Goal: Task Accomplishment & Management: Manage account settings

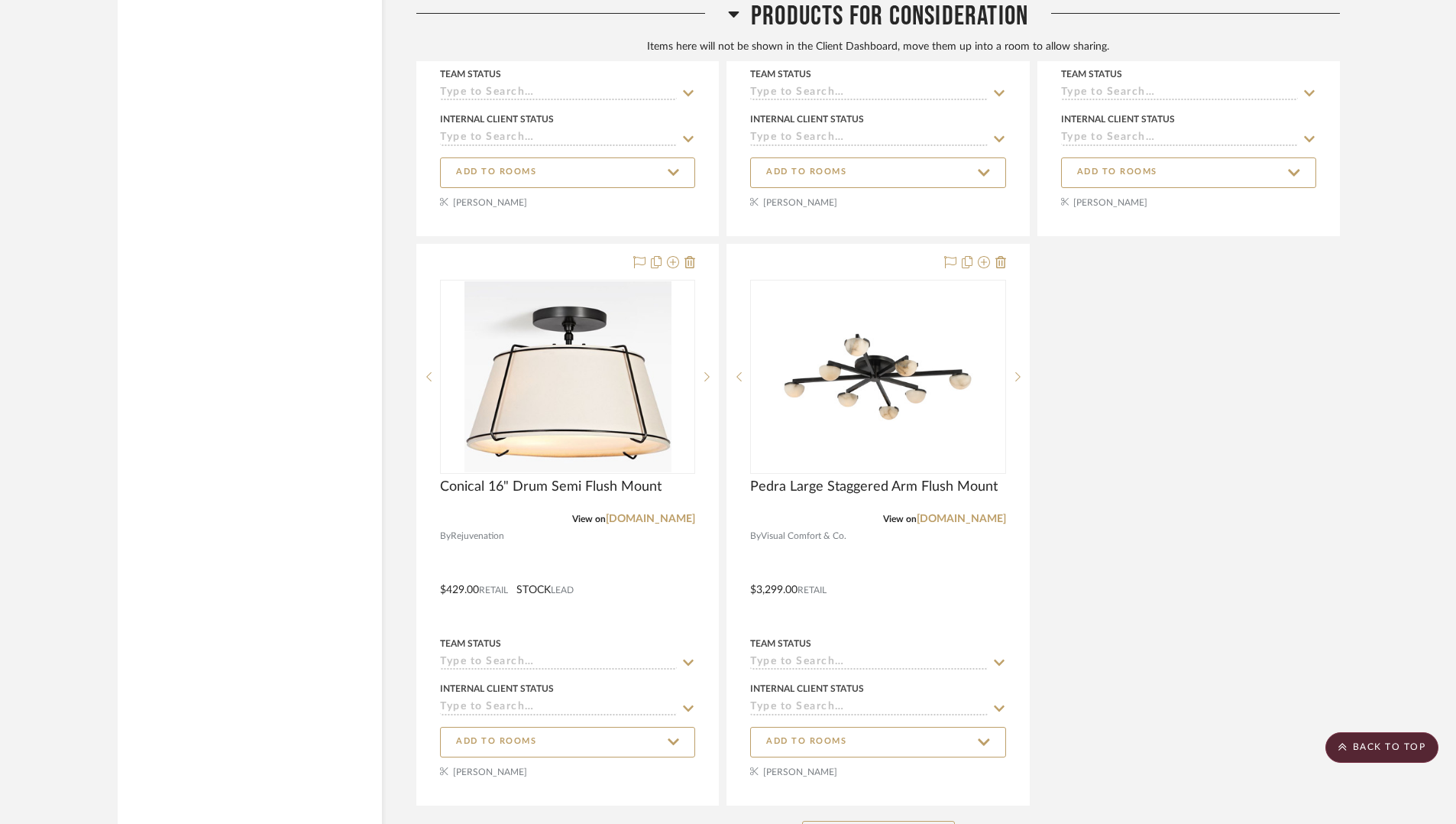
scroll to position [12308, 0]
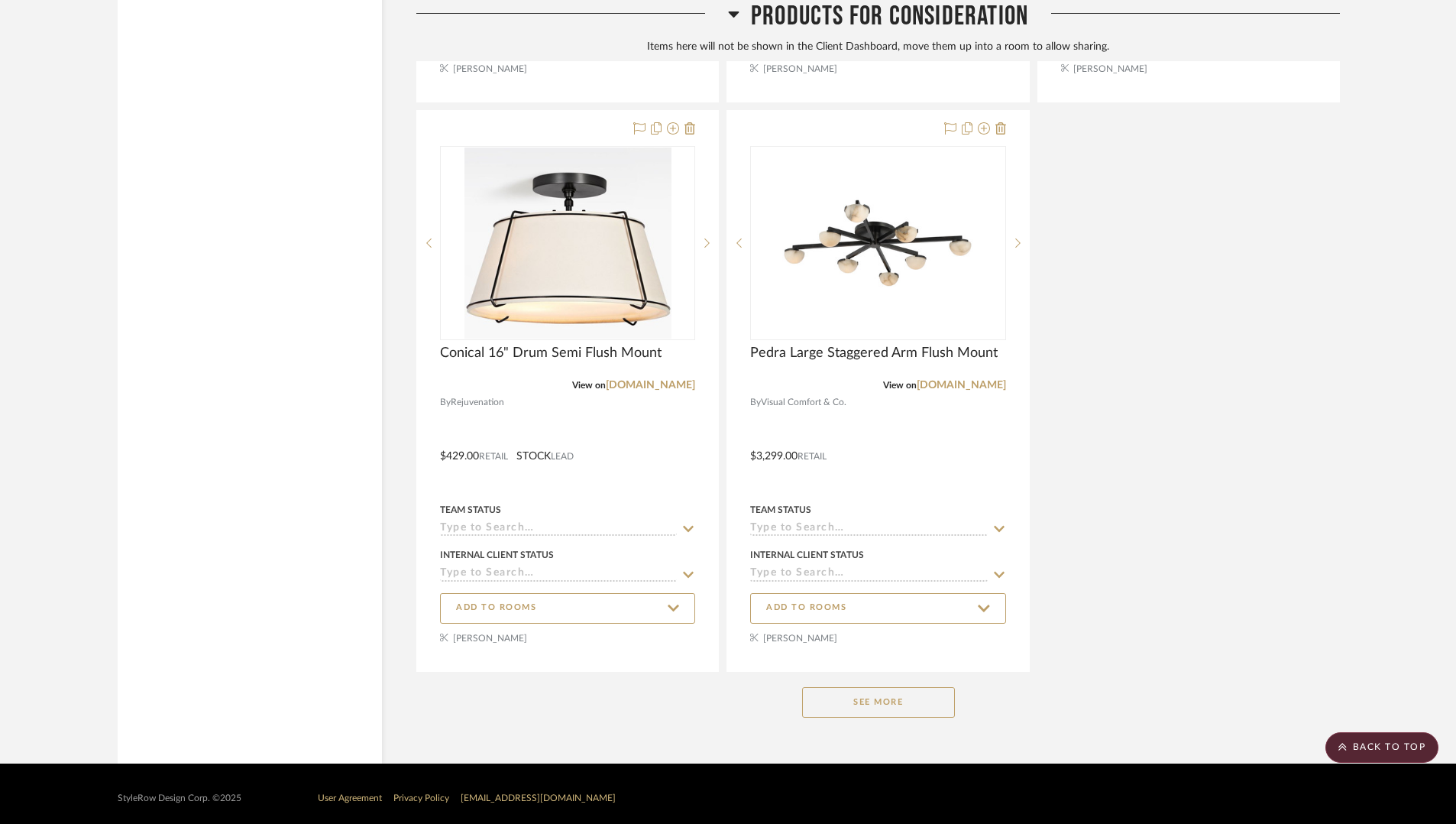
click at [931, 687] on button "See More" at bounding box center [878, 703] width 152 height 30
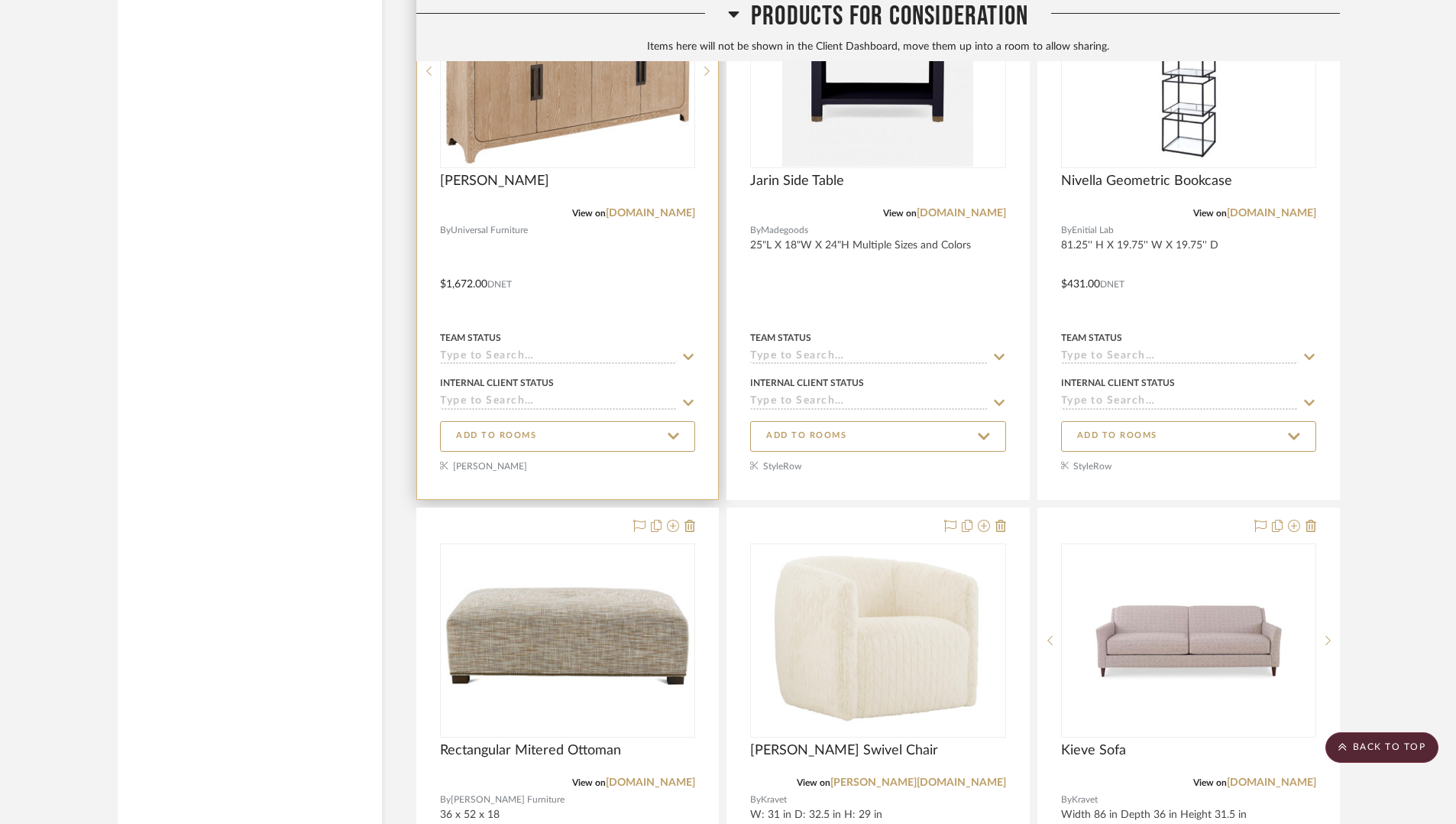
scroll to position [12734, 0]
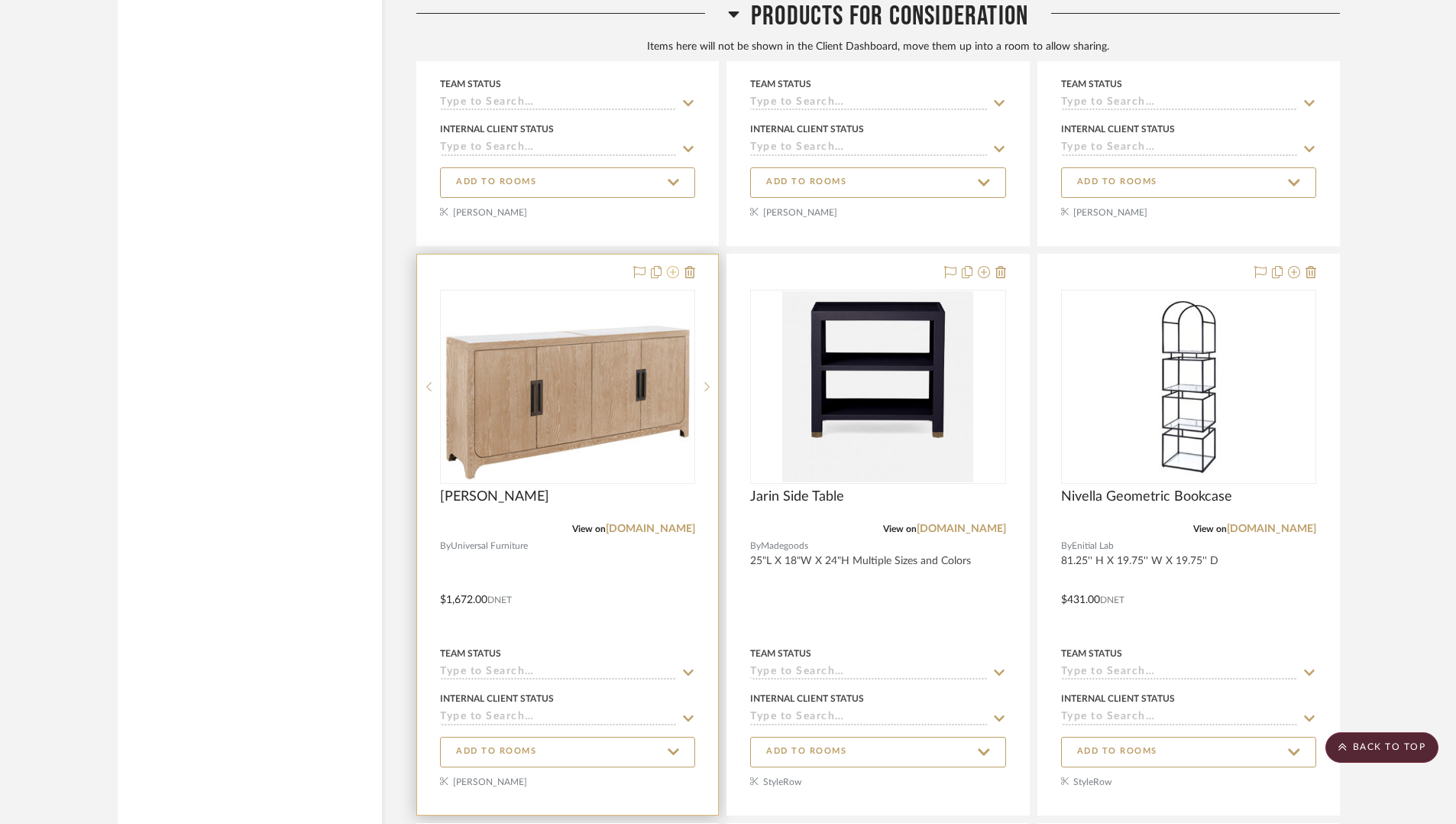
click at [672, 266] on icon at bounding box center [673, 271] width 12 height 12
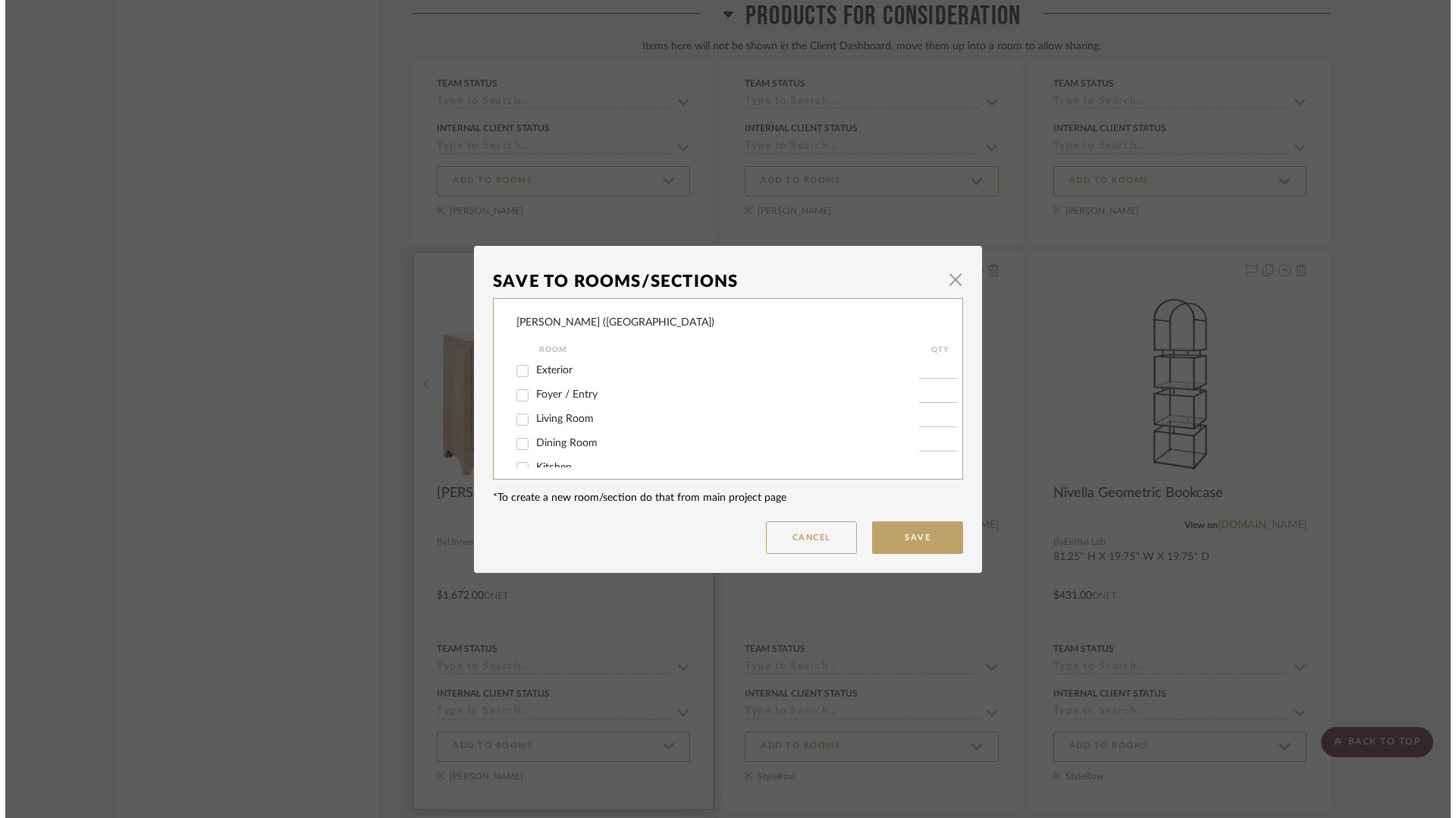
scroll to position [0, 0]
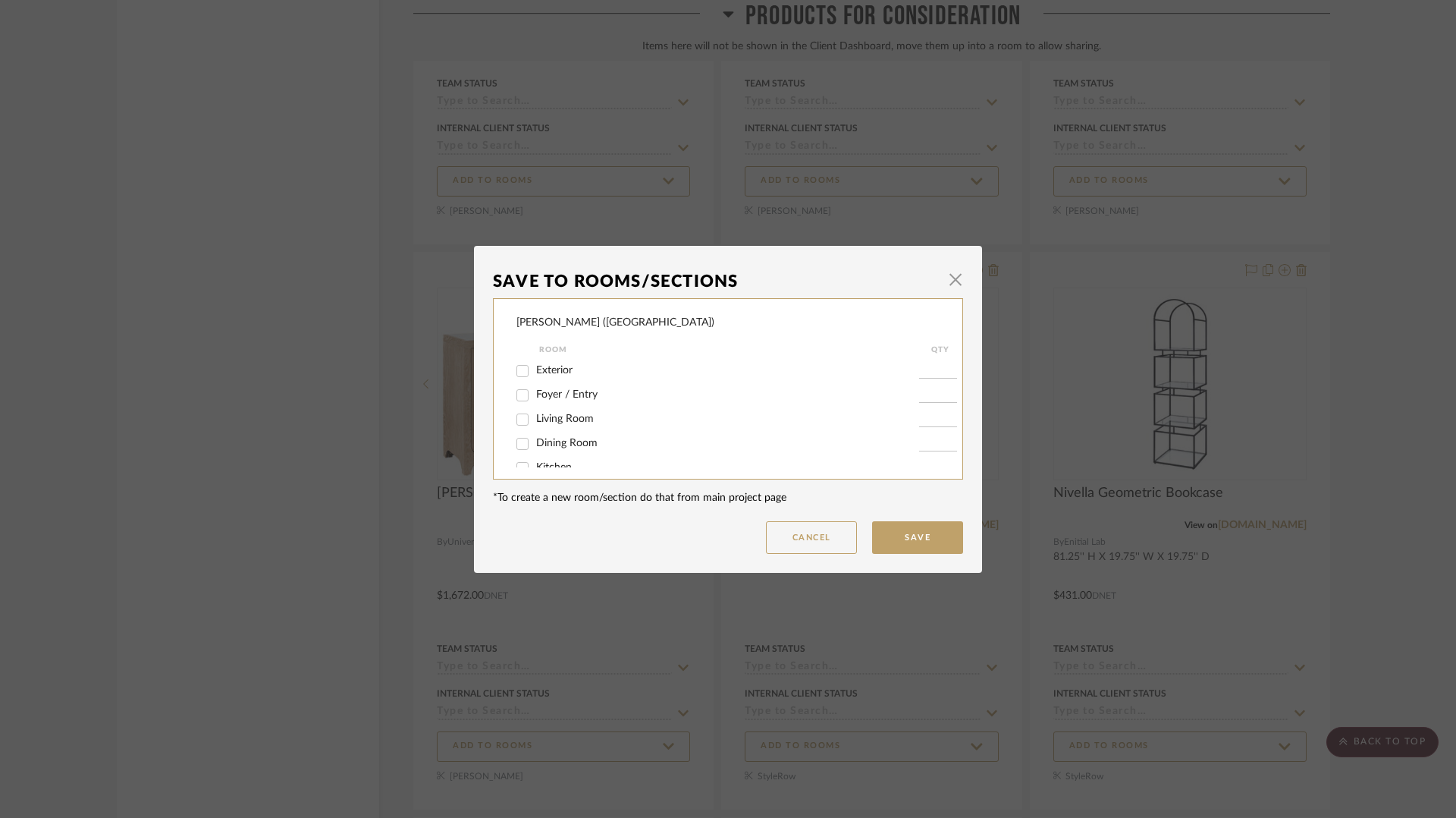
click at [513, 395] on input "Foyer / Entry" at bounding box center [522, 395] width 24 height 24
checkbox input "true"
type input "1"
click at [898, 537] on button "Save" at bounding box center [917, 538] width 91 height 33
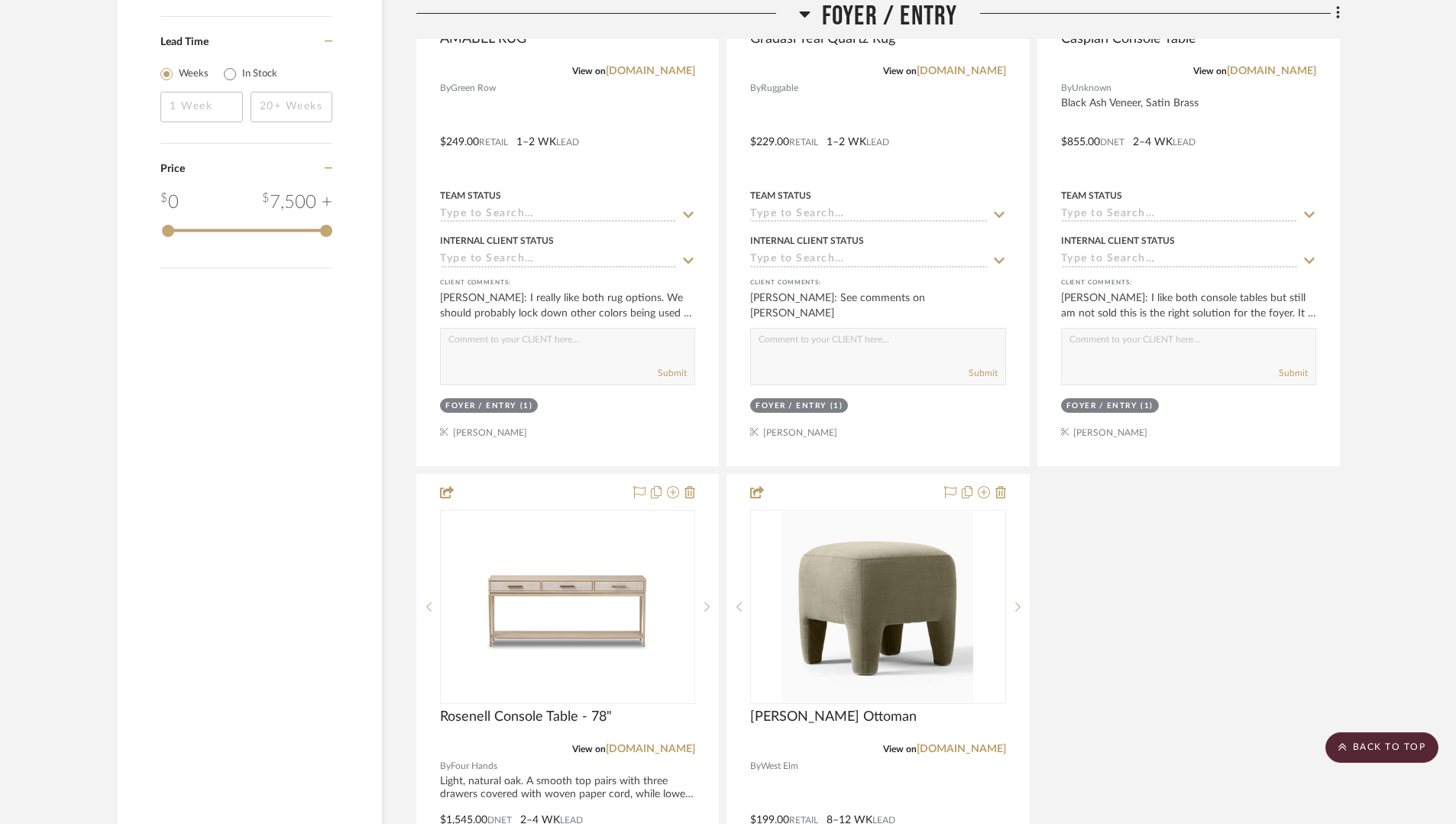
scroll to position [2730, 0]
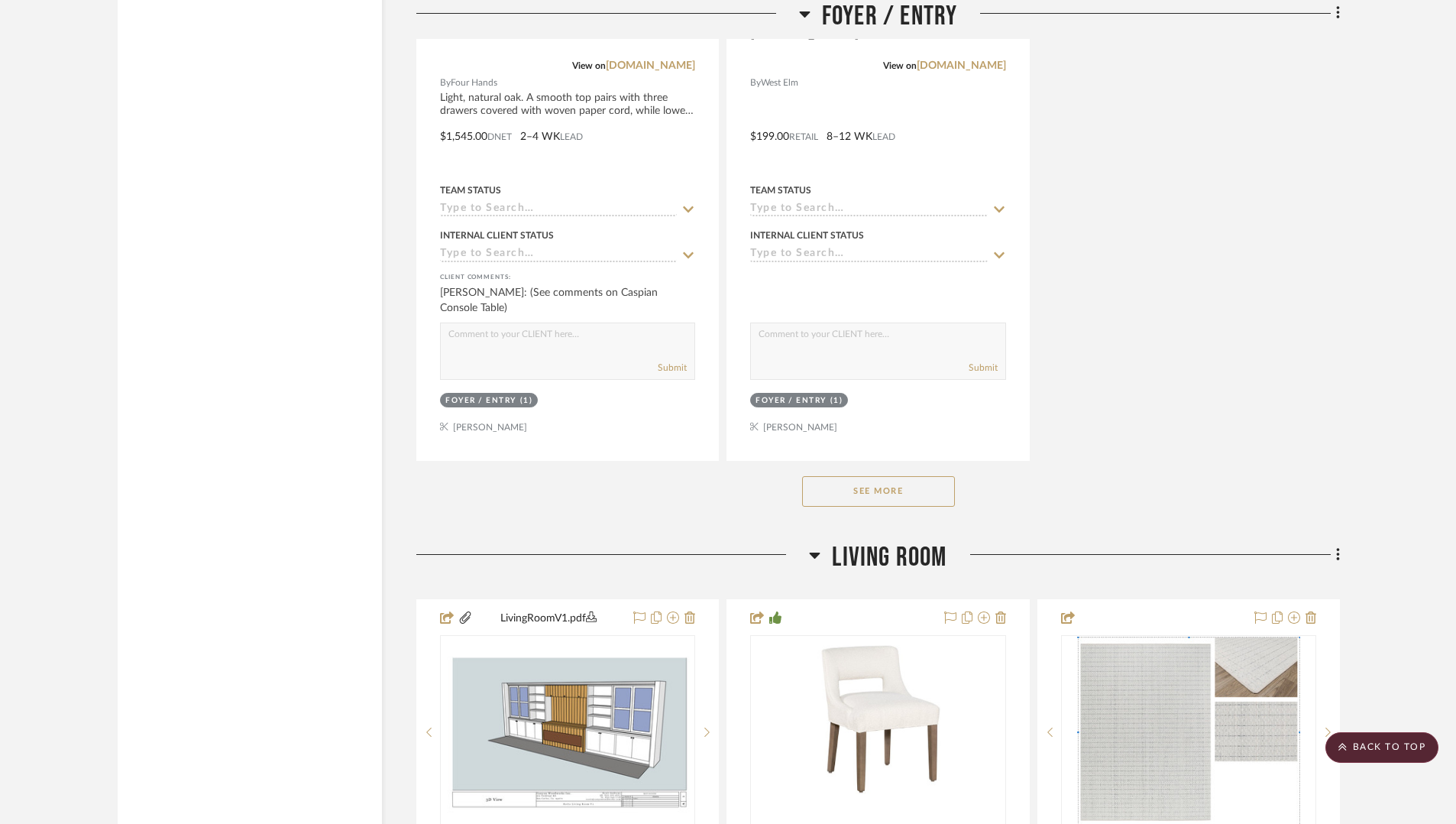
click at [886, 492] on button "See More" at bounding box center [878, 492] width 152 height 30
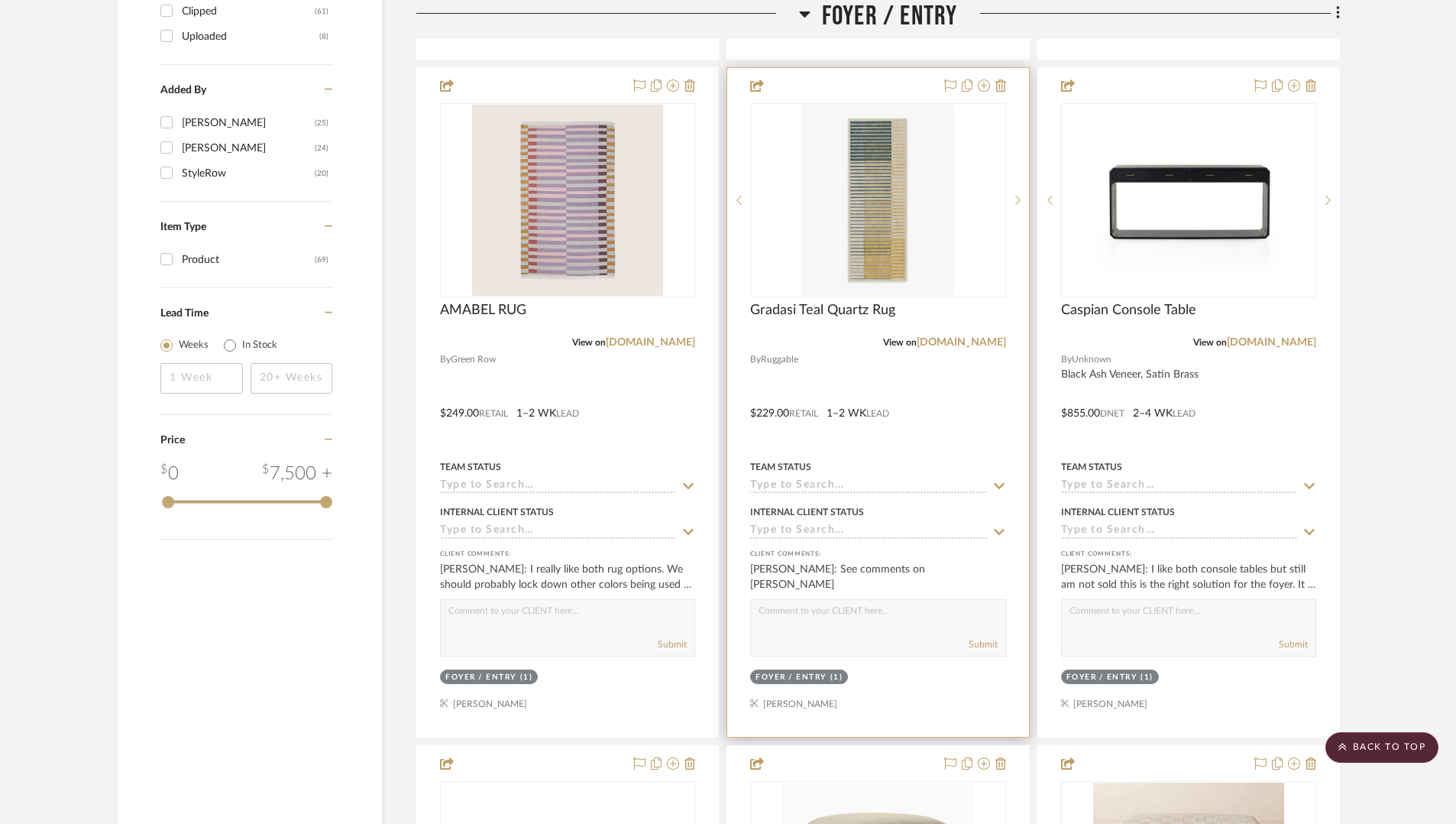
scroll to position [2167, 0]
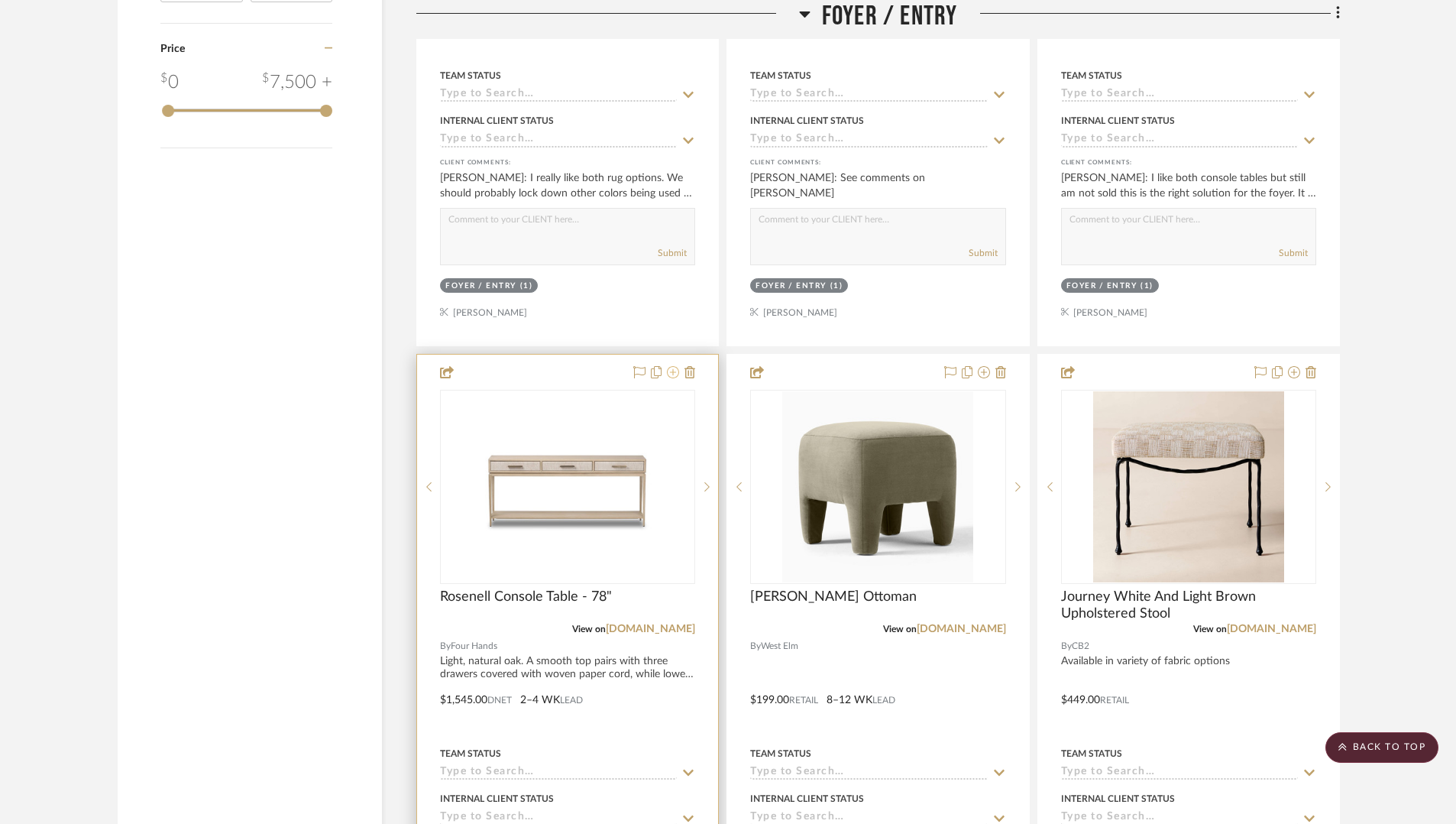
click at [675, 378] on button at bounding box center [673, 372] width 12 height 18
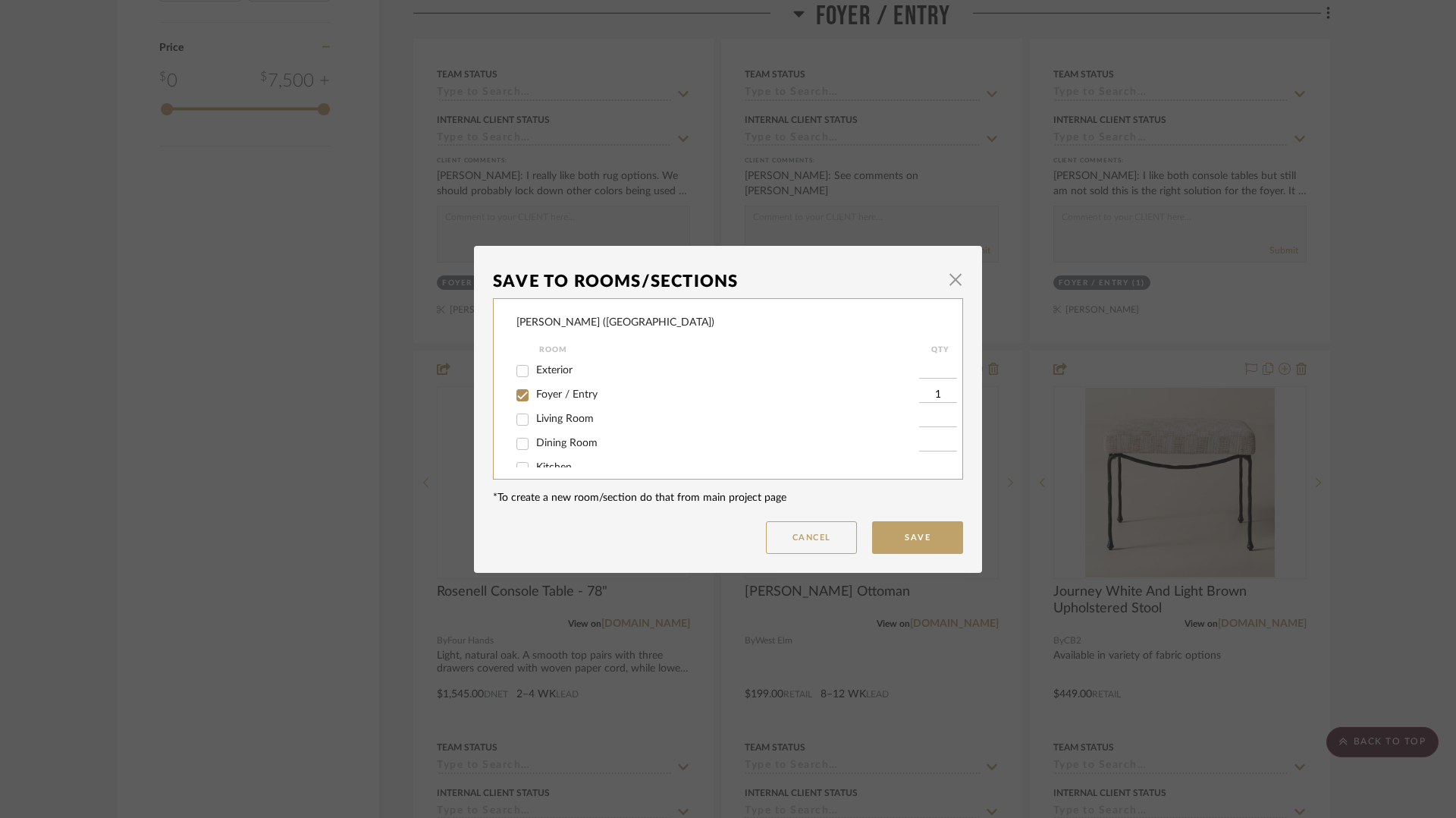
click at [514, 397] on input "Foyer / Entry" at bounding box center [522, 395] width 24 height 24
checkbox input "false"
click at [900, 538] on button "Save" at bounding box center [917, 538] width 91 height 33
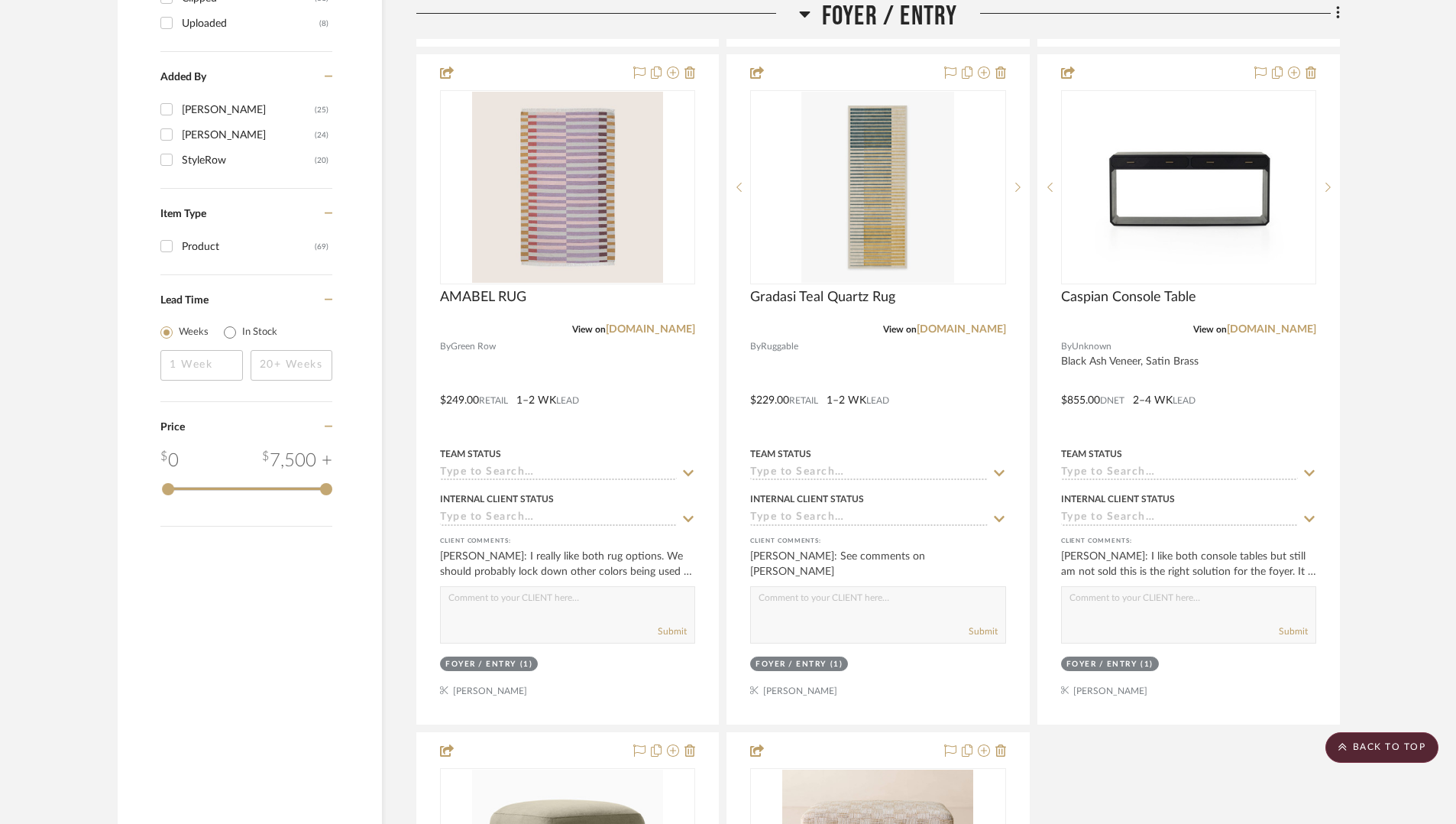
scroll to position [1783, 0]
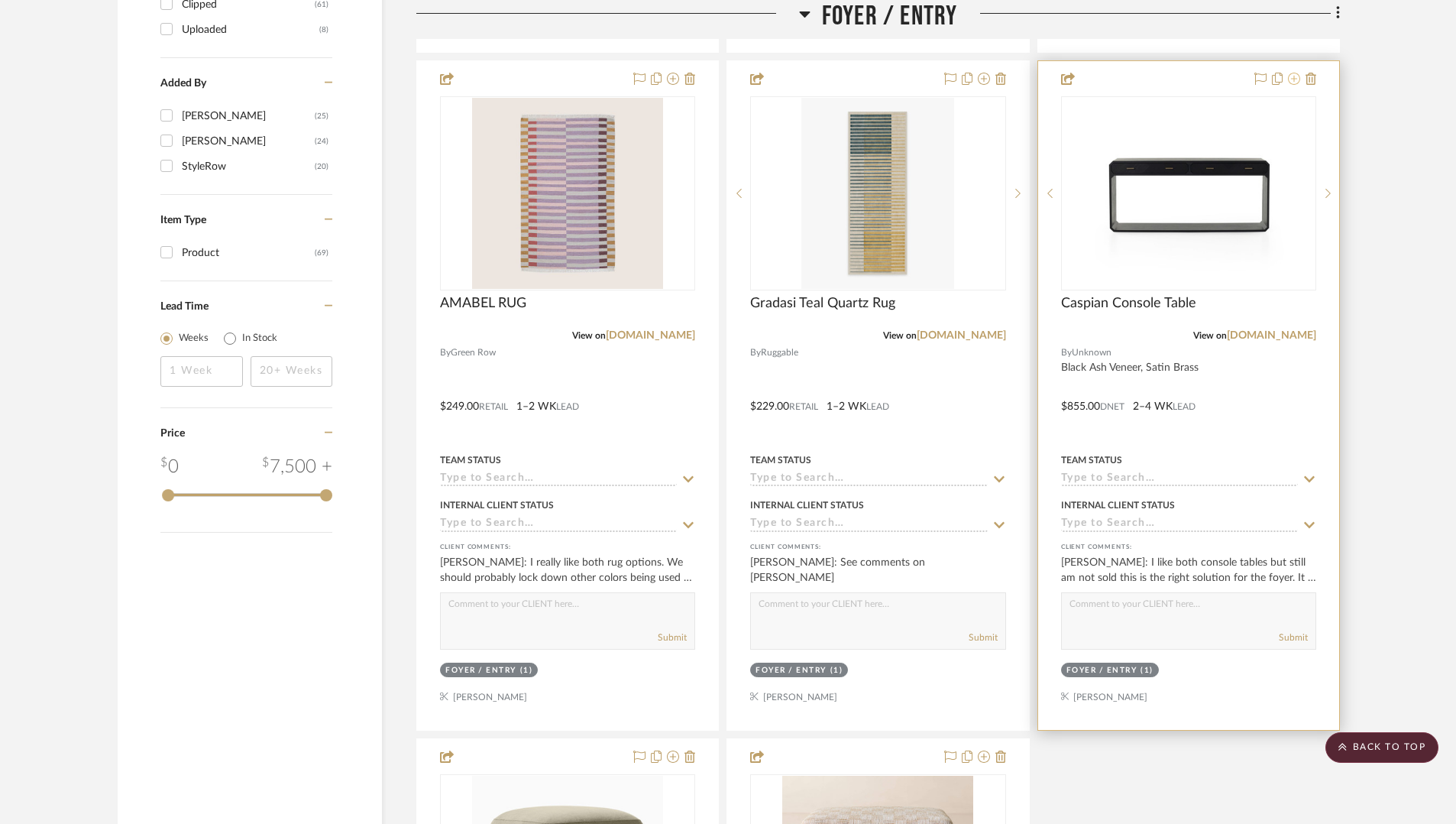
click at [1295, 79] on icon at bounding box center [1293, 78] width 12 height 12
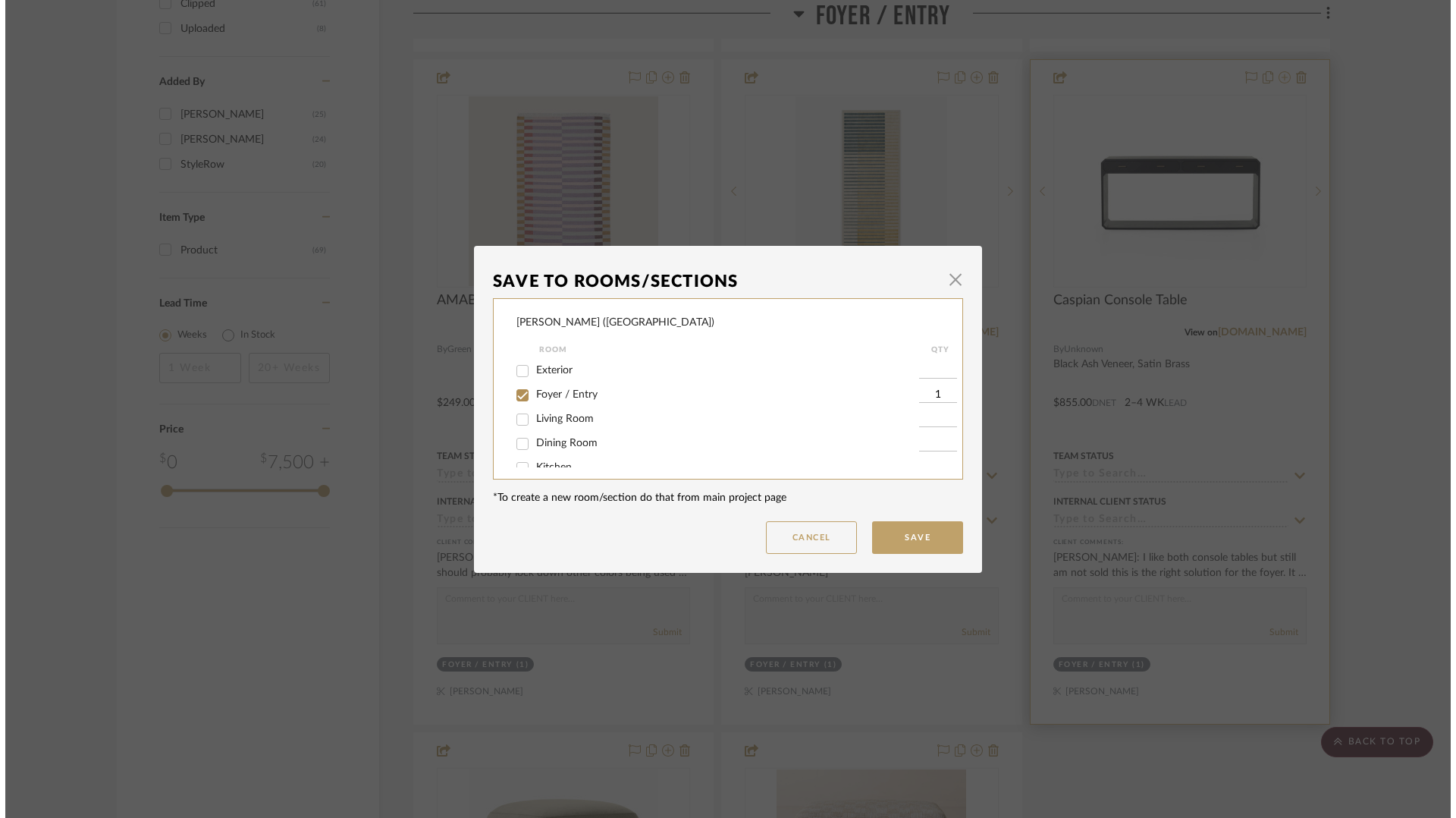
scroll to position [0, 0]
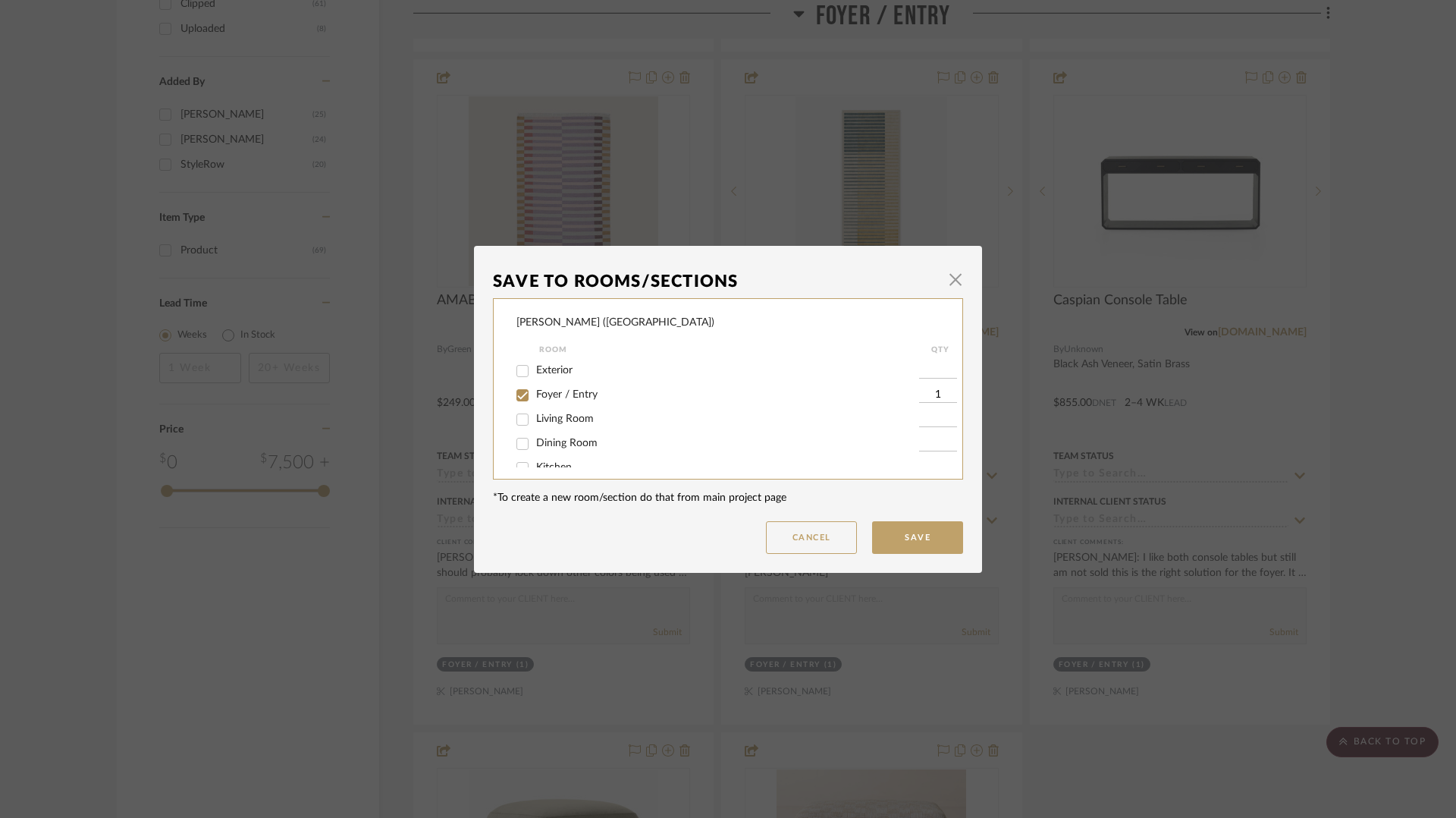
click at [516, 394] on input "Foyer / Entry" at bounding box center [522, 395] width 24 height 24
checkbox input "false"
click at [932, 546] on button "Save" at bounding box center [917, 538] width 91 height 33
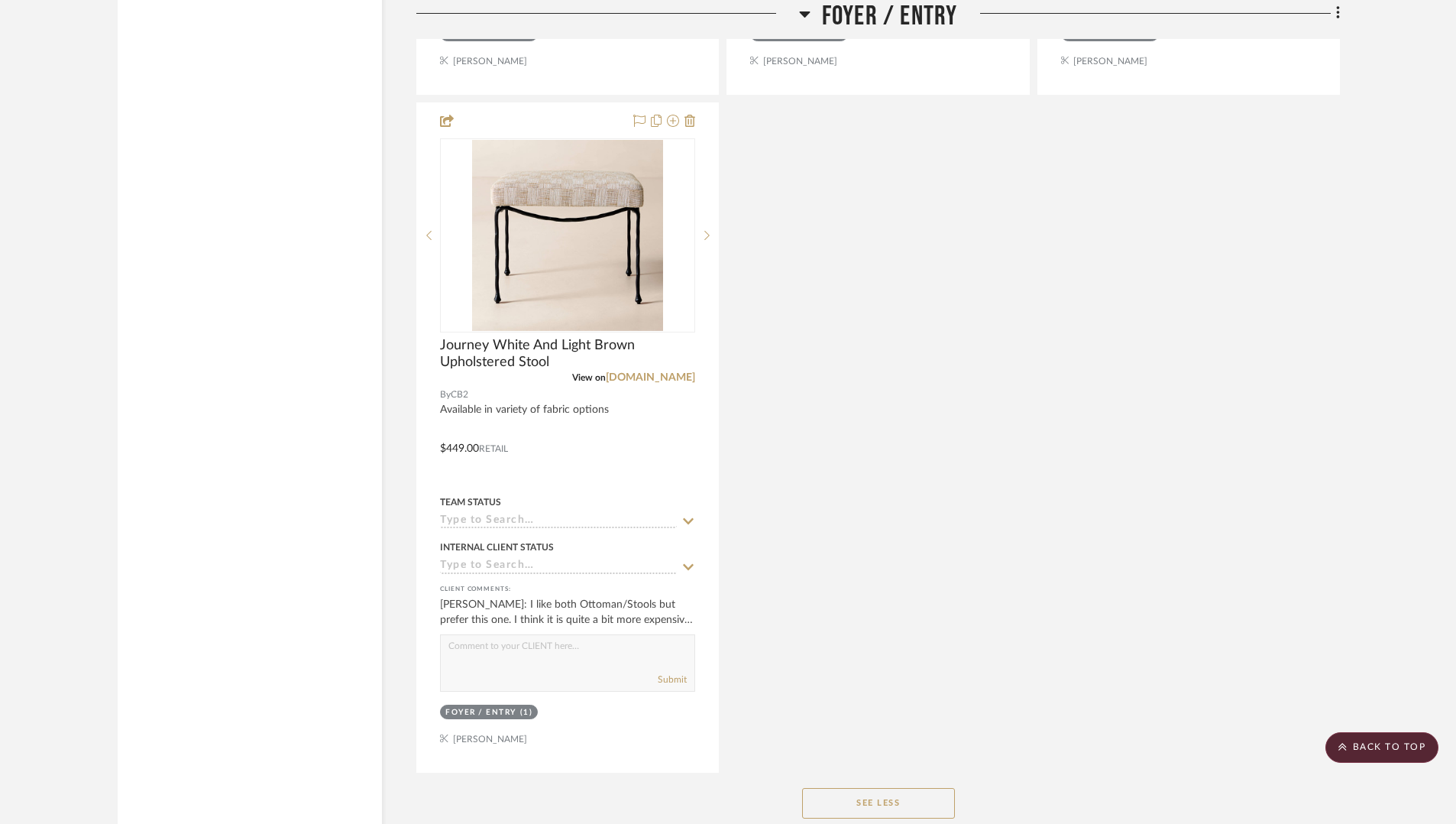
scroll to position [2445, 0]
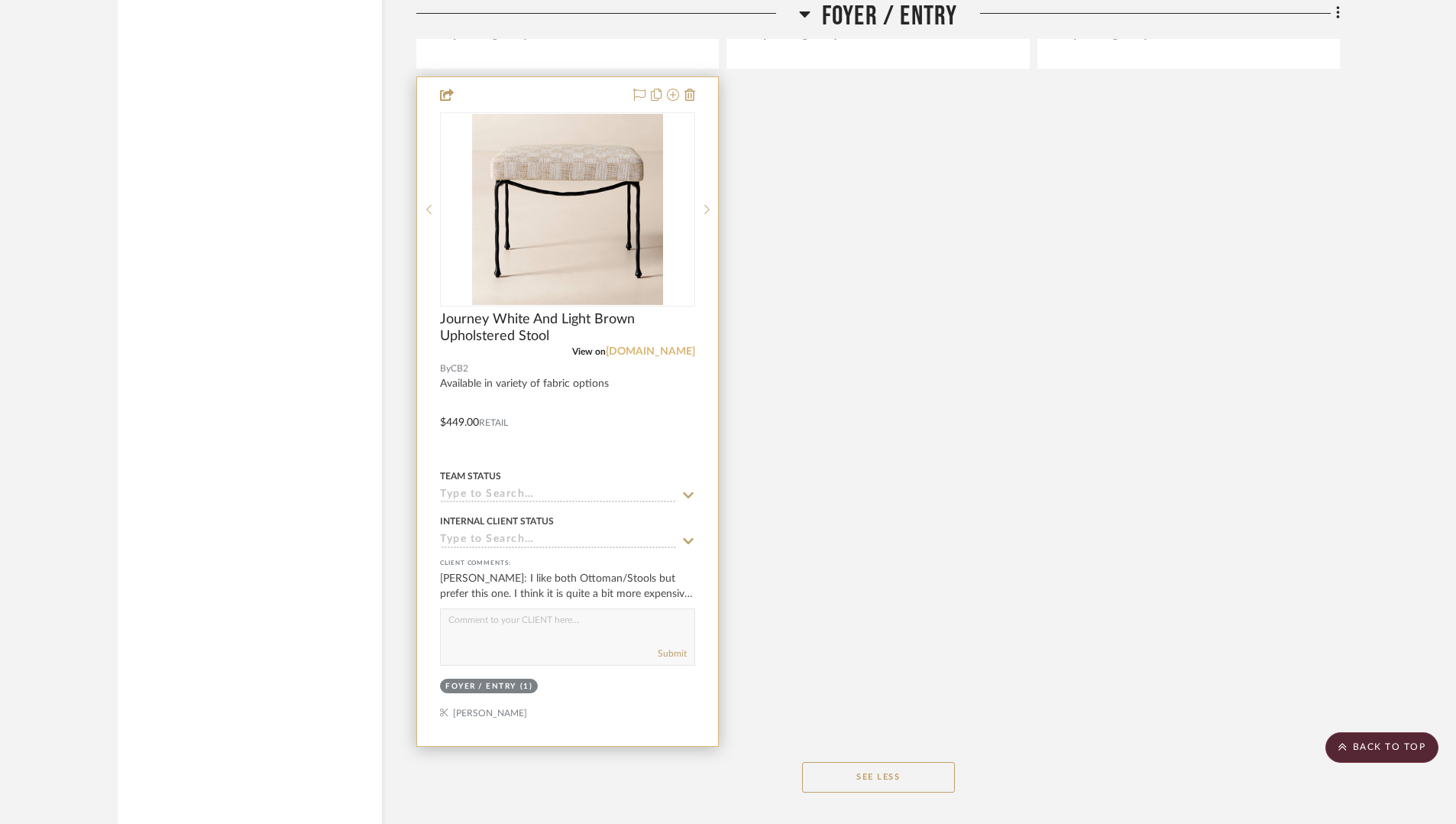
click at [670, 350] on link "[DOMAIN_NAME]" at bounding box center [650, 351] width 89 height 10
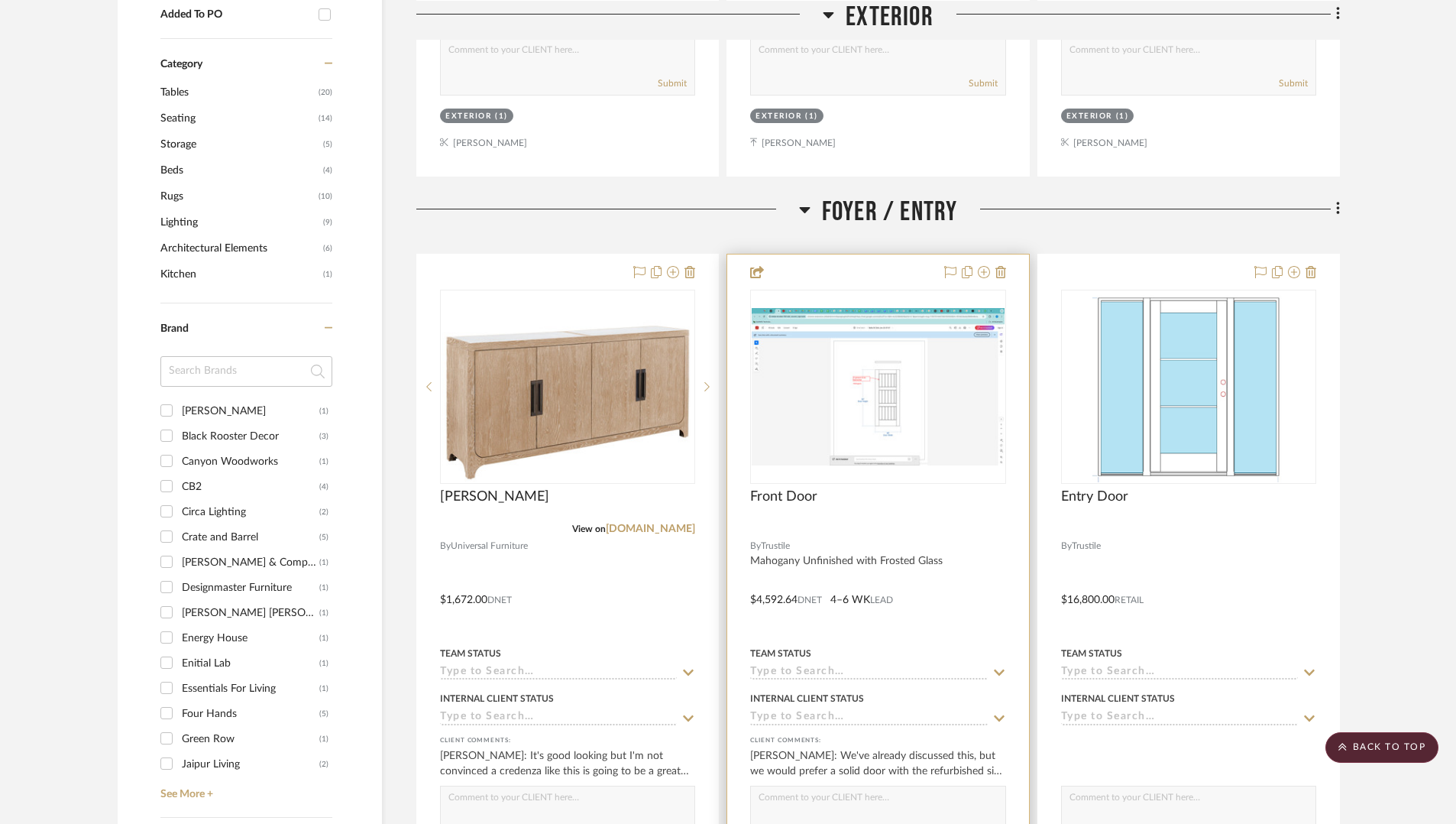
scroll to position [1118, 0]
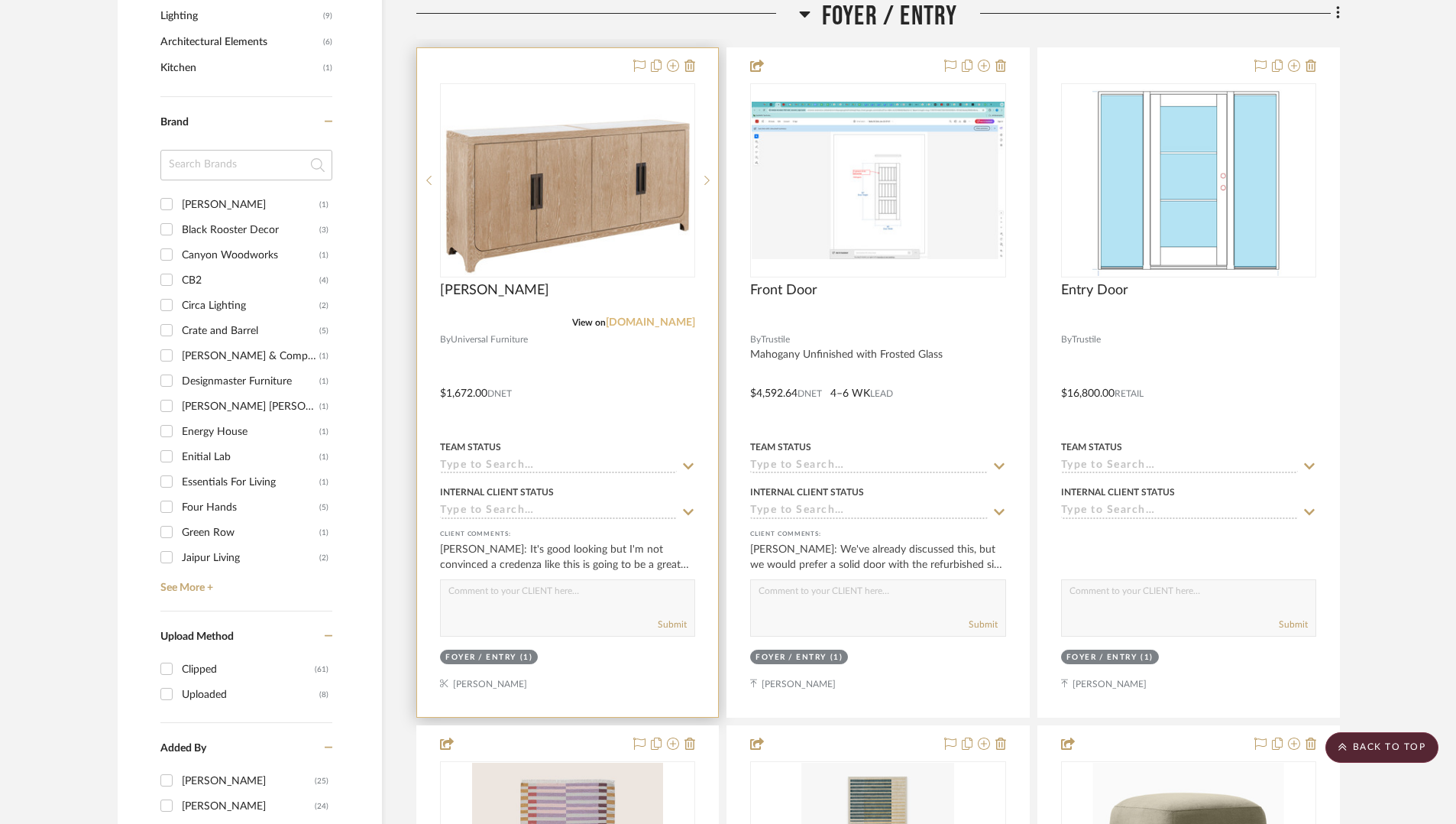
click at [630, 317] on link "[DOMAIN_NAME]" at bounding box center [650, 322] width 89 height 10
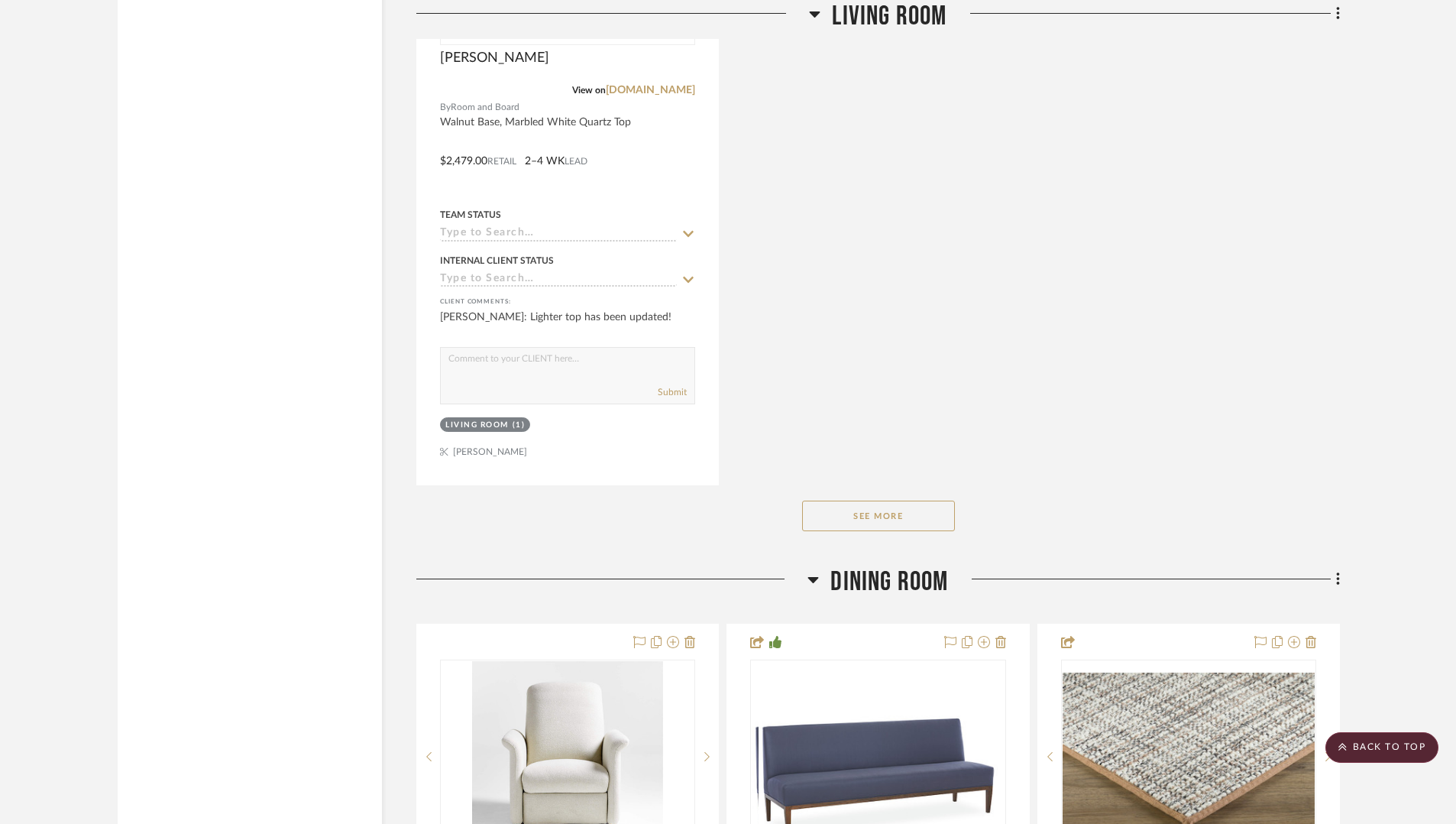
scroll to position [4432, 0]
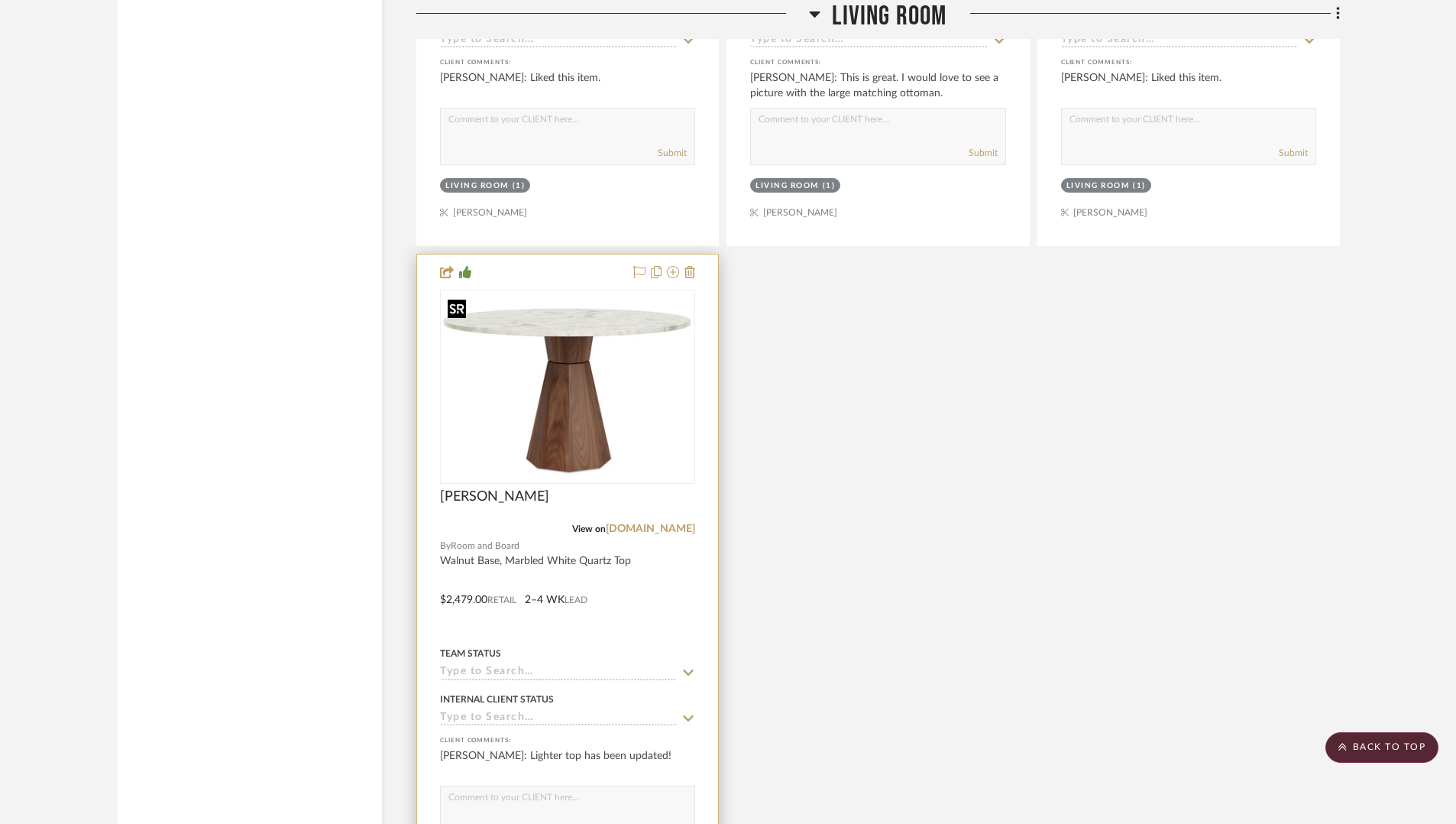
click at [586, 351] on img "0" at bounding box center [568, 387] width 252 height 178
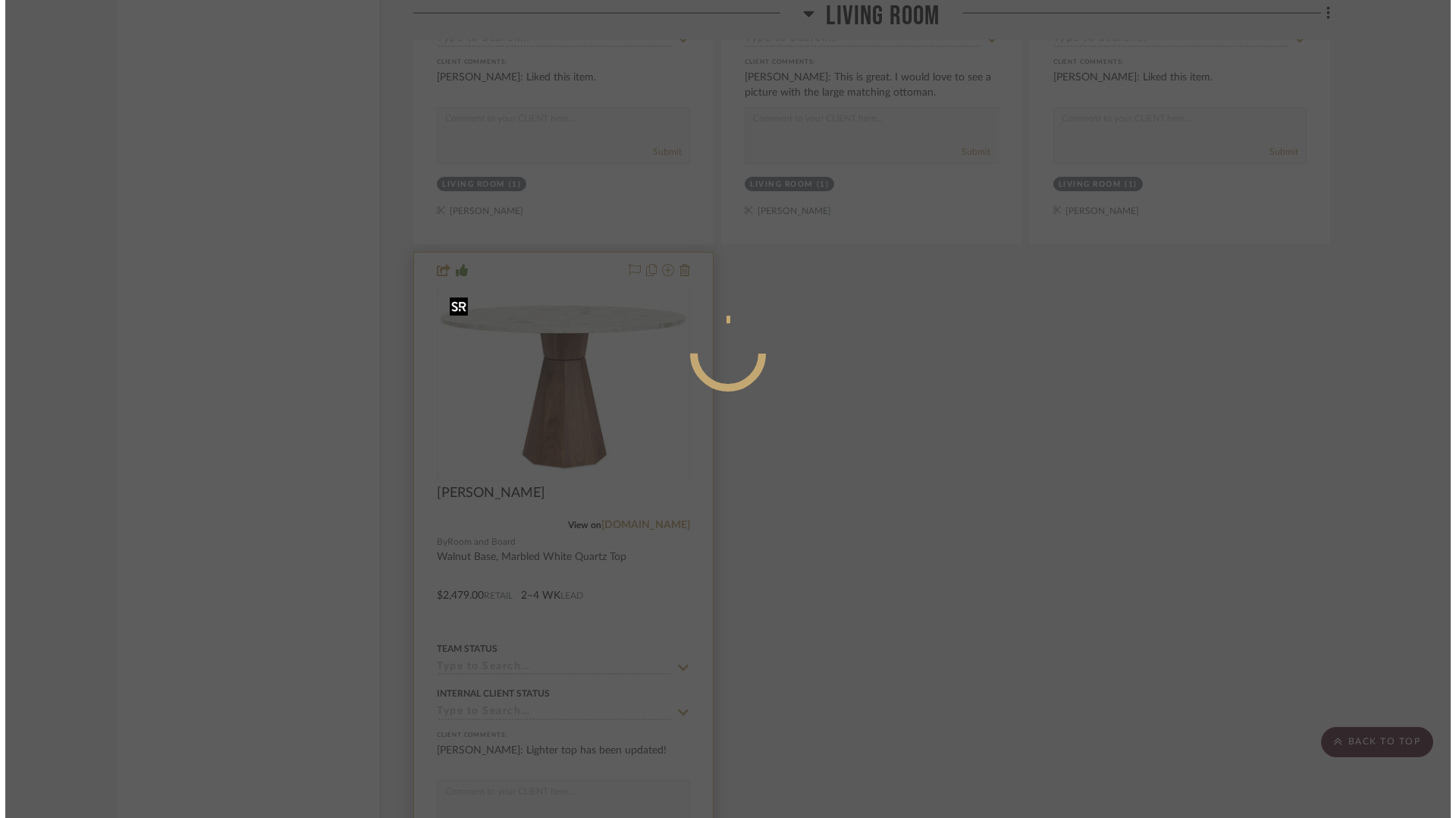
scroll to position [0, 0]
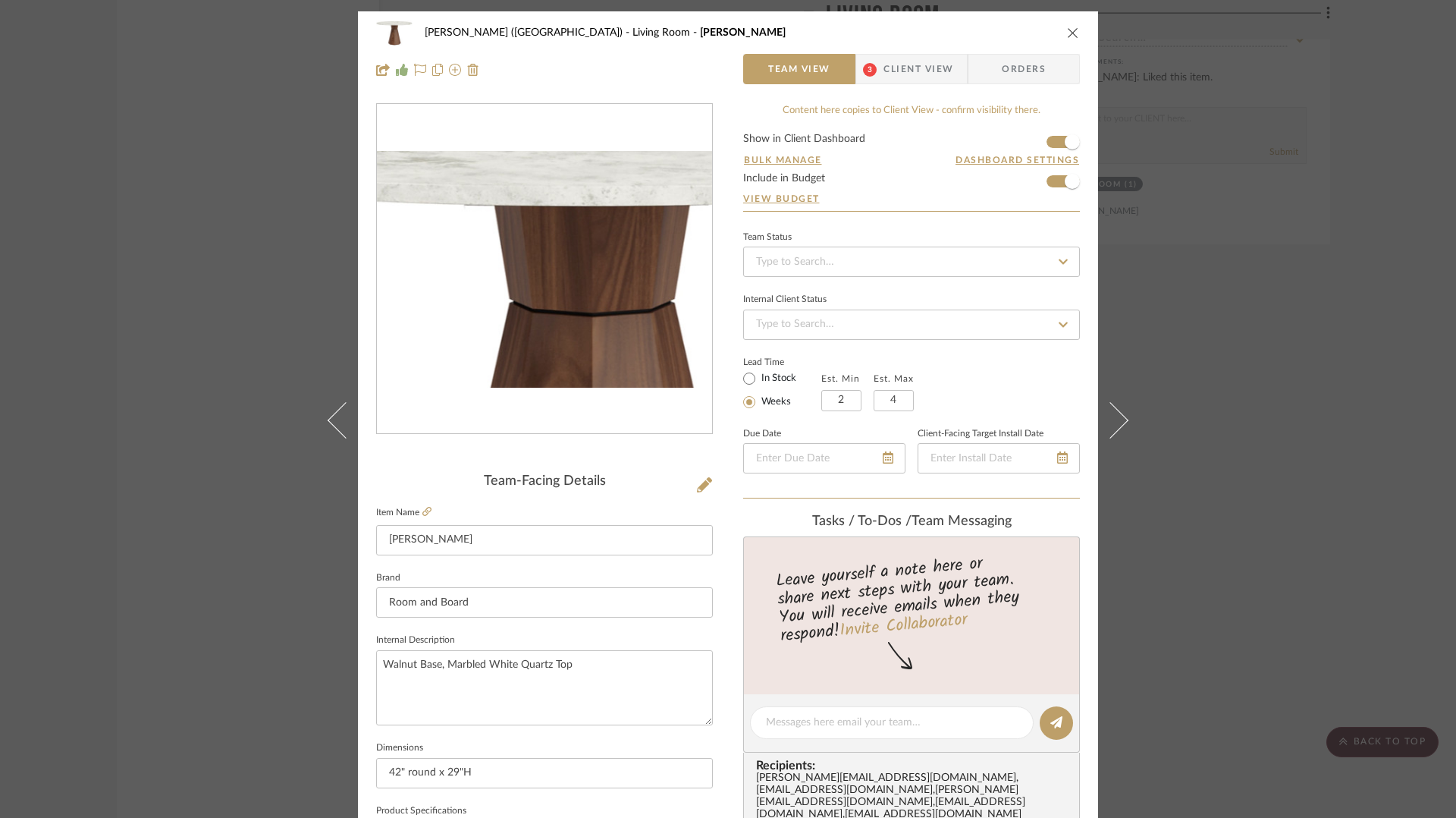
click at [525, 223] on img "0" at bounding box center [544, 269] width 335 height 237
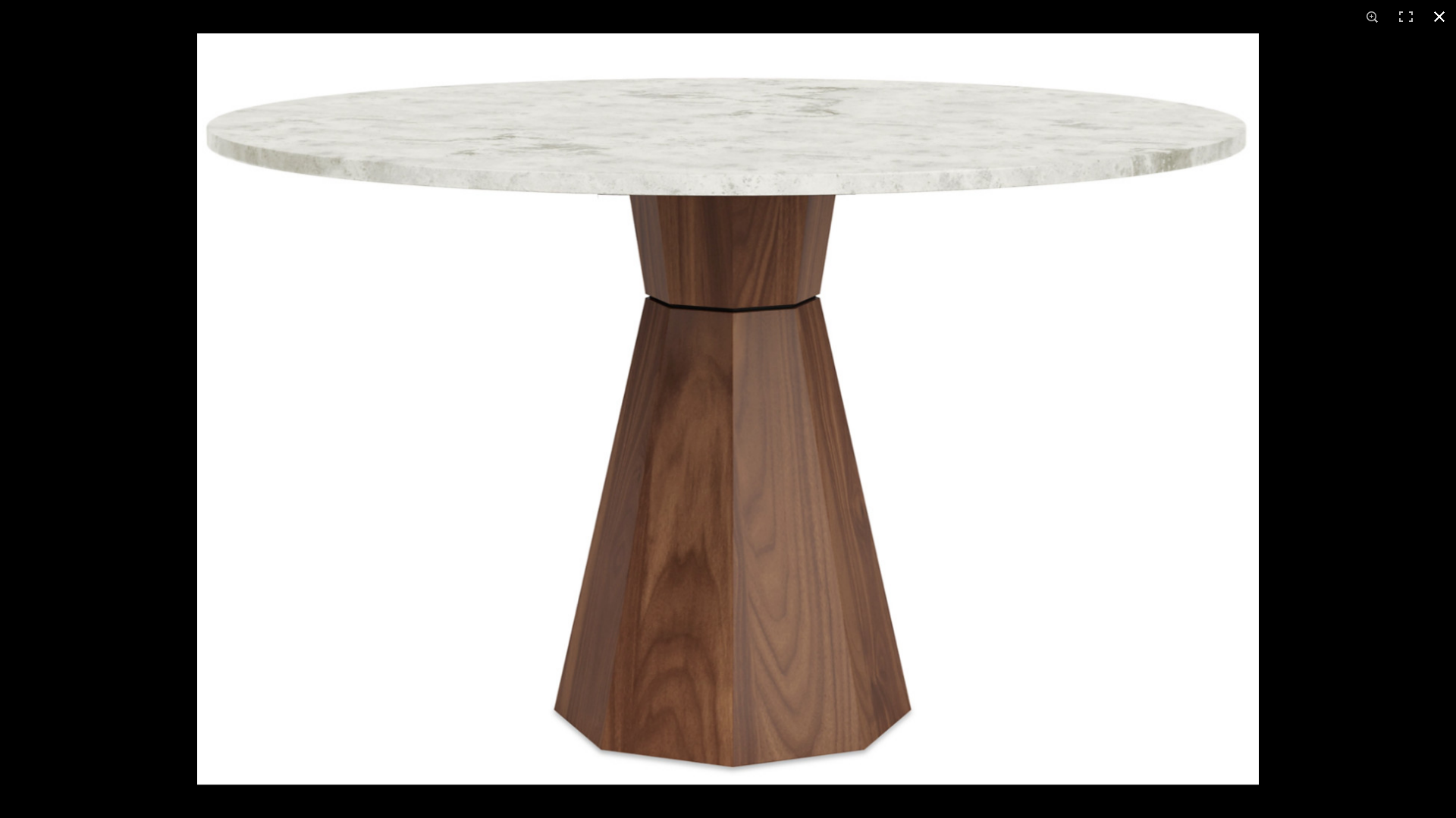
click at [1442, 19] on button at bounding box center [1440, 17] width 34 height 34
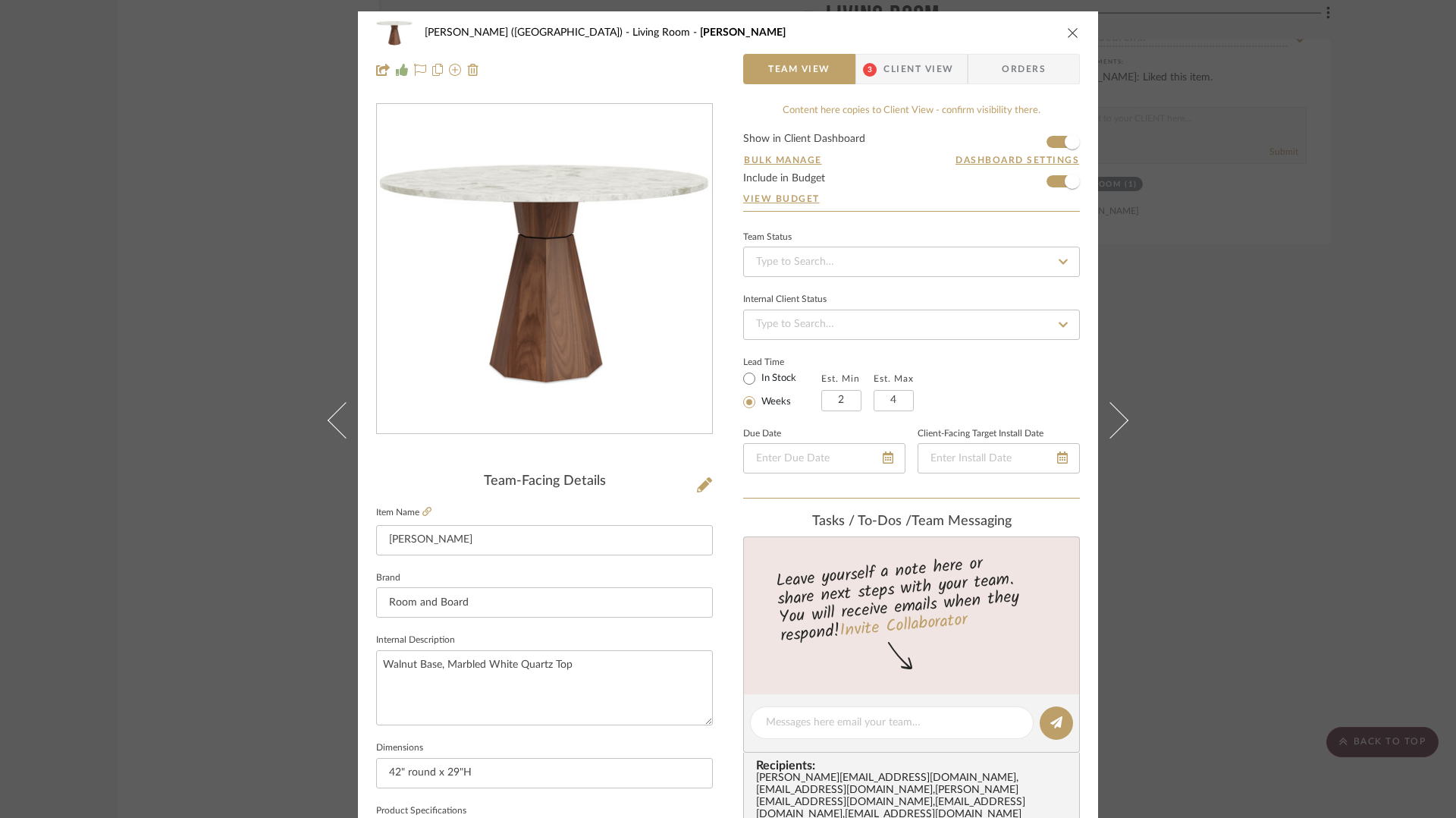
click at [1067, 35] on icon "close" at bounding box center [1073, 32] width 12 height 12
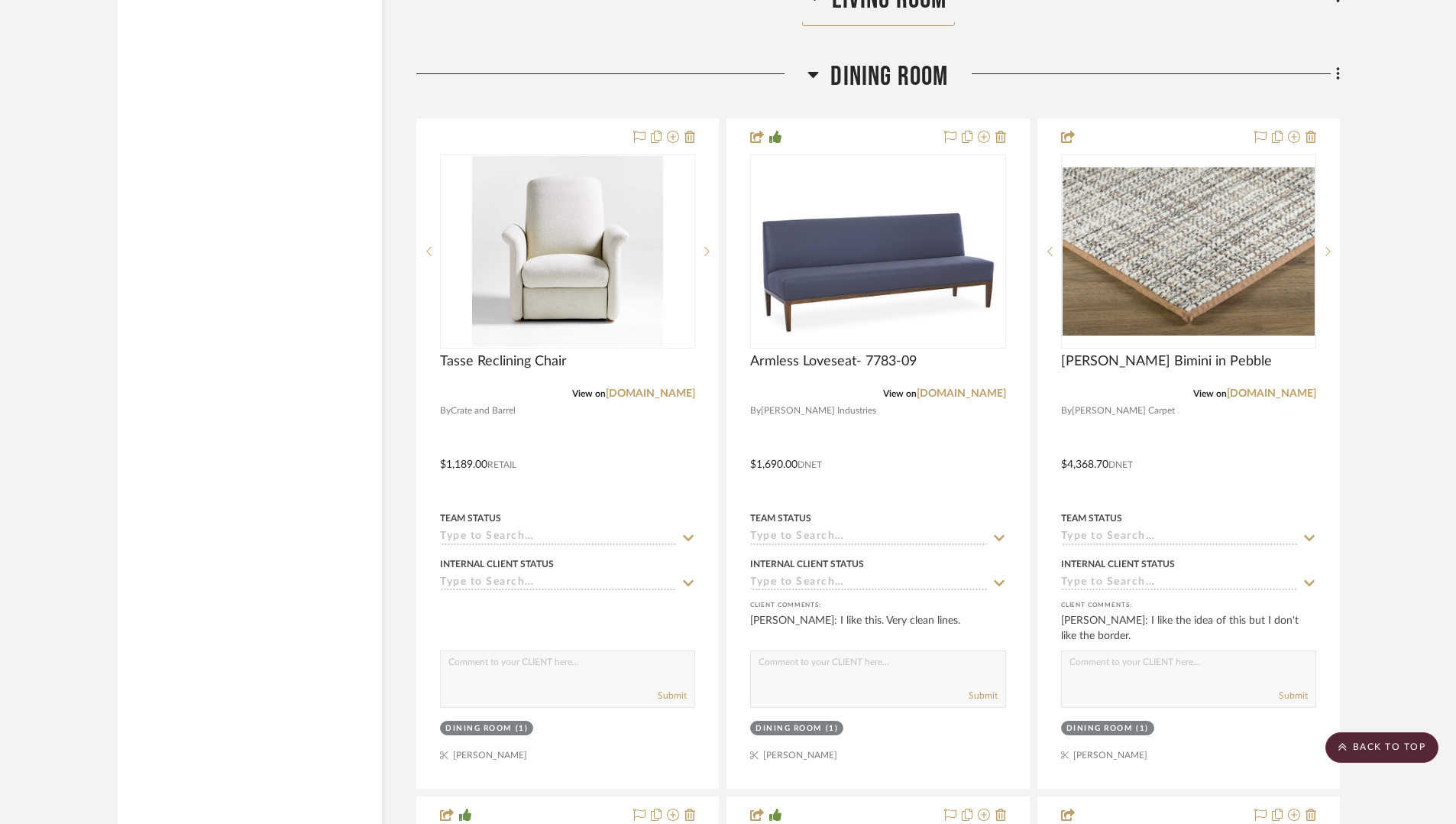
scroll to position [5370, 0]
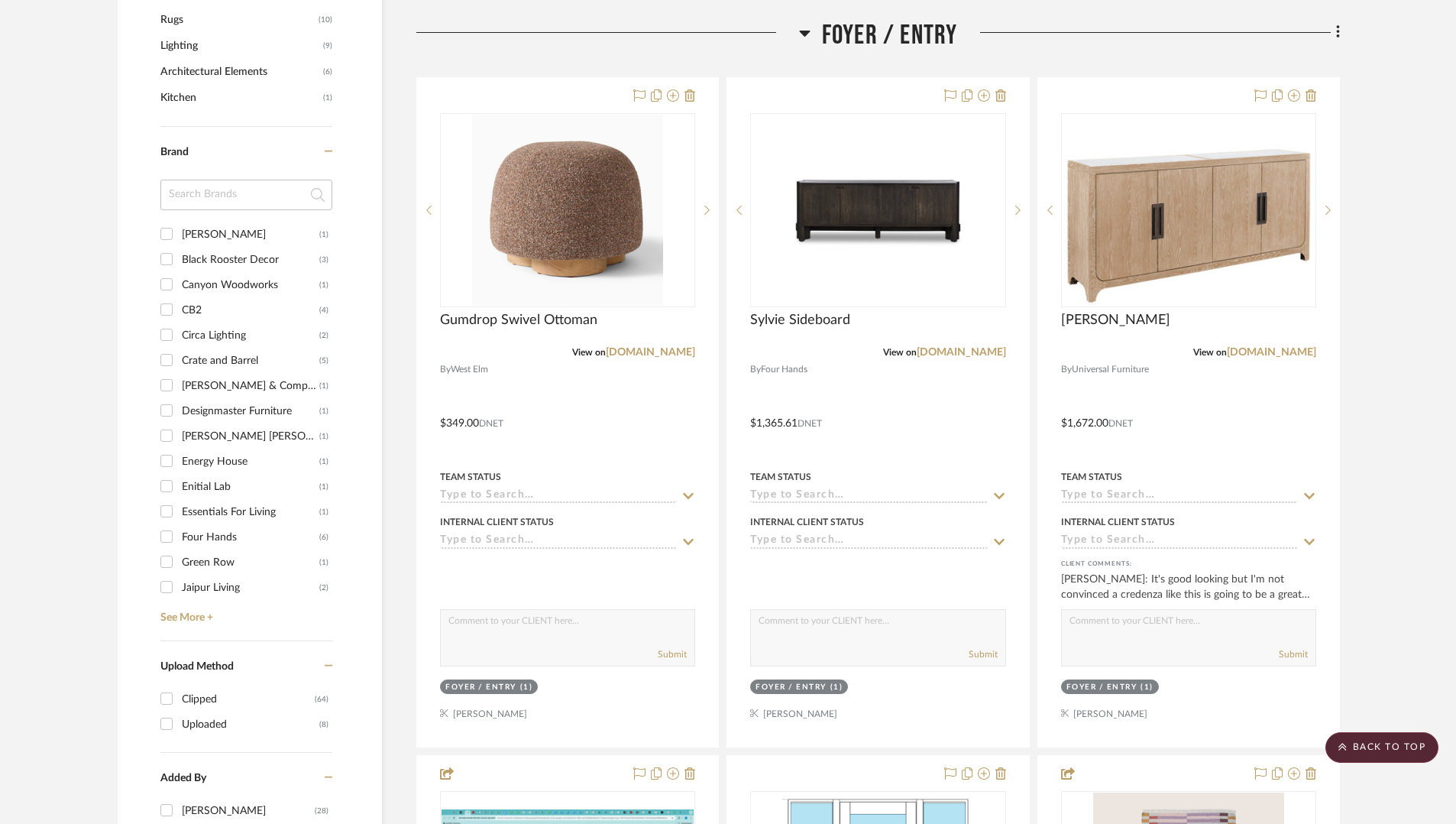
scroll to position [1117, 0]
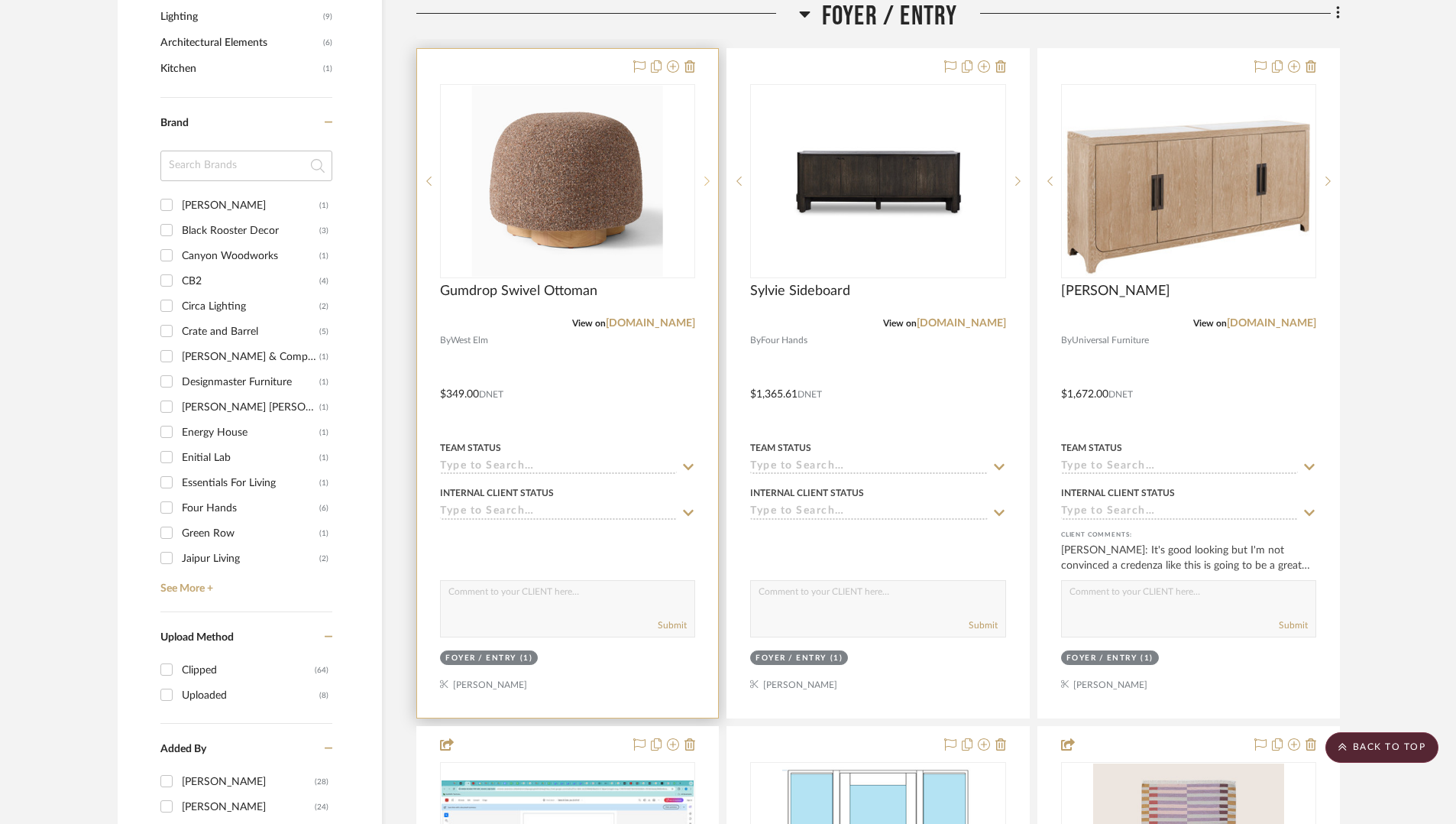
click at [704, 181] on icon at bounding box center [707, 181] width 6 height 10
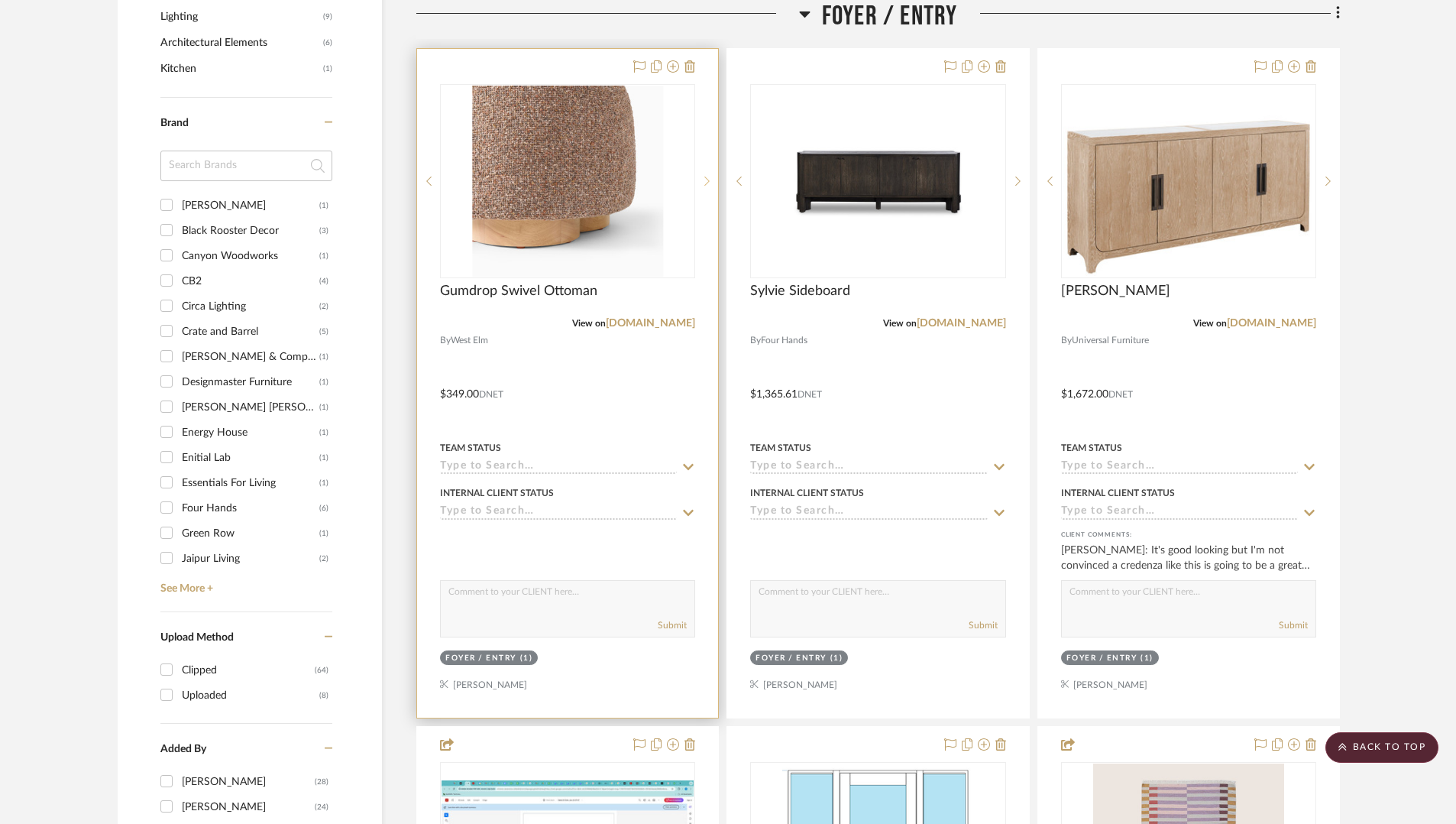
click at [704, 181] on icon at bounding box center [707, 181] width 6 height 10
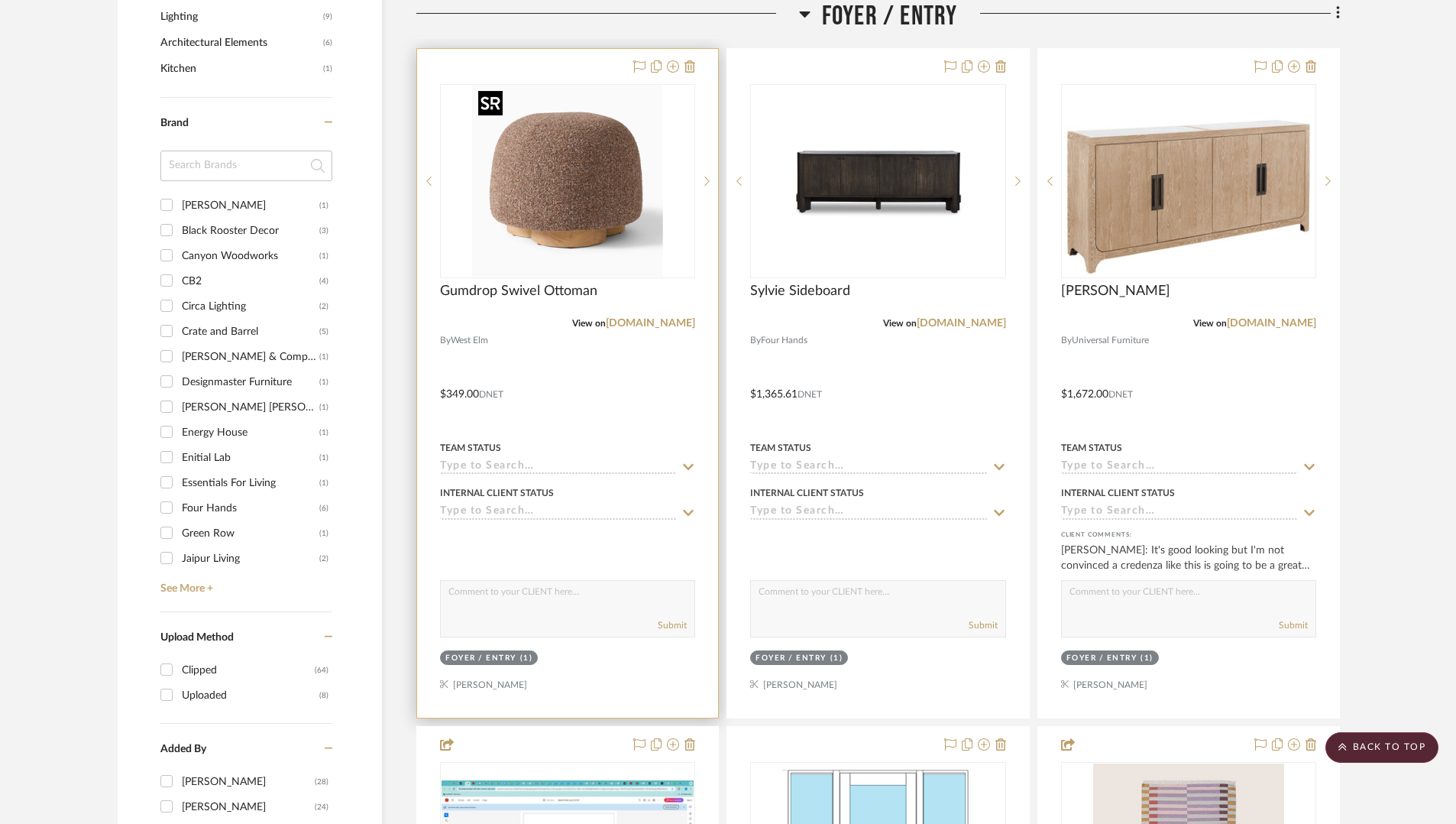
click at [619, 177] on img "0" at bounding box center [568, 181] width 191 height 191
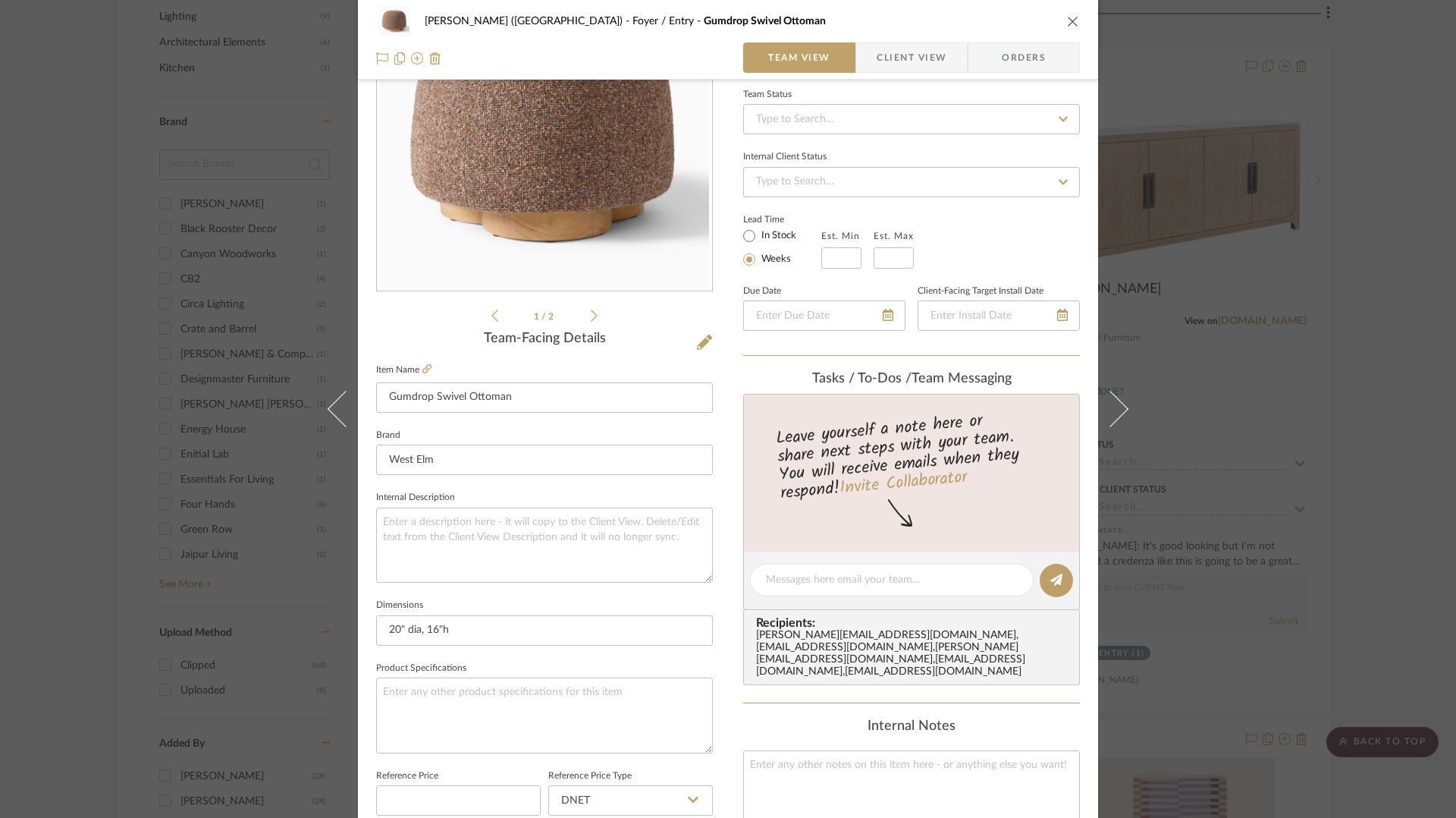
scroll to position [0, 0]
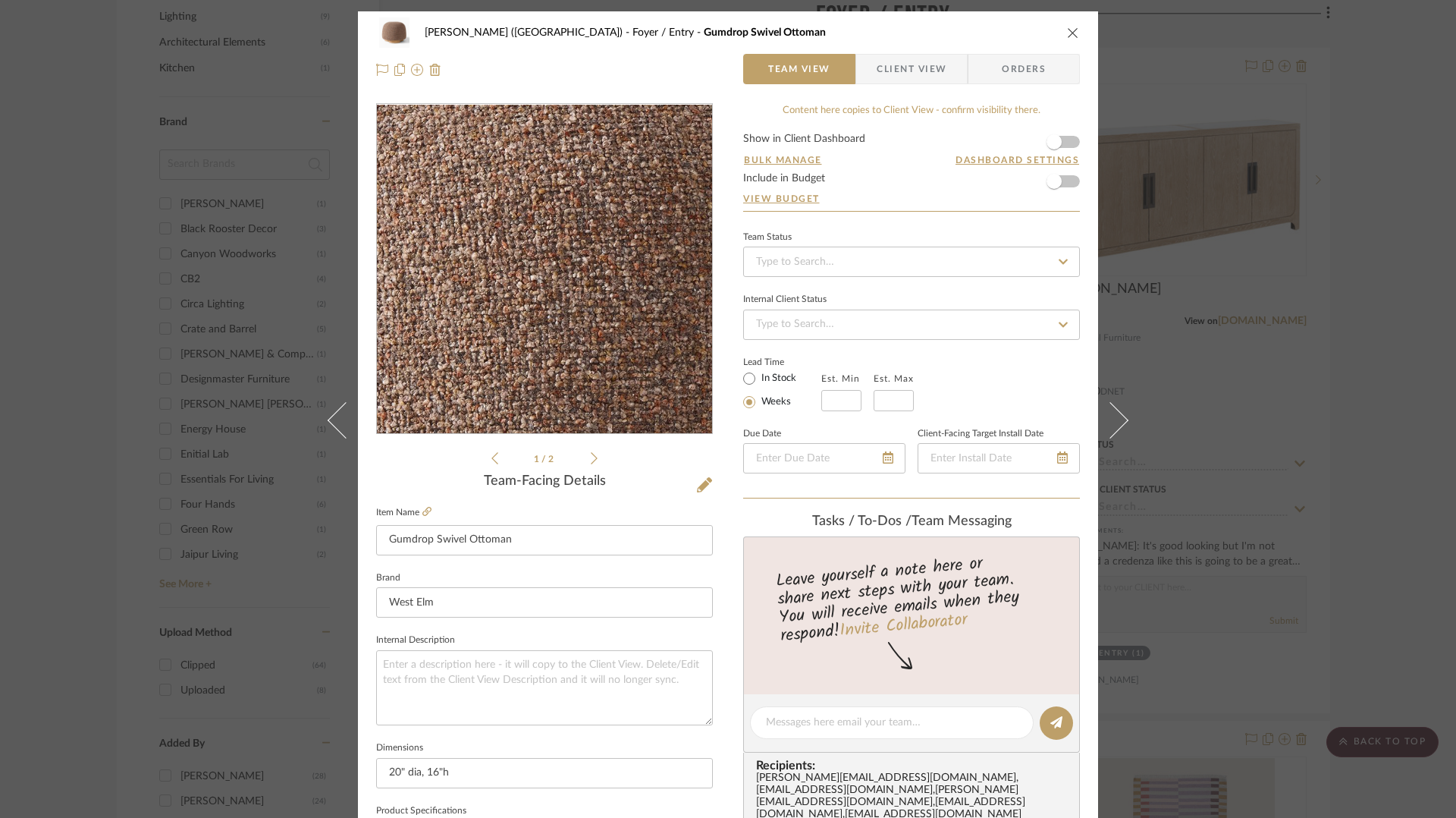
click at [540, 244] on img "0" at bounding box center [545, 269] width 329 height 329
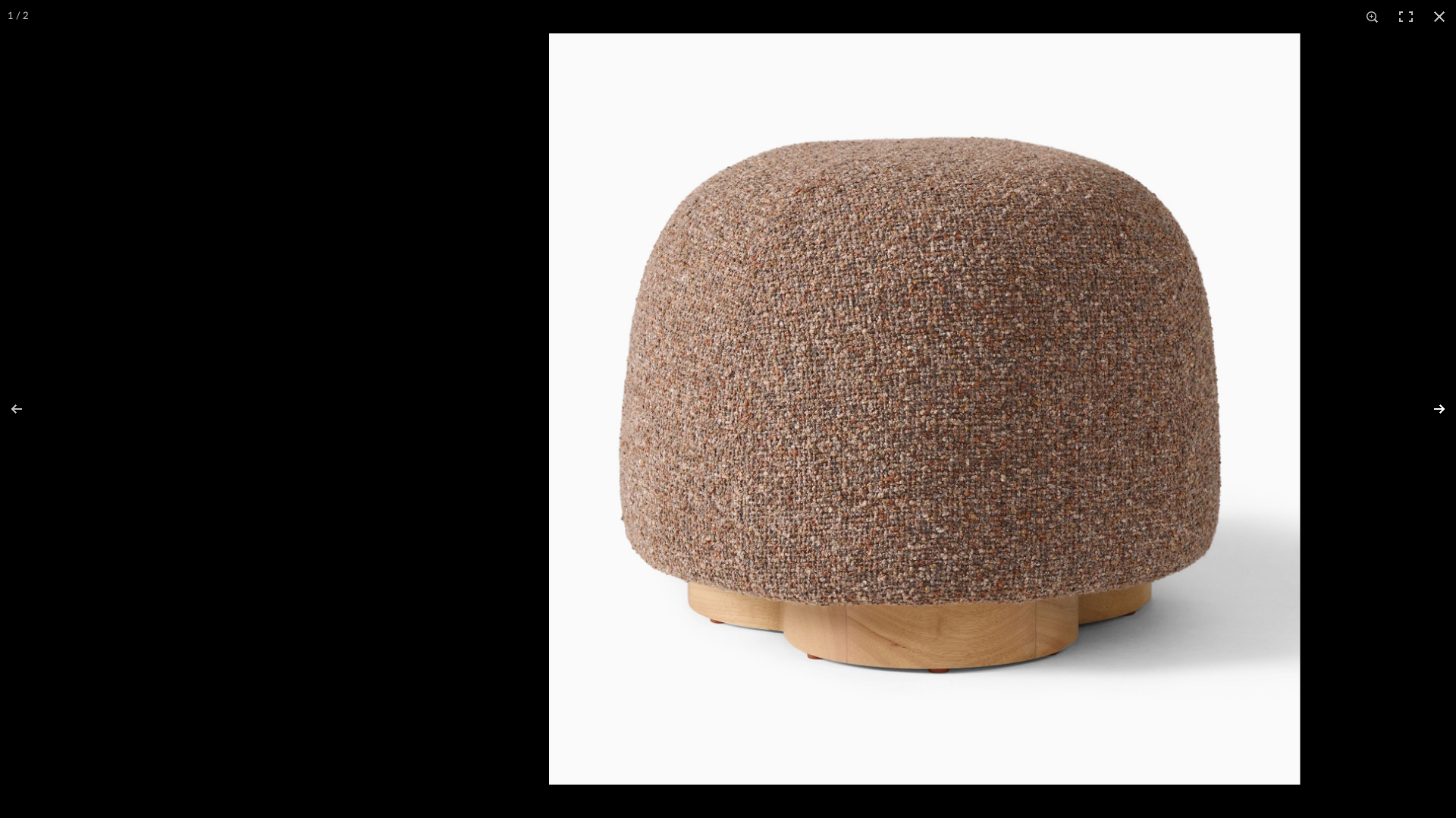
click at [1437, 406] on button at bounding box center [1429, 409] width 53 height 76
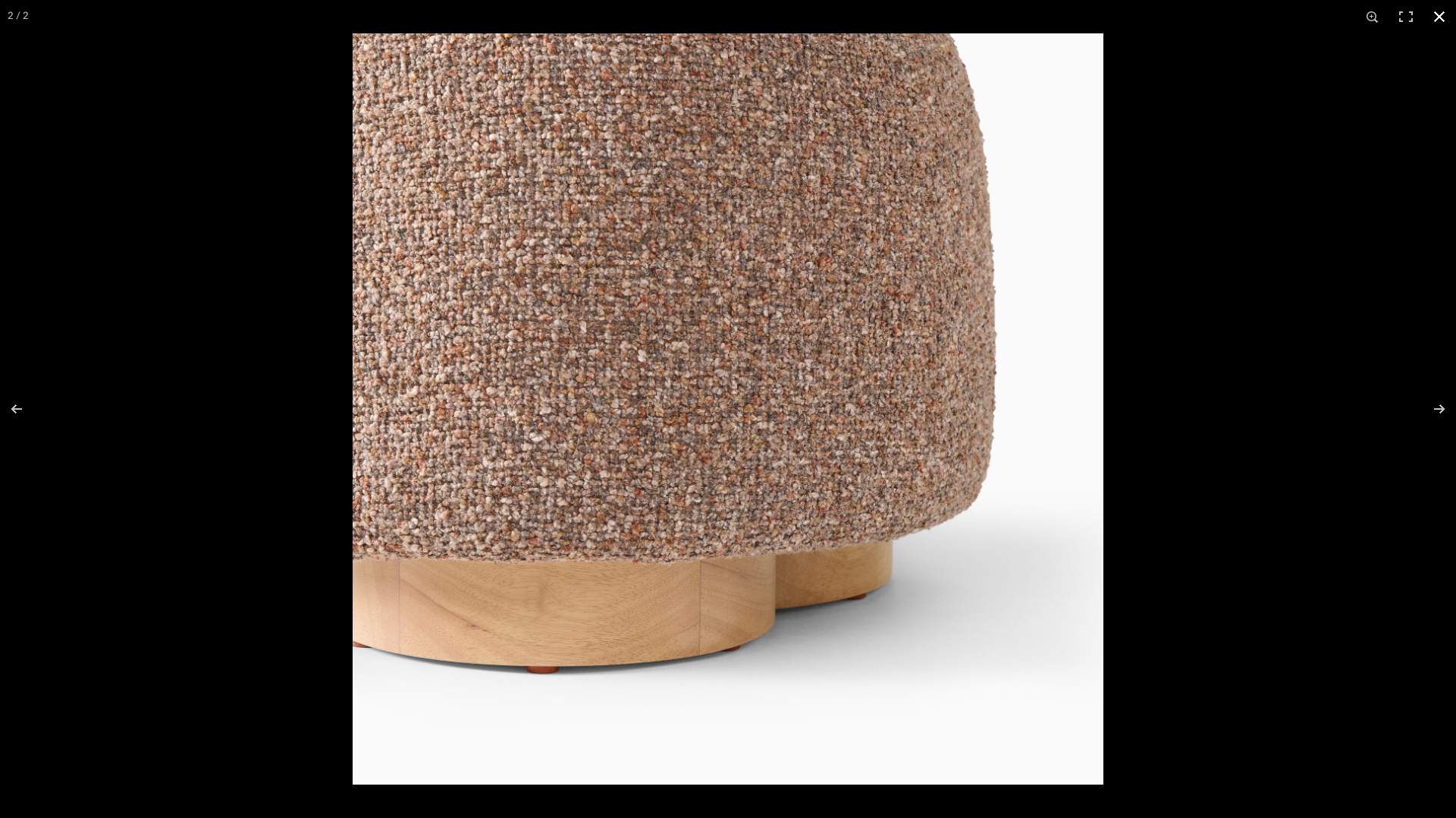
click at [1434, 17] on button at bounding box center [1440, 17] width 34 height 34
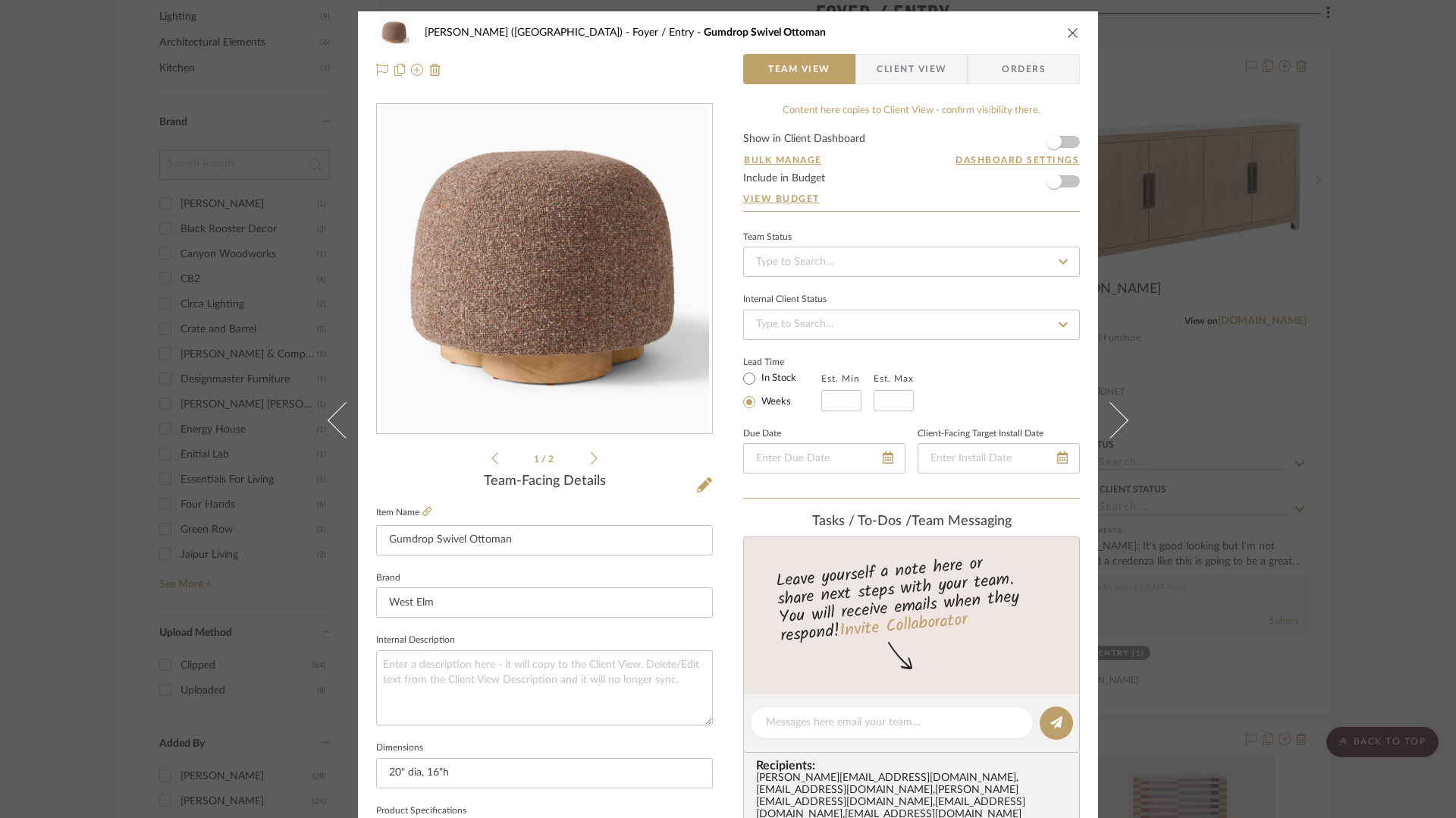
click at [1067, 32] on icon "close" at bounding box center [1073, 32] width 12 height 12
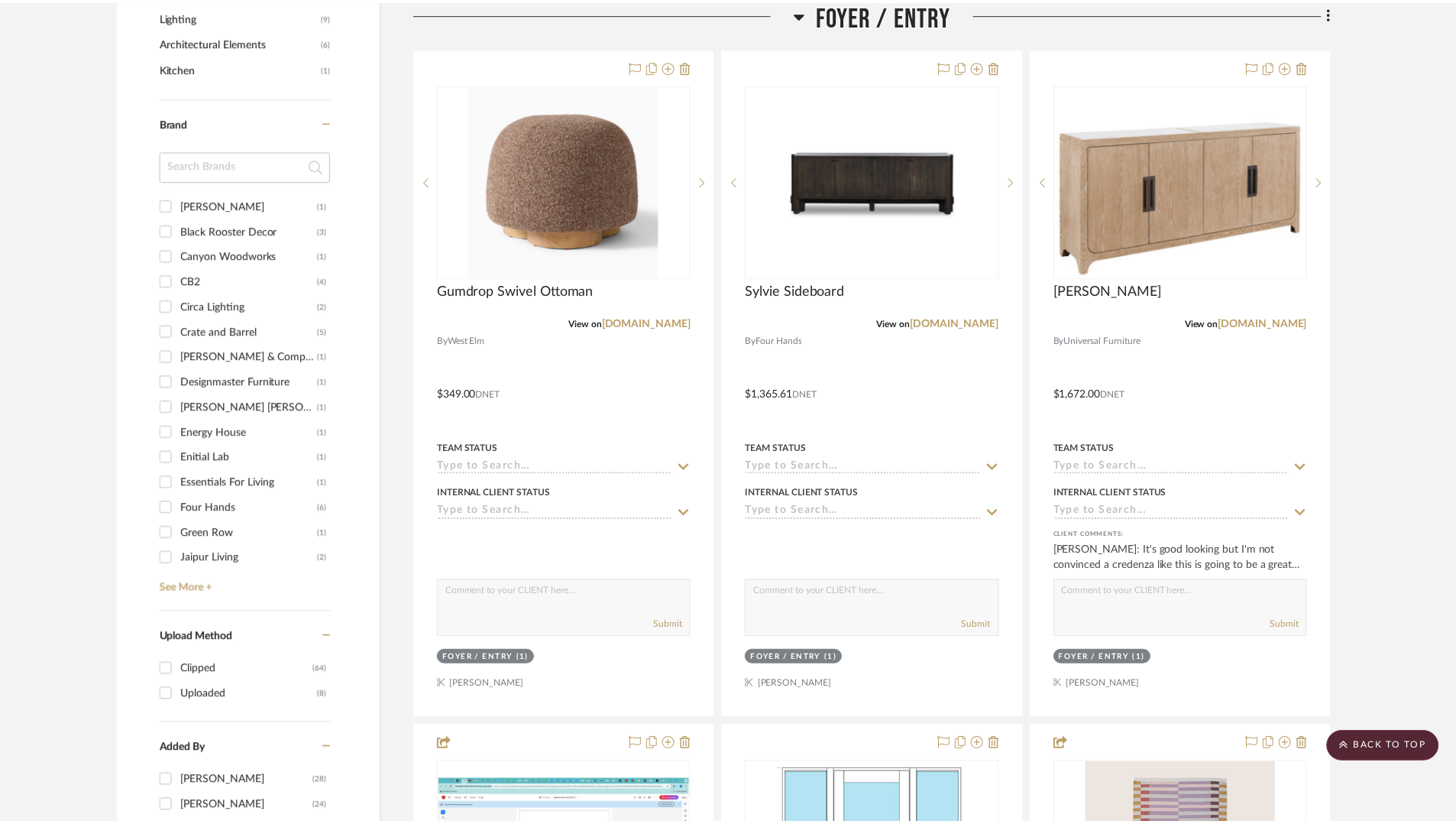
scroll to position [1117, 0]
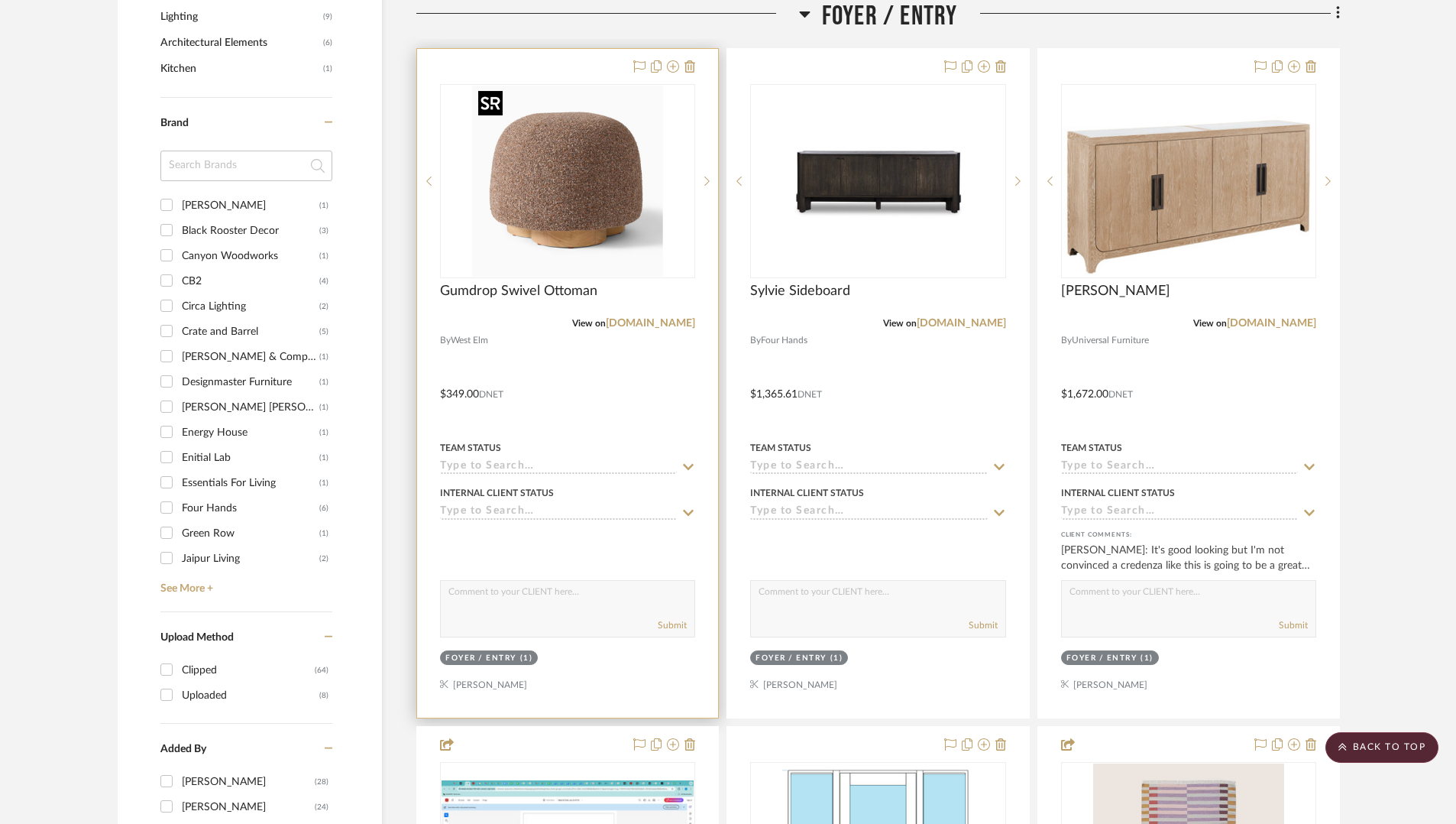
click at [614, 153] on img "0" at bounding box center [568, 181] width 191 height 191
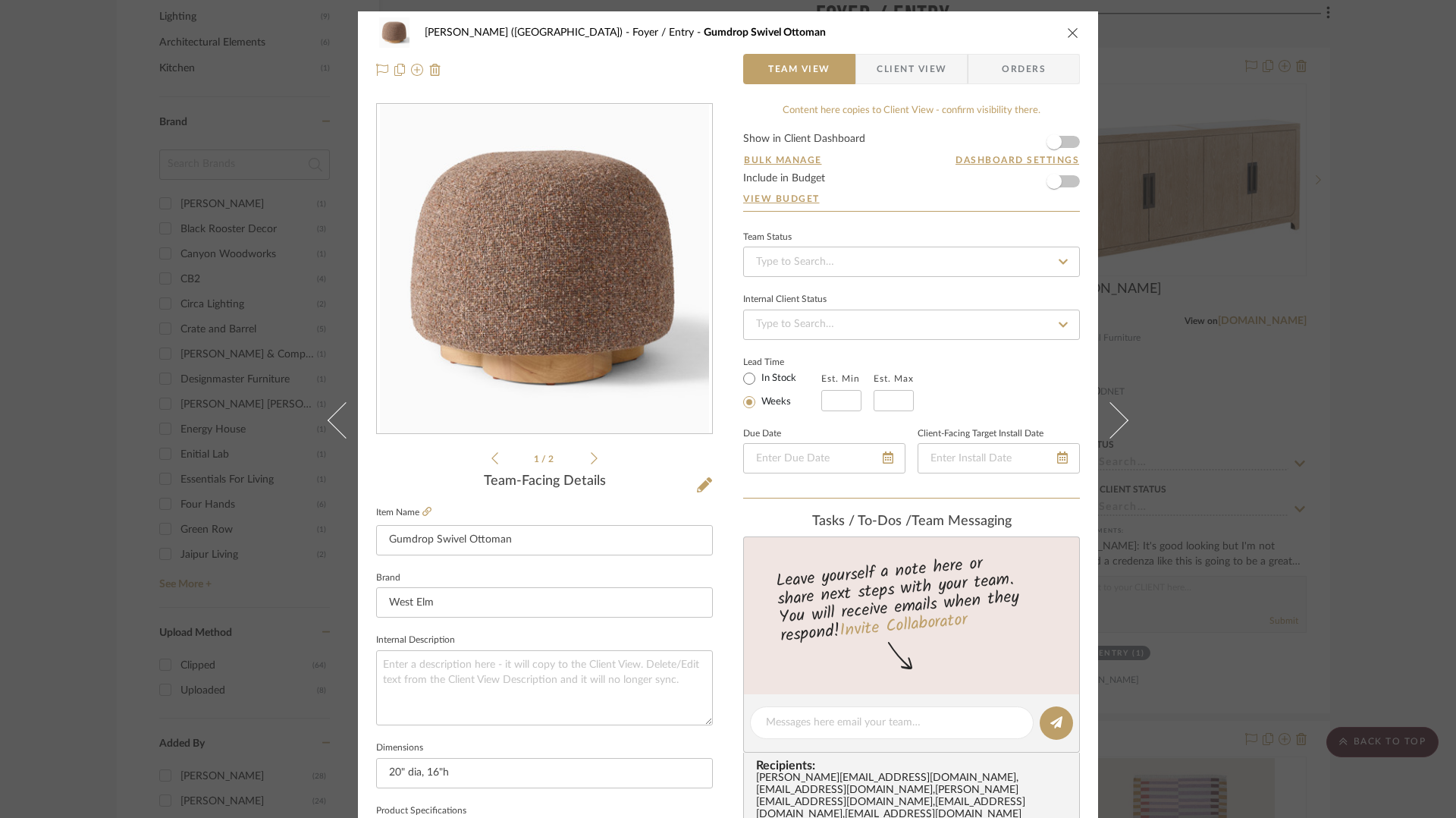
click at [1067, 35] on icon "close" at bounding box center [1073, 32] width 12 height 12
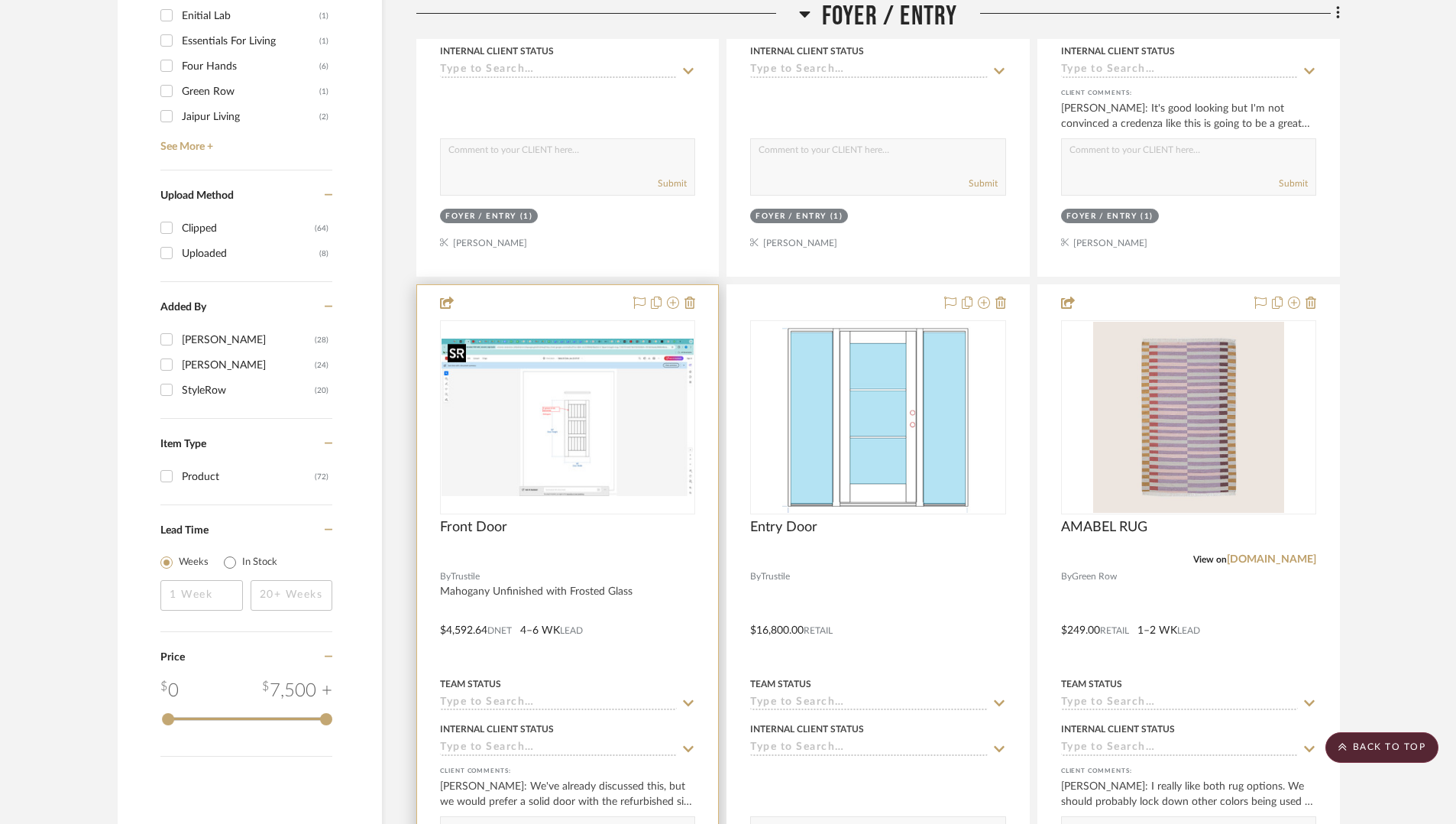
scroll to position [1678, 0]
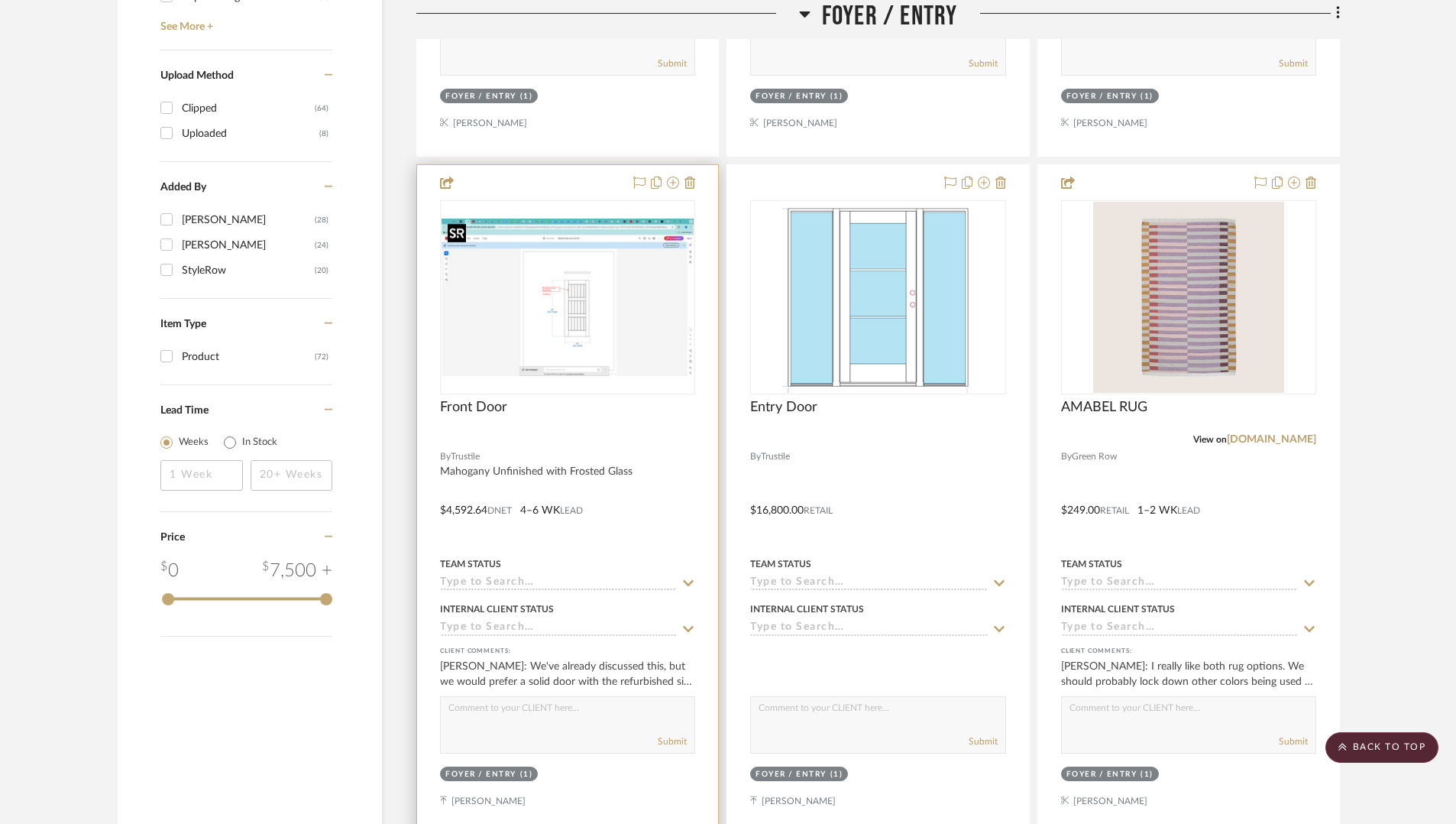
click at [614, 297] on img "0" at bounding box center [568, 298] width 252 height 158
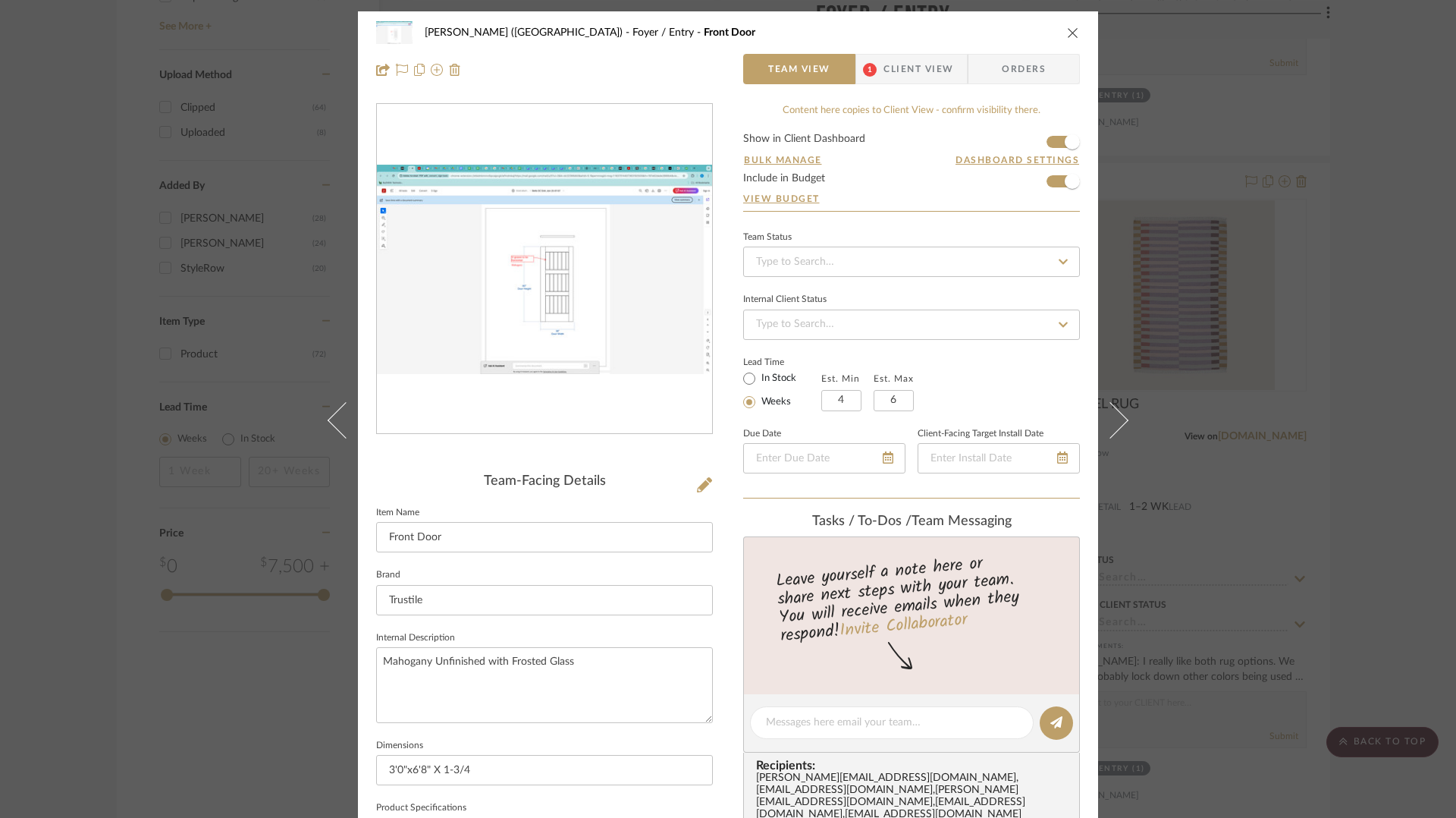
click at [1067, 27] on icon "close" at bounding box center [1073, 32] width 12 height 12
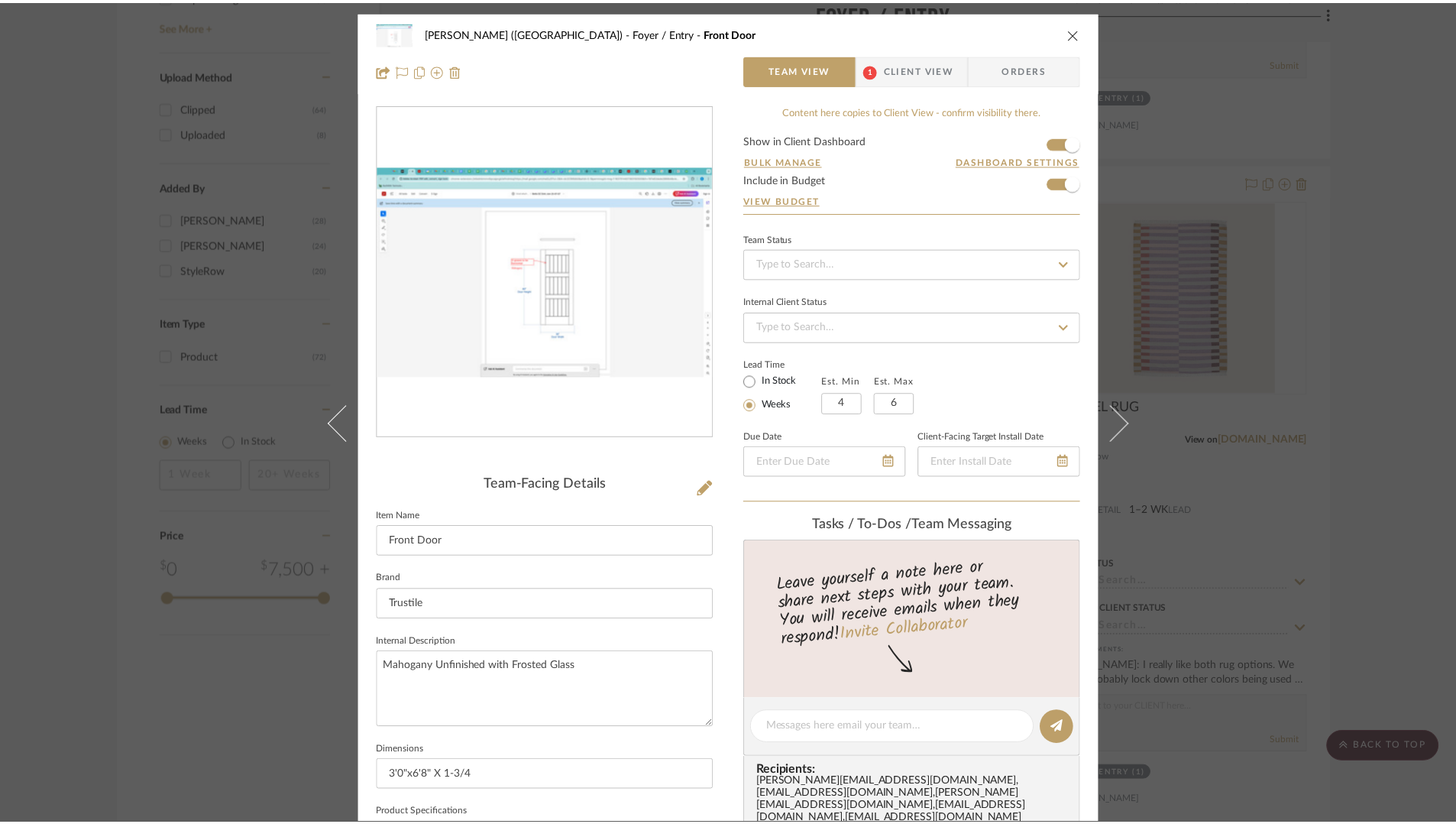
scroll to position [1678, 0]
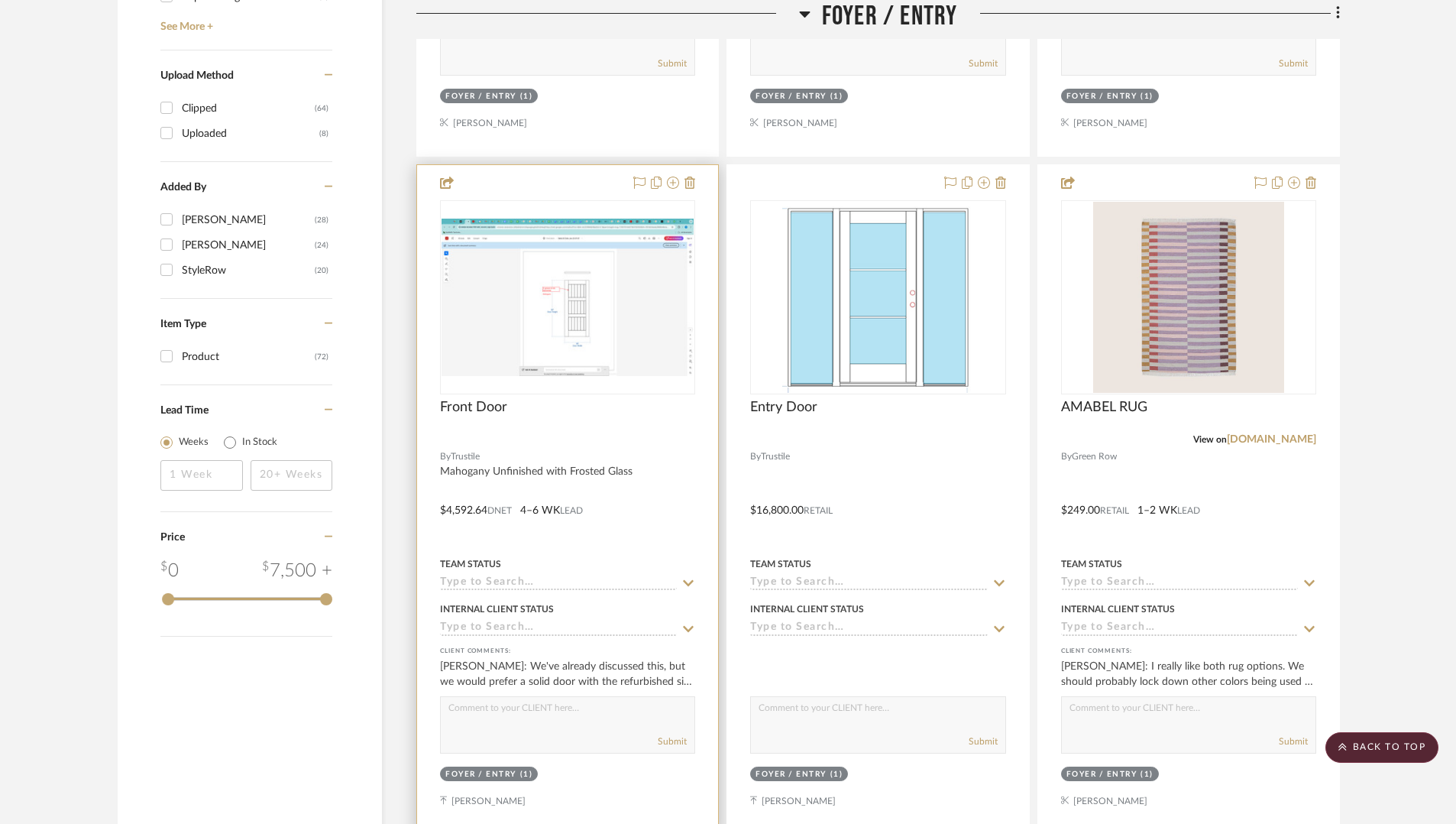
click at [552, 473] on div at bounding box center [568, 499] width 301 height 669
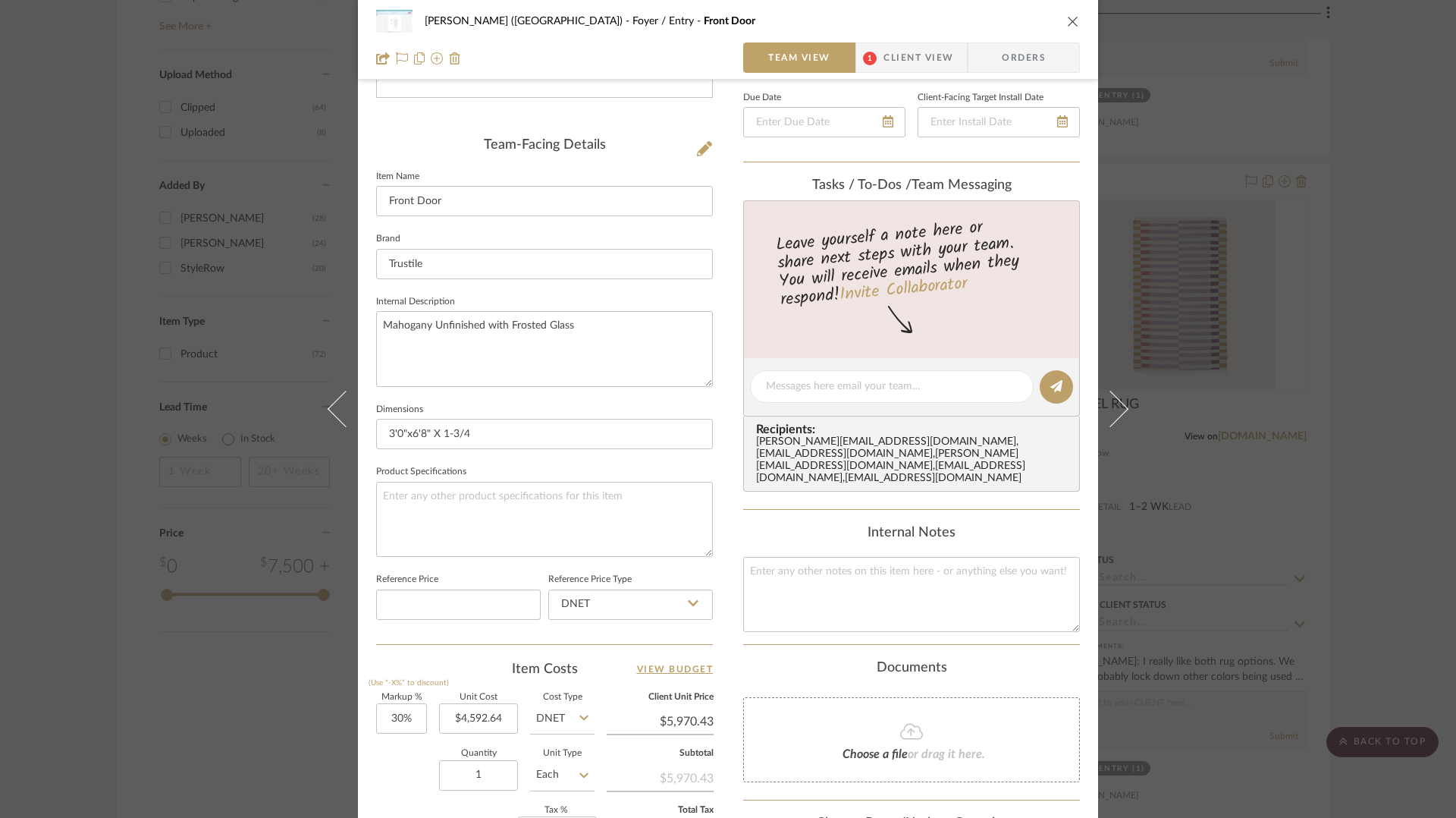
scroll to position [590, 0]
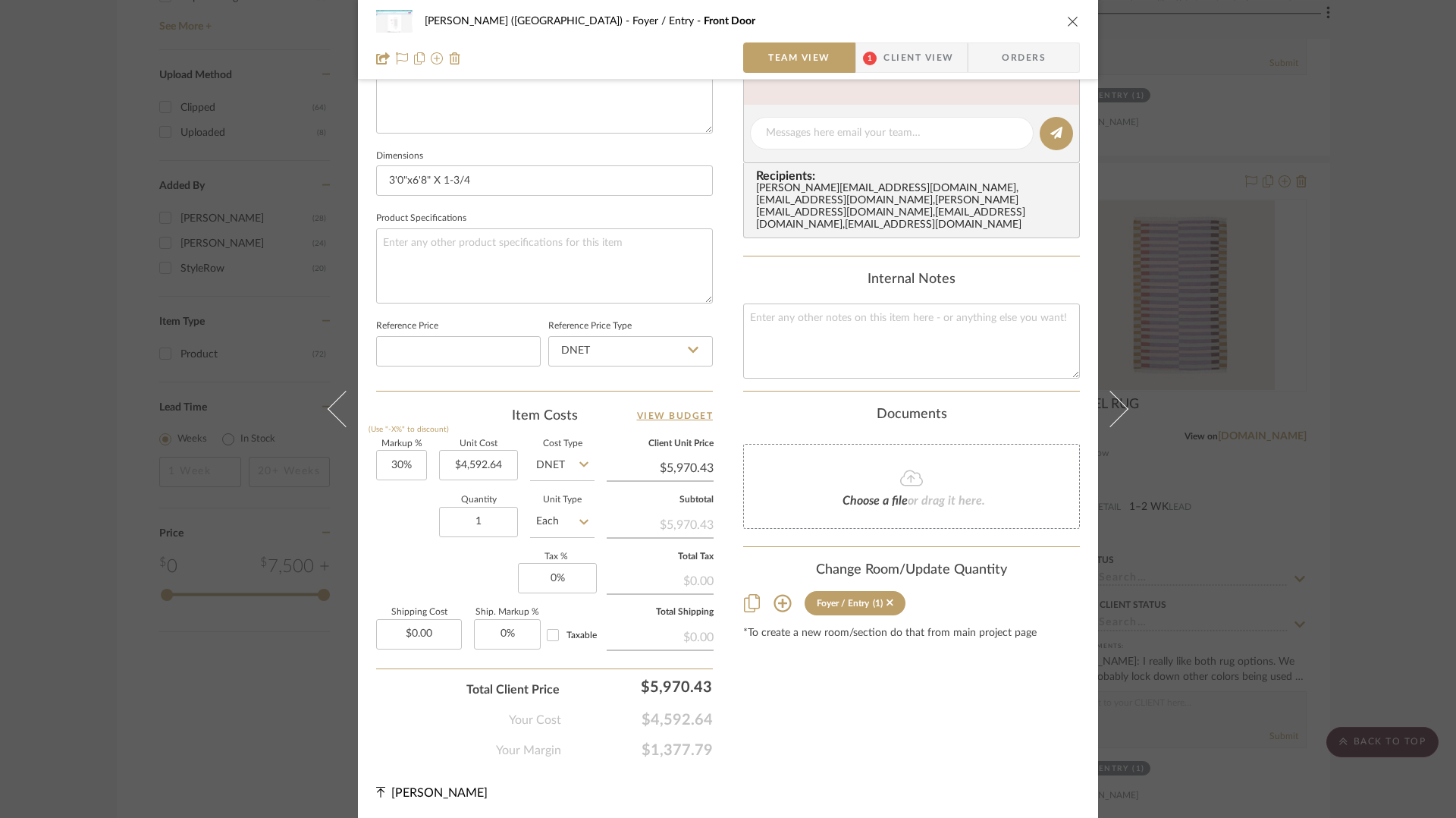
click at [1057, 23] on div "Betts (Main House) Foyer / Entry Front Door" at bounding box center [728, 21] width 704 height 30
click at [1067, 22] on icon "close" at bounding box center [1073, 21] width 12 height 12
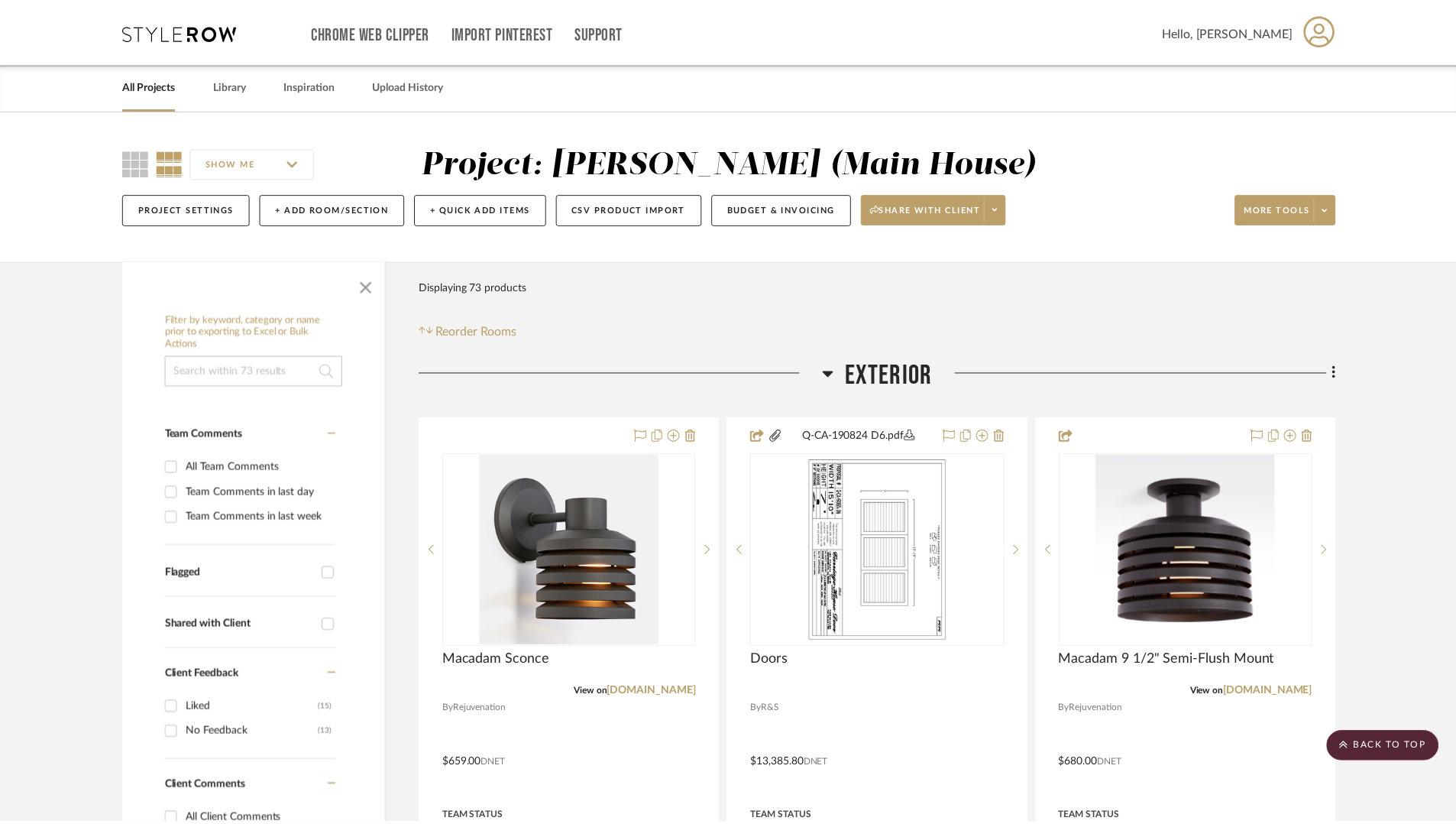
scroll to position [1678, 0]
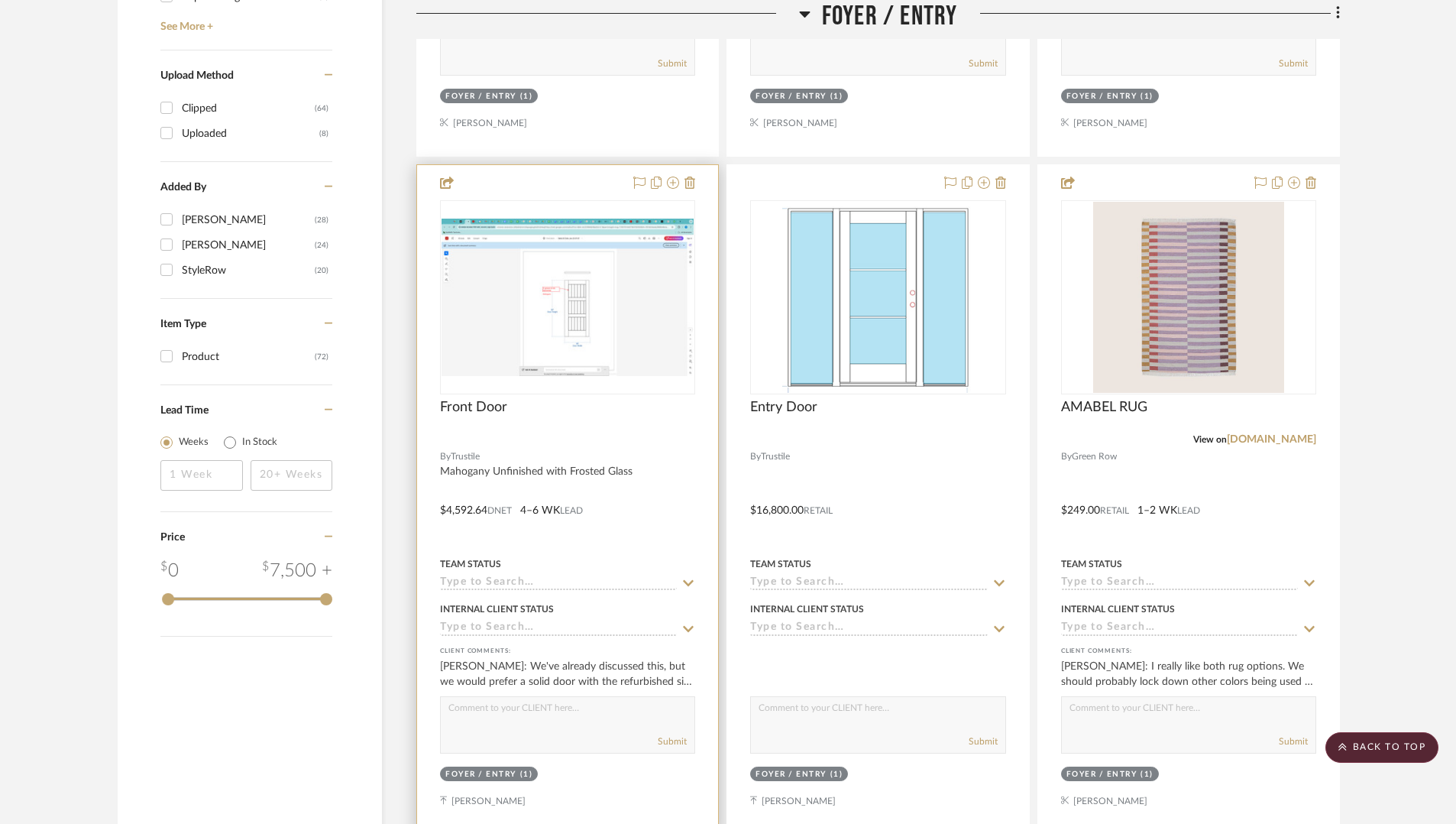
click at [537, 468] on div at bounding box center [568, 499] width 301 height 669
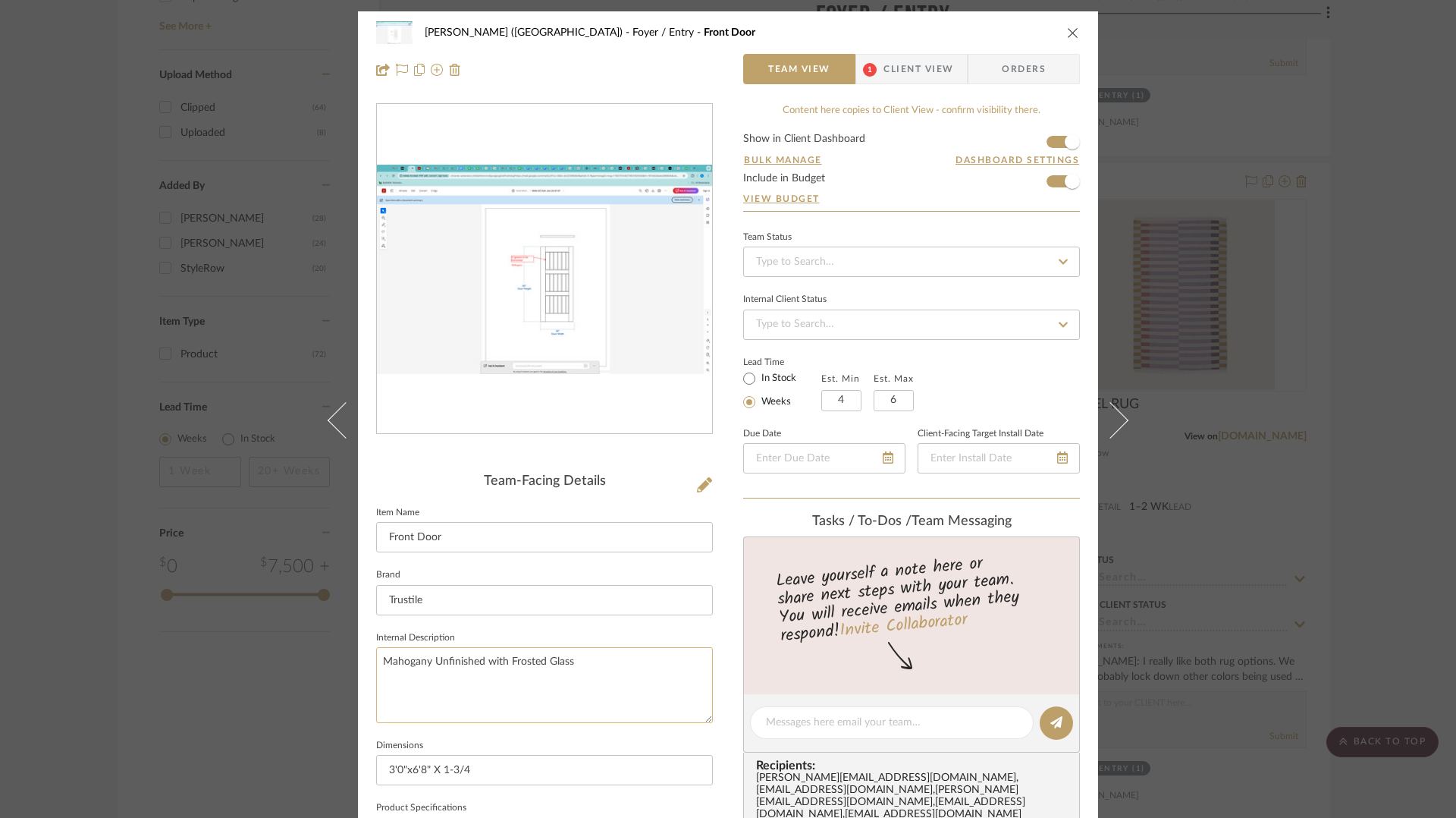
drag, startPoint x: 573, startPoint y: 654, endPoint x: 490, endPoint y: 657, distance: 83.1
click at [490, 657] on textarea "Mahogany Unfinished with Frosted Glass" at bounding box center [545, 684] width 336 height 75
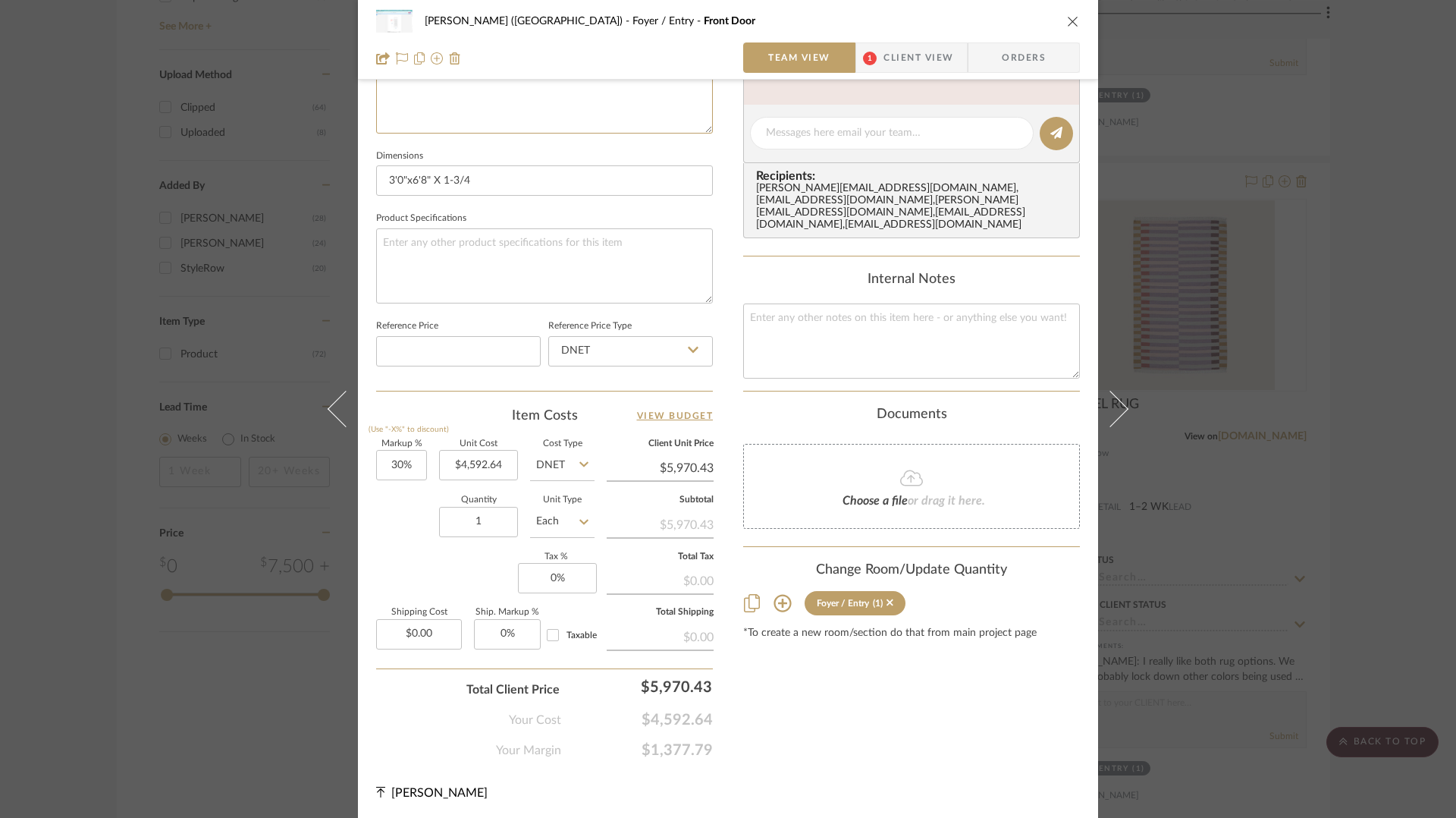
type textarea "Mahogany Unfinished"
click at [1152, 626] on div "Betts (Main House) Foyer / Entry Front Door Team View 1 Client View Orders Team…" at bounding box center [728, 409] width 1456 height 818
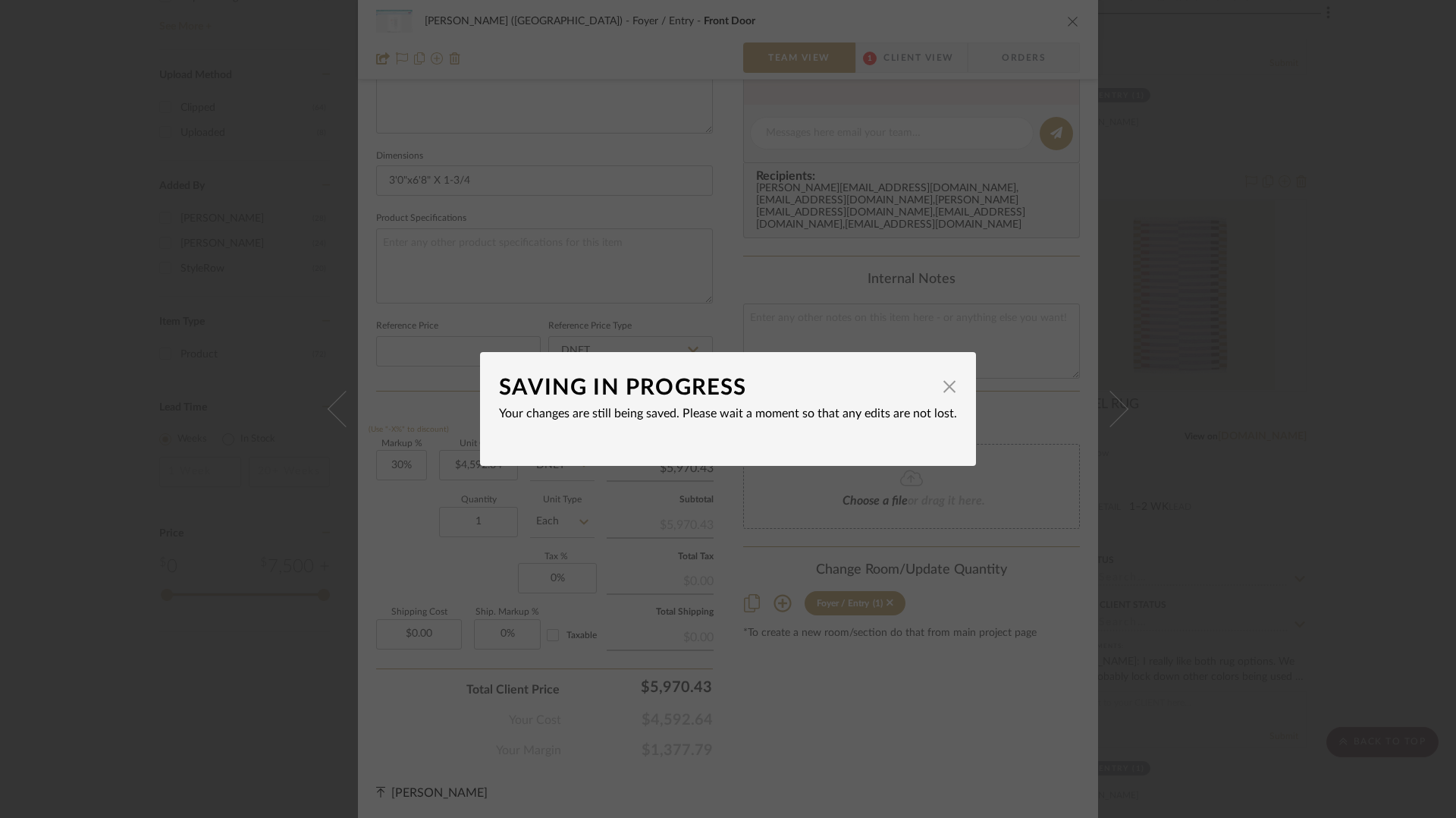
click at [1032, 167] on div "SAVING IN PROGRESS × Your changes are still being saved. Please wait a moment s…" at bounding box center [728, 409] width 1456 height 818
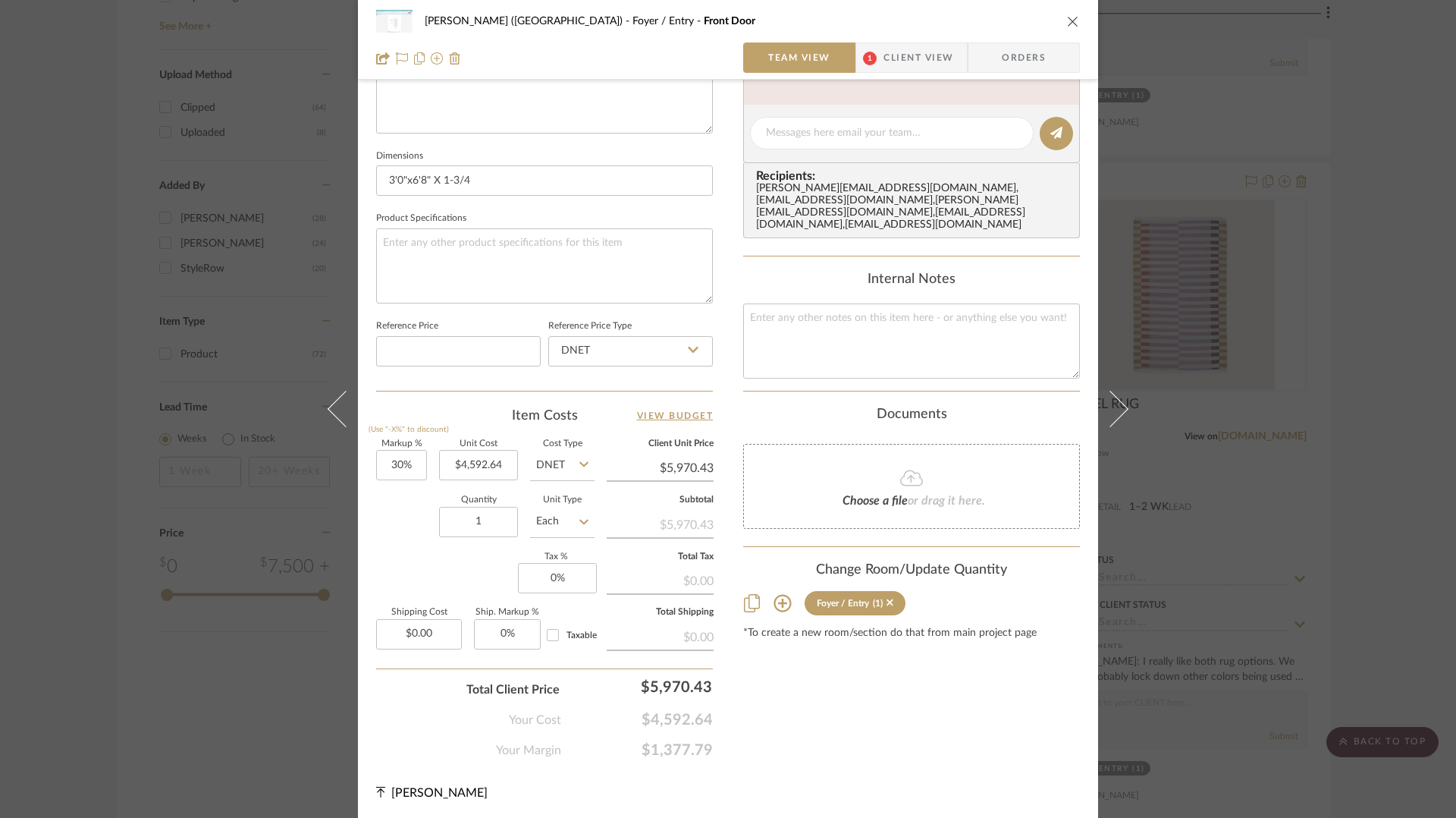
click at [1067, 18] on icon "close" at bounding box center [1073, 21] width 12 height 12
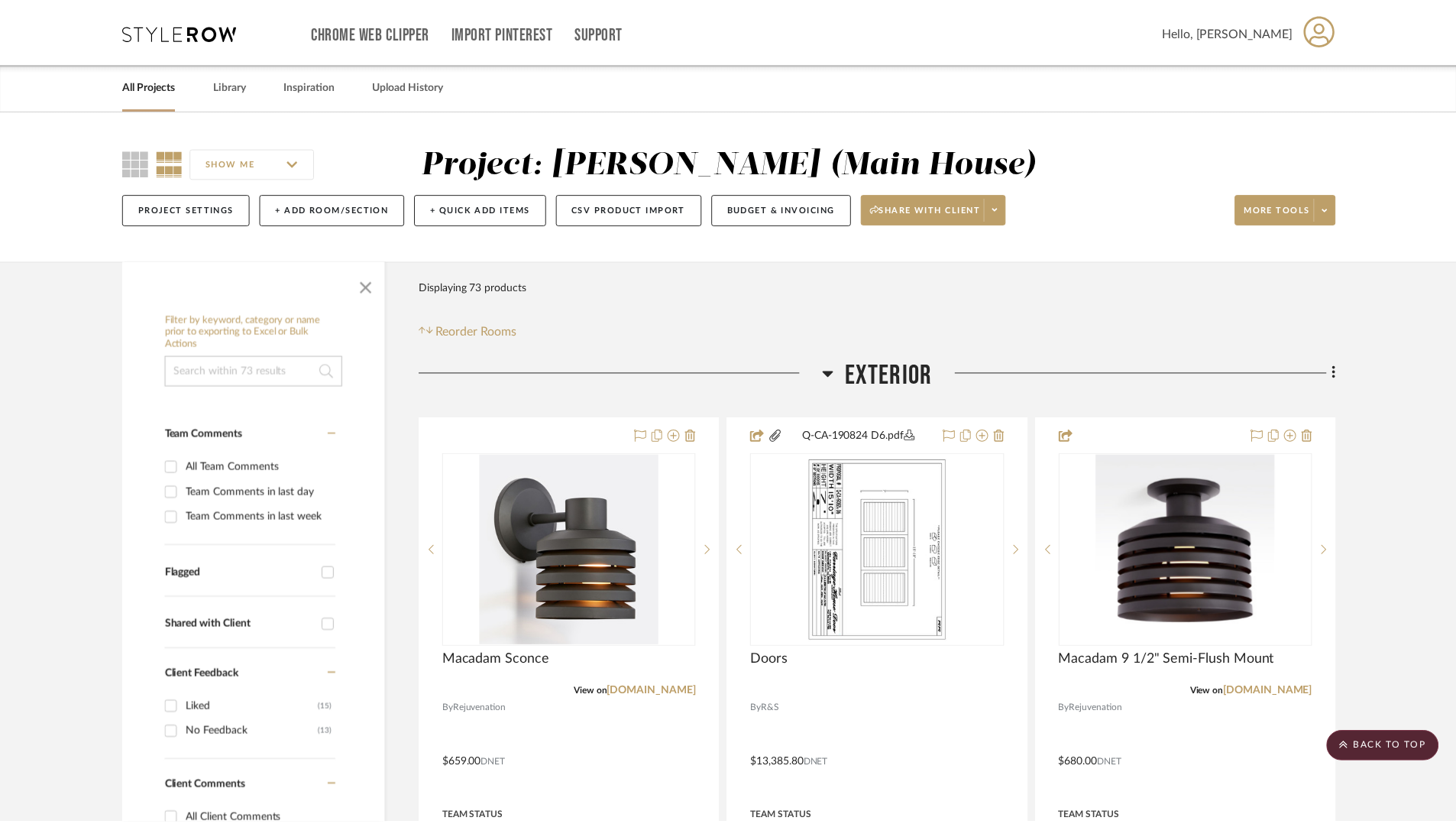
scroll to position [1678, 0]
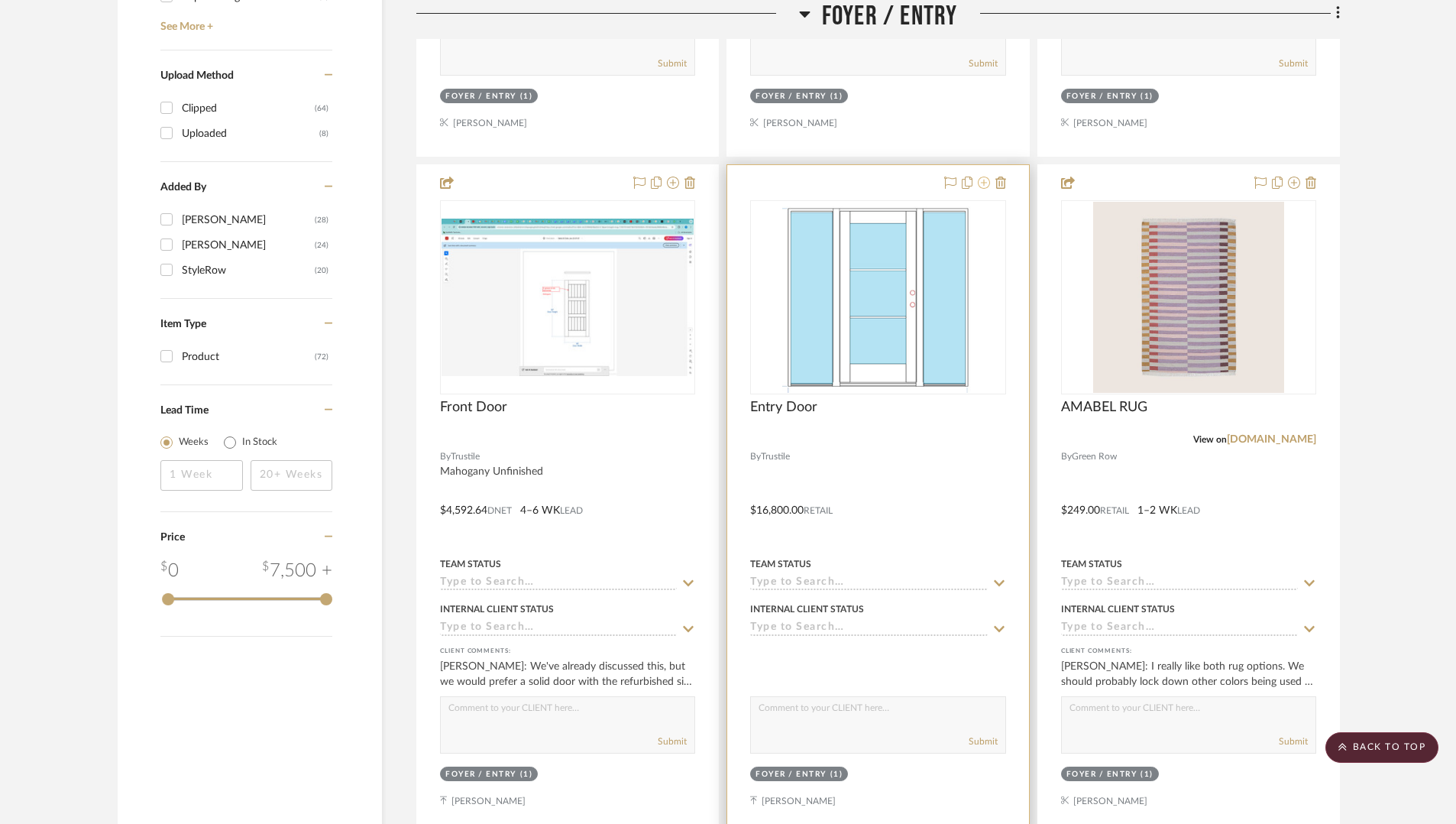
click at [984, 181] on icon at bounding box center [984, 182] width 12 height 12
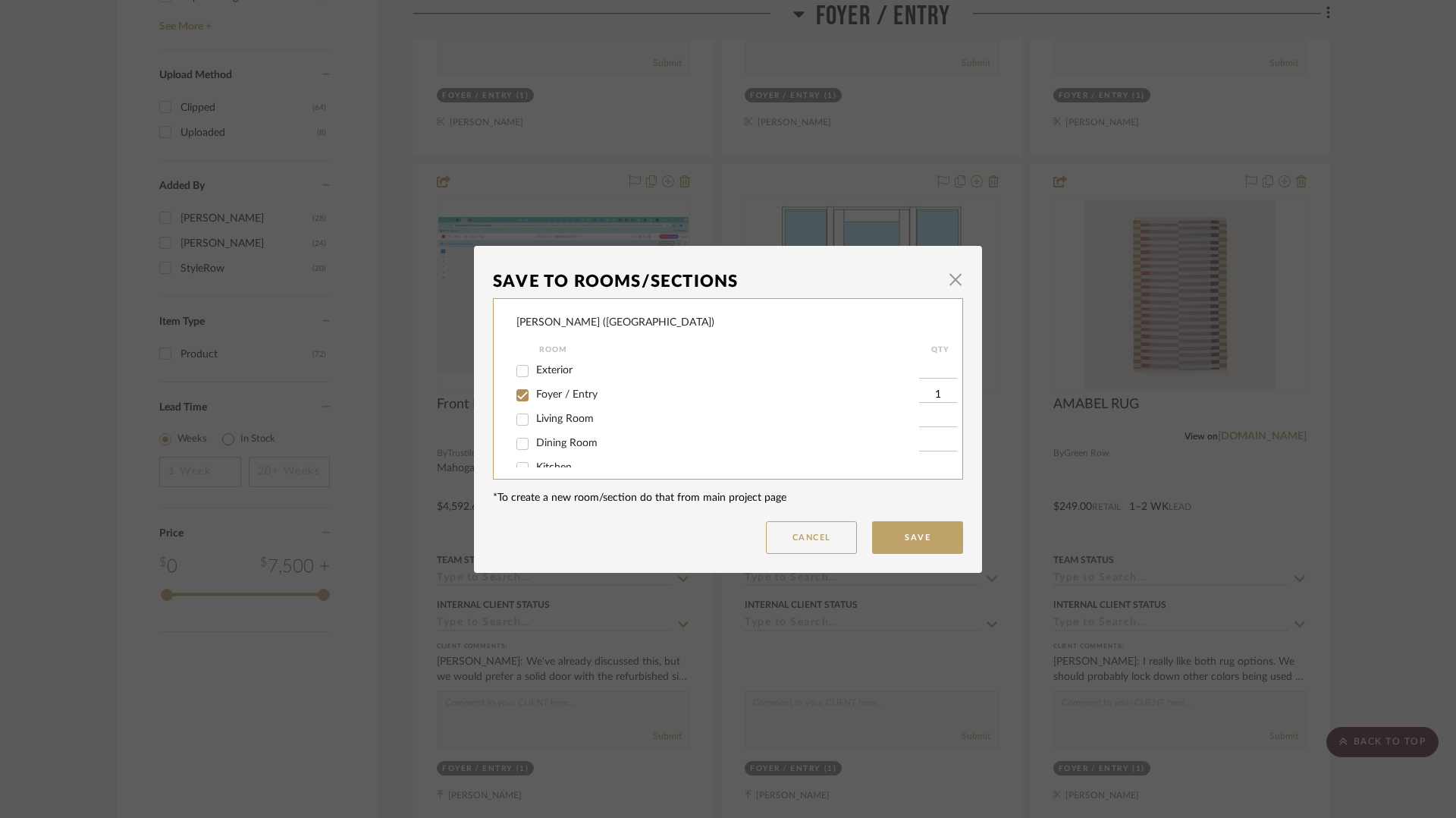
click at [519, 393] on input "Foyer / Entry" at bounding box center [522, 395] width 24 height 24
checkbox input "false"
click at [898, 538] on button "Save" at bounding box center [917, 538] width 91 height 33
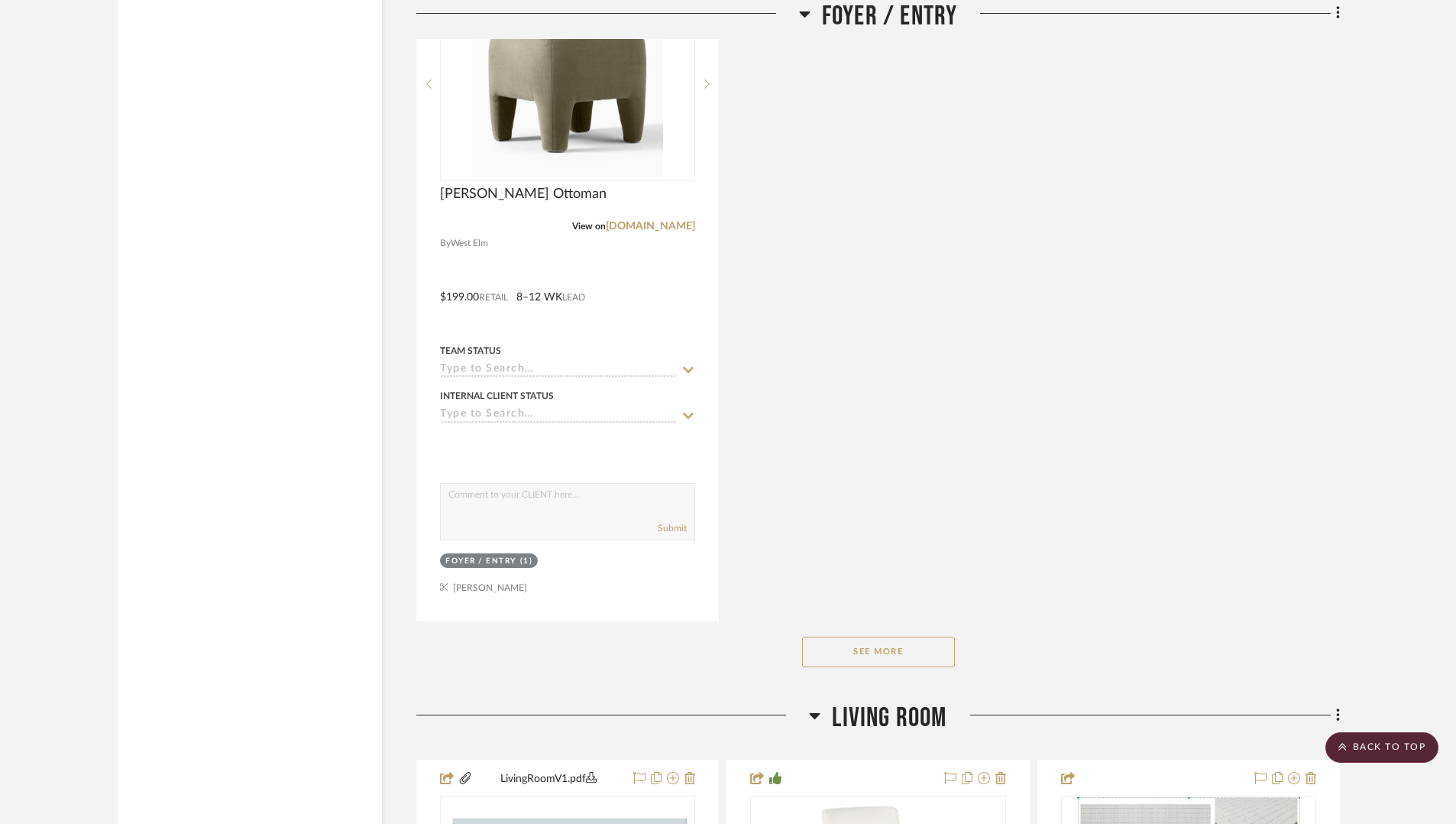
scroll to position [2692, 0]
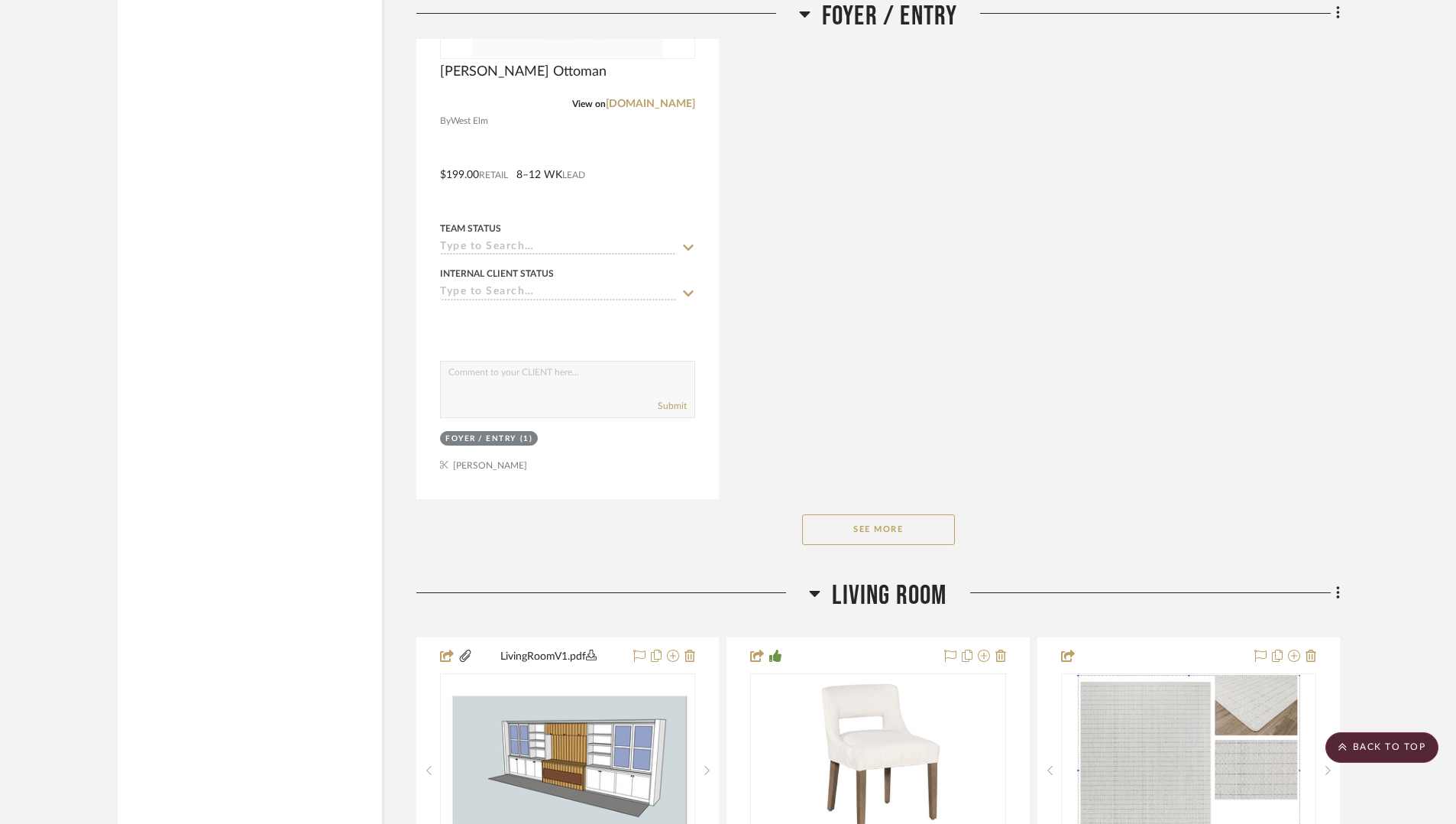
click at [915, 522] on button "See More" at bounding box center [878, 529] width 152 height 30
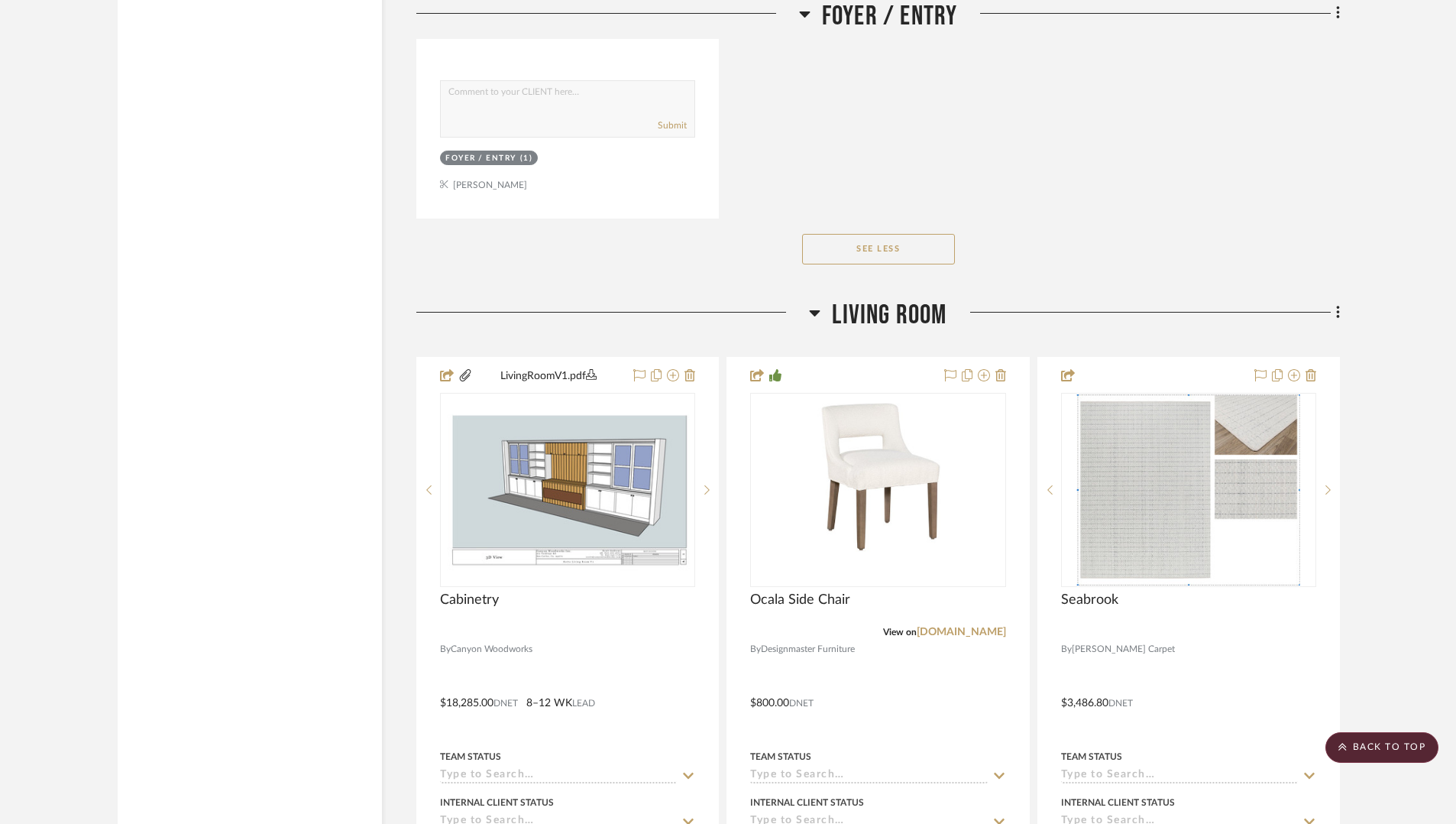
scroll to position [2401, 0]
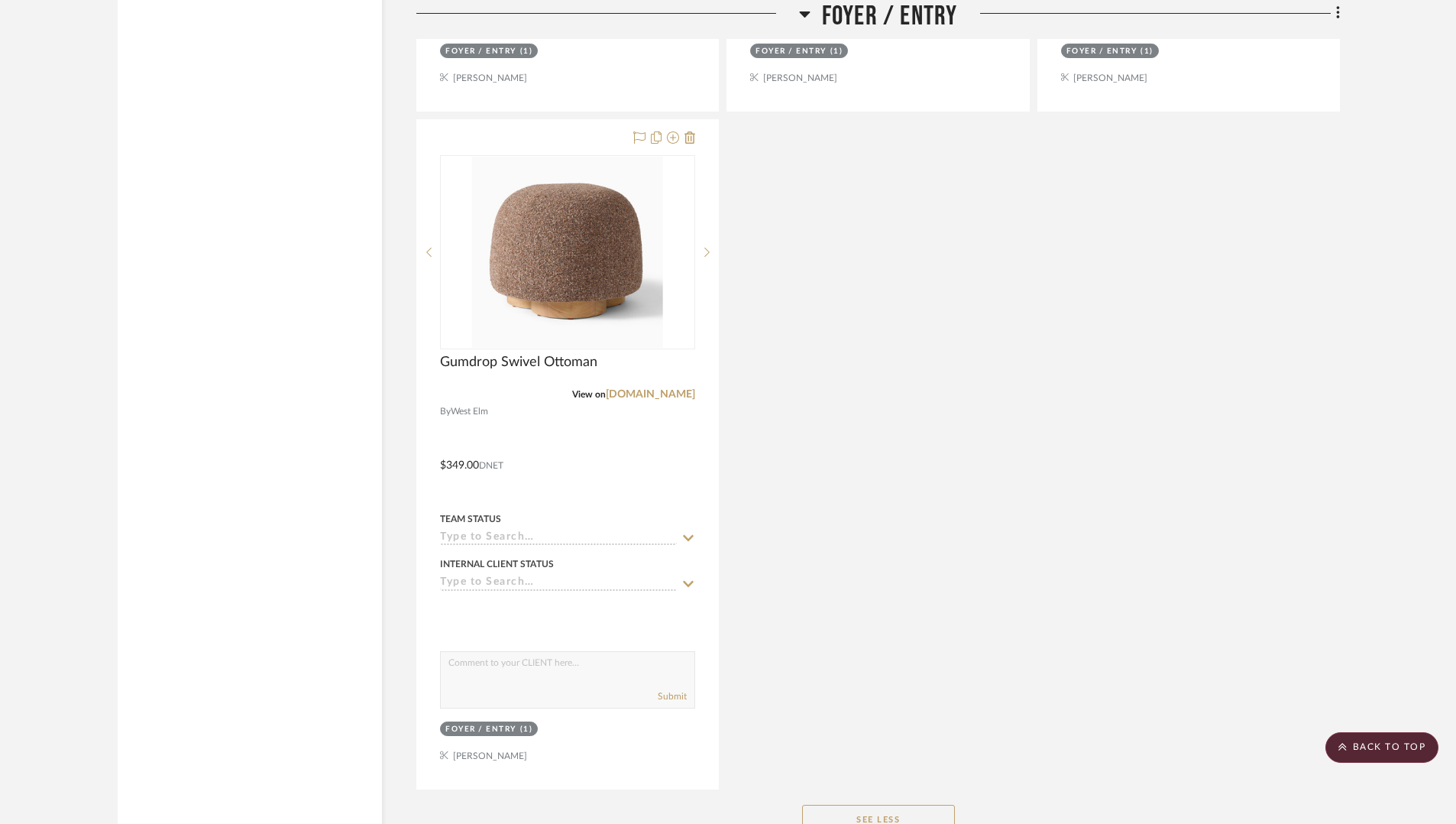
drag, startPoint x: 547, startPoint y: 120, endPoint x: 985, endPoint y: 24, distance: 448.4
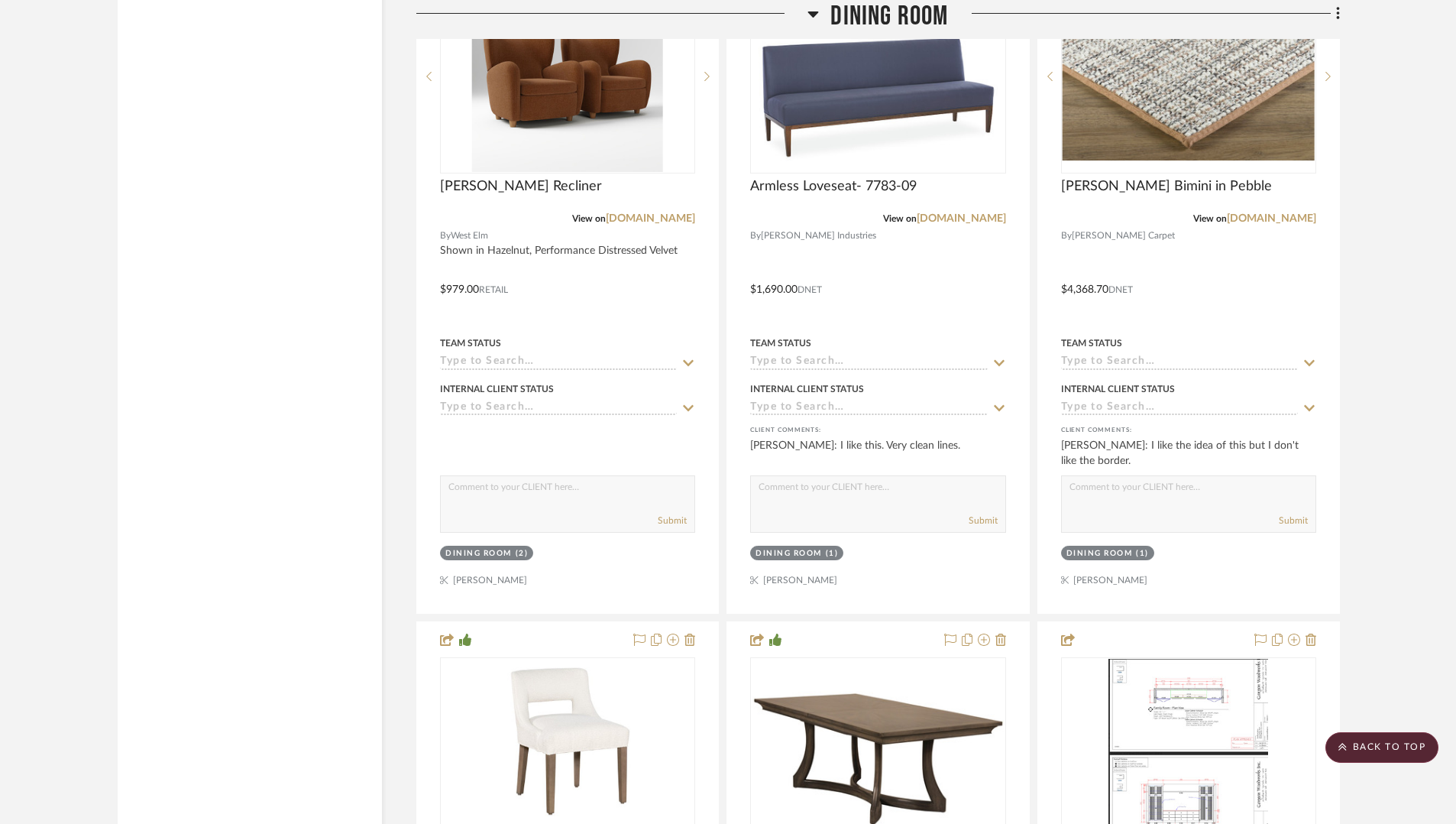
scroll to position [5552, 0]
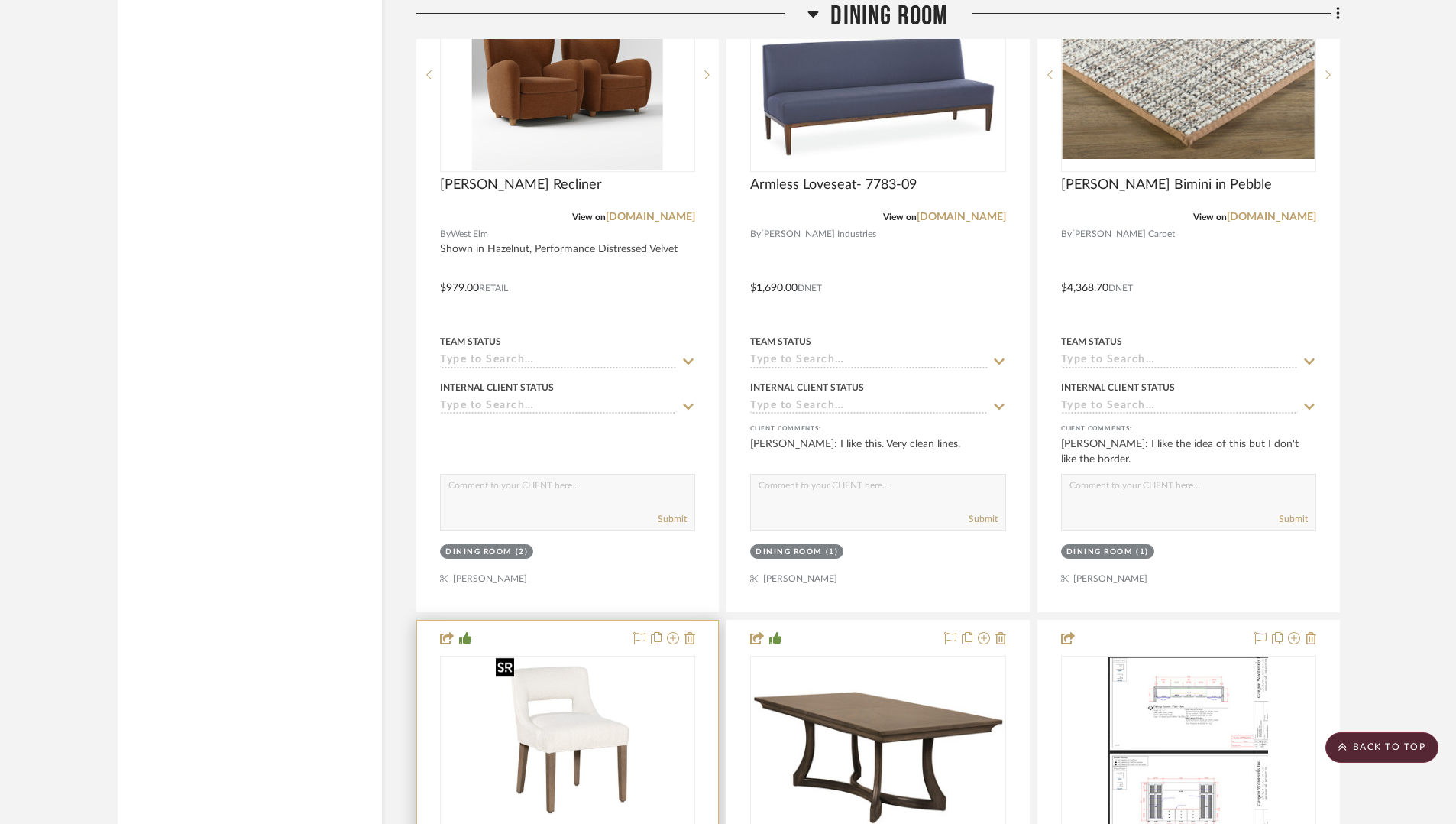
click at [0, 0] on img at bounding box center [0, 0] width 0 height 0
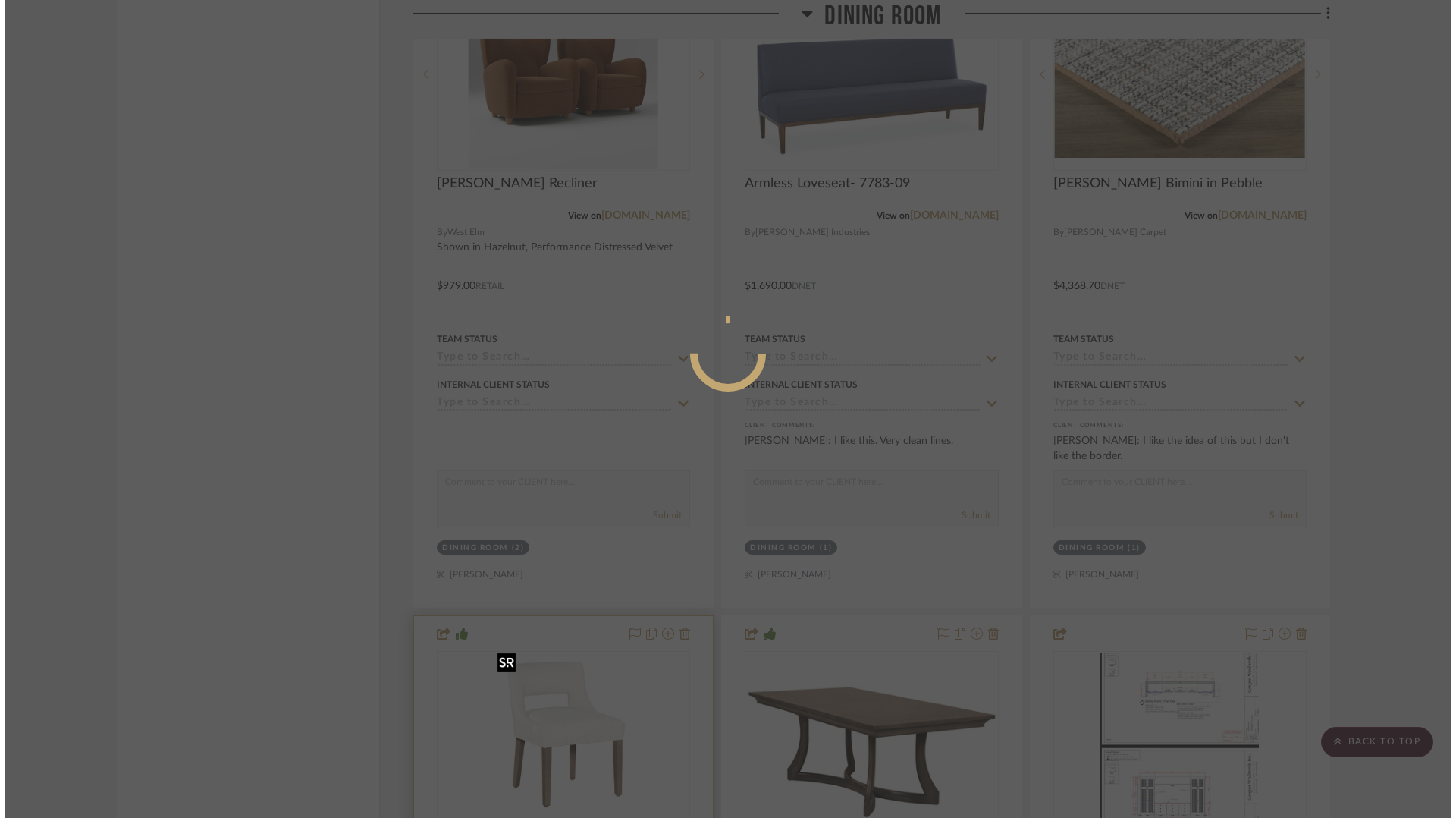
scroll to position [0, 0]
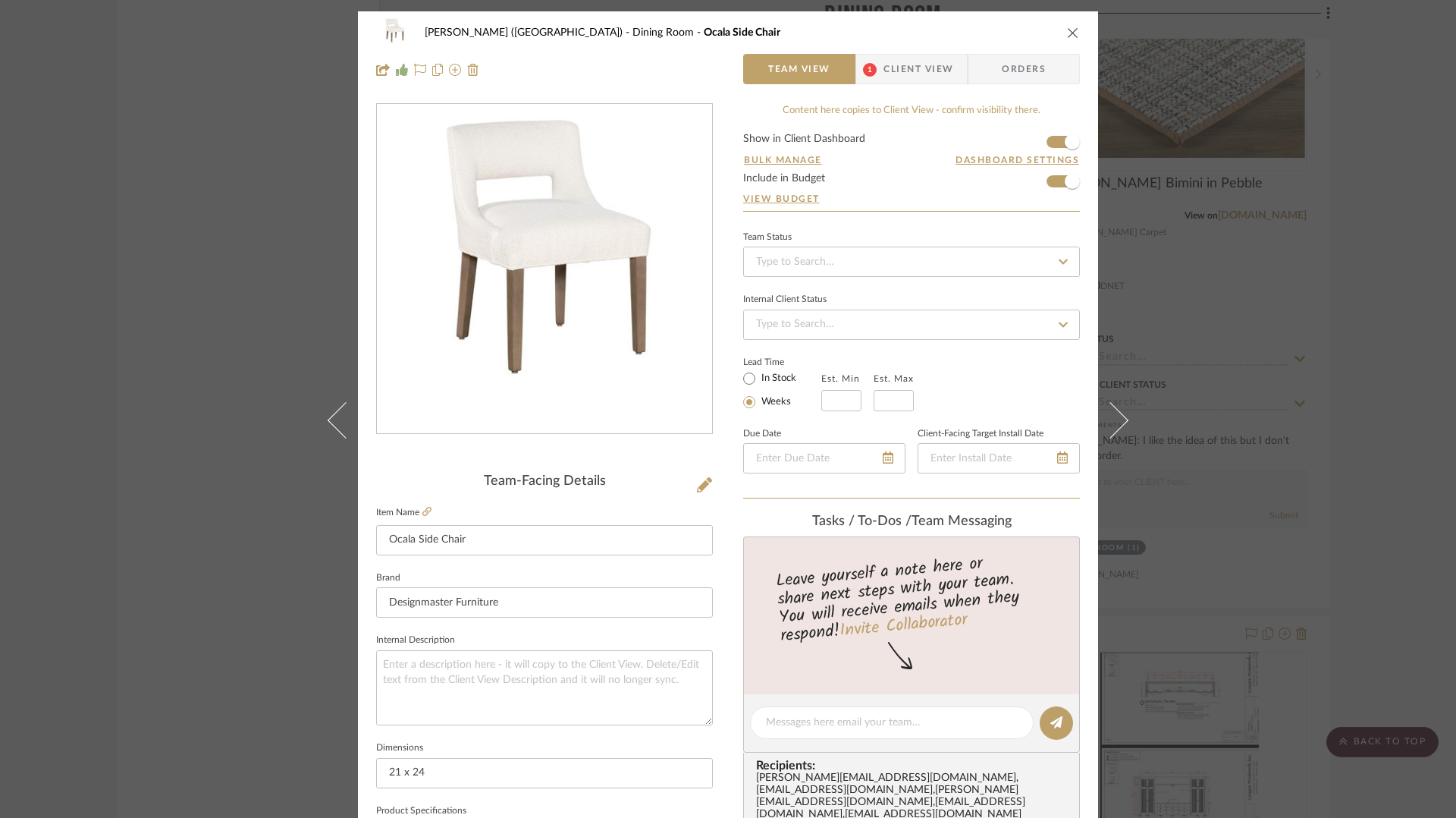
click at [1067, 35] on icon "close" at bounding box center [1073, 32] width 12 height 12
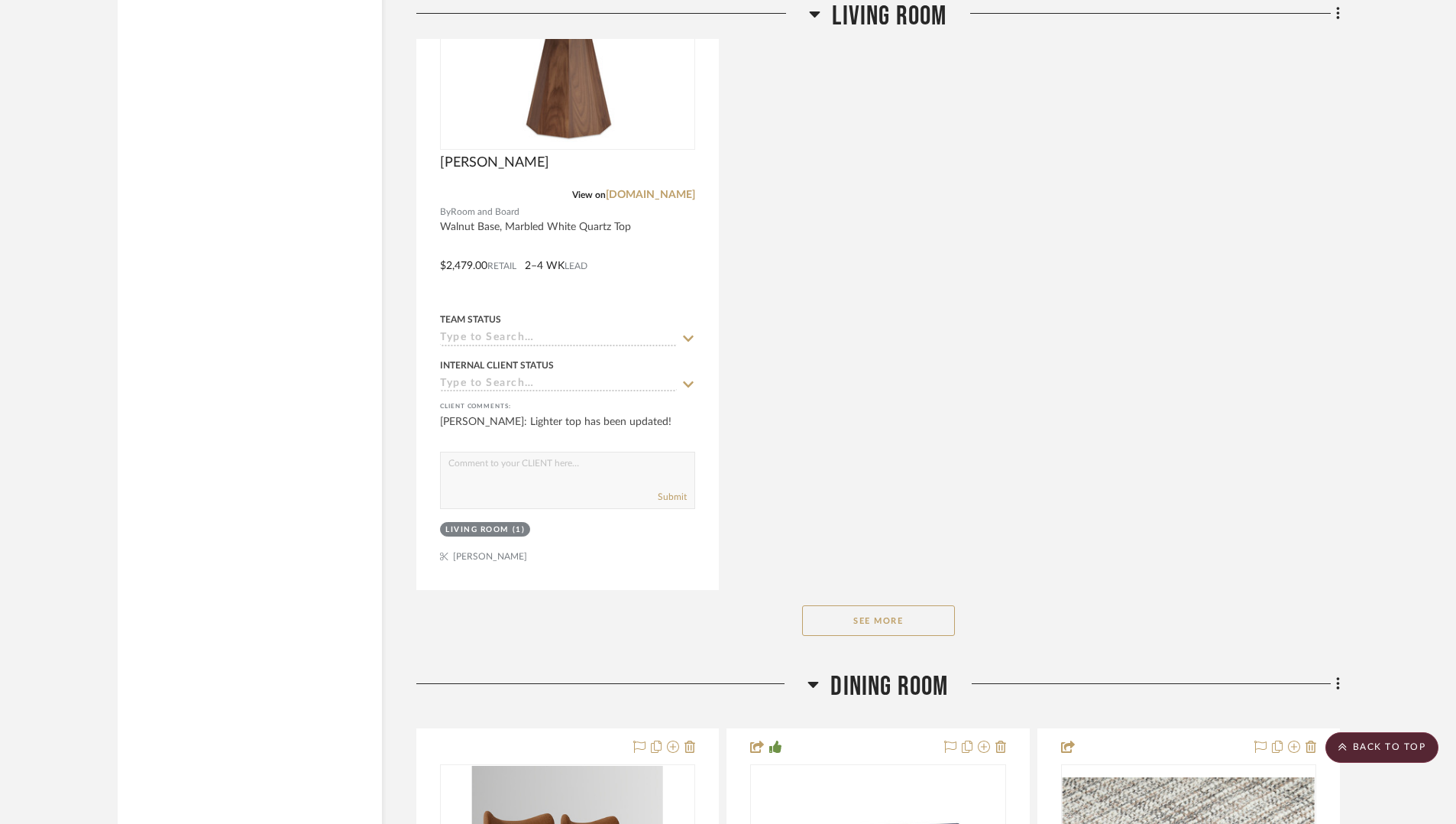
scroll to position [5240, 0]
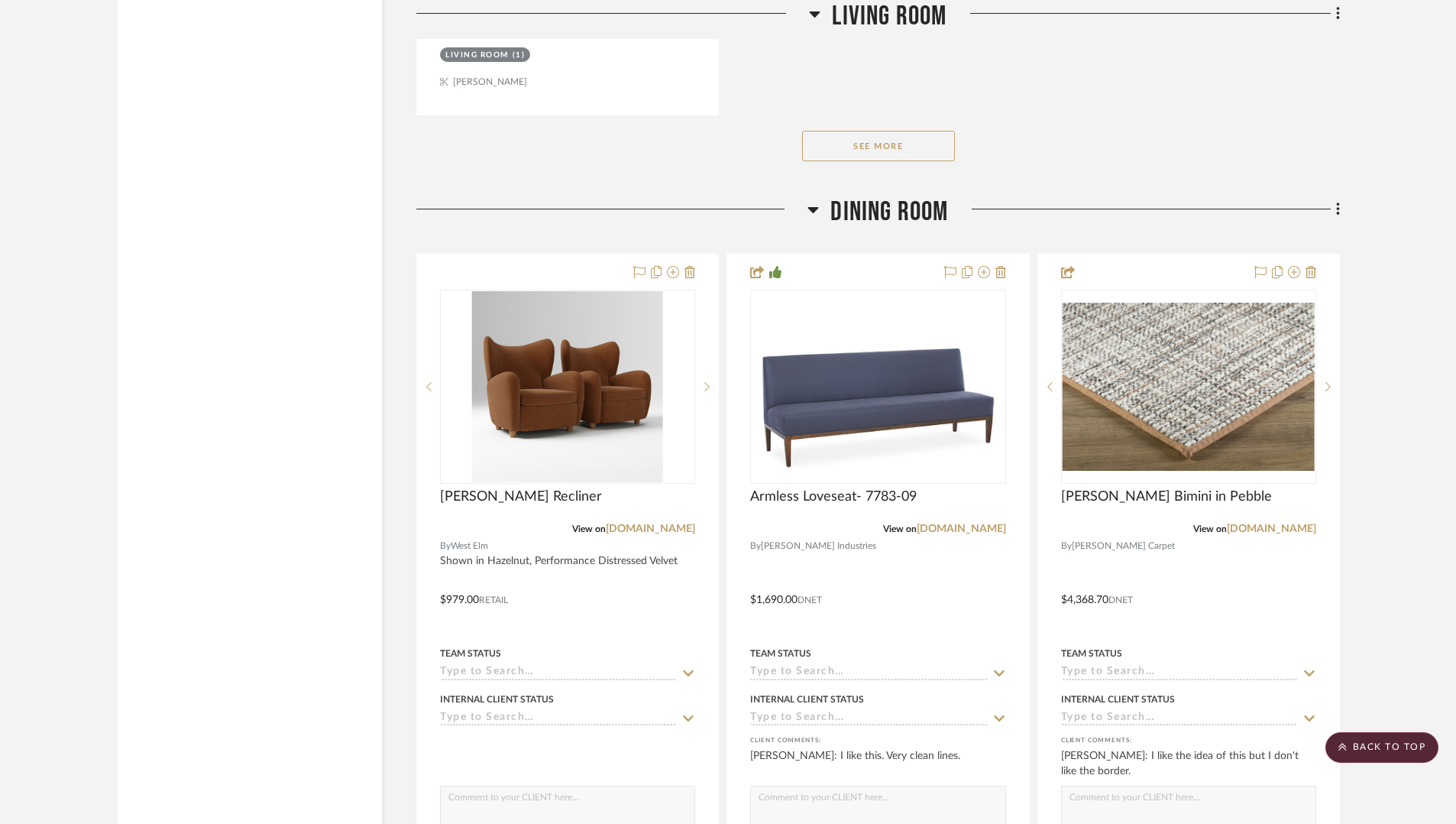
click at [894, 140] on button "See More" at bounding box center [878, 146] width 152 height 30
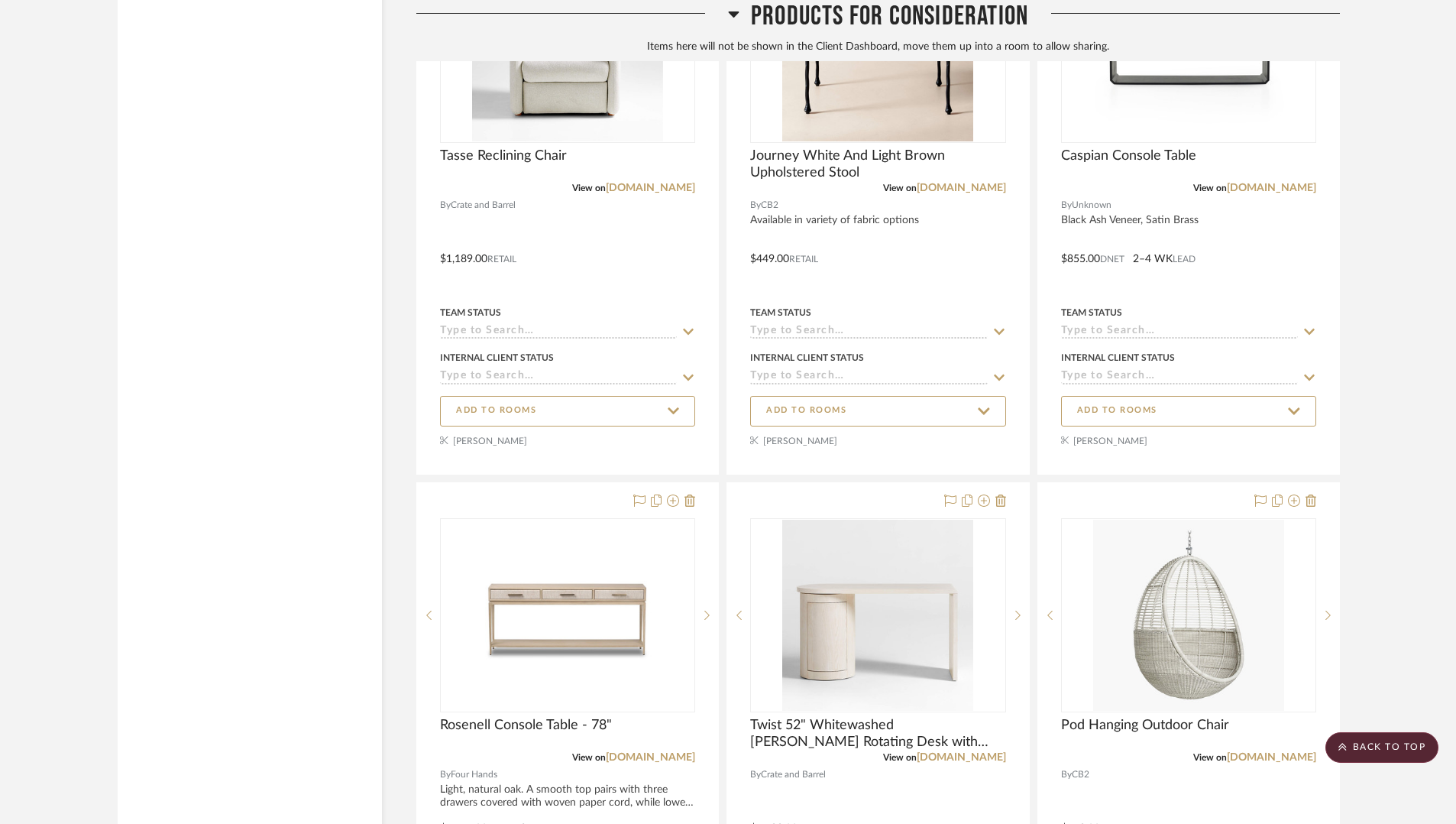
scroll to position [11189, 0]
